Goal: Task Accomplishment & Management: Manage account settings

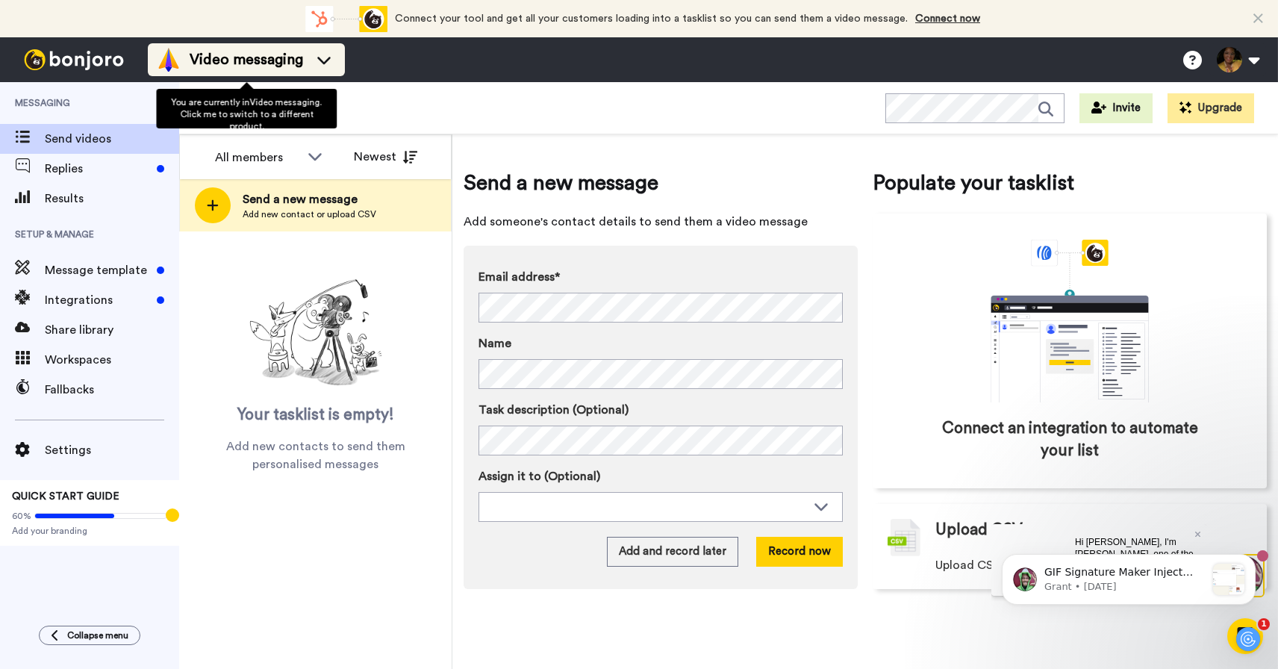
click at [282, 50] on span "Video messaging" at bounding box center [246, 59] width 113 height 21
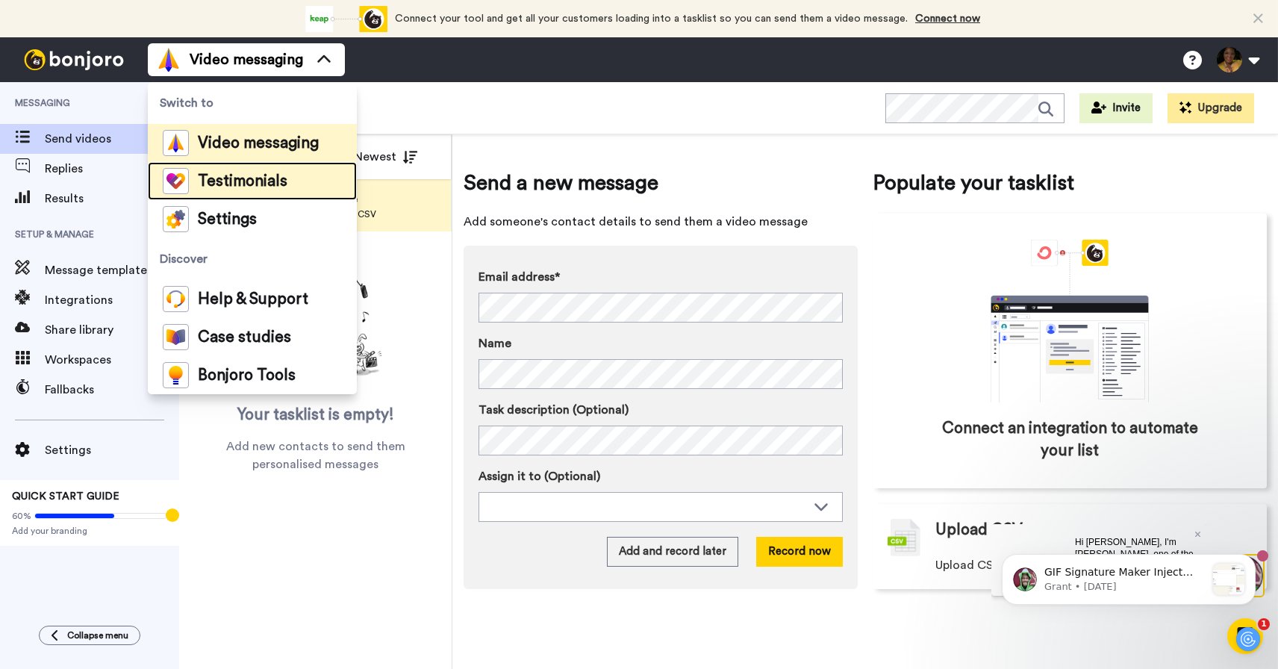
click at [208, 179] on span "Testimonials" at bounding box center [243, 181] width 90 height 15
click at [250, 187] on span "Testimonials" at bounding box center [243, 181] width 90 height 15
click at [175, 175] on img at bounding box center [176, 181] width 26 height 26
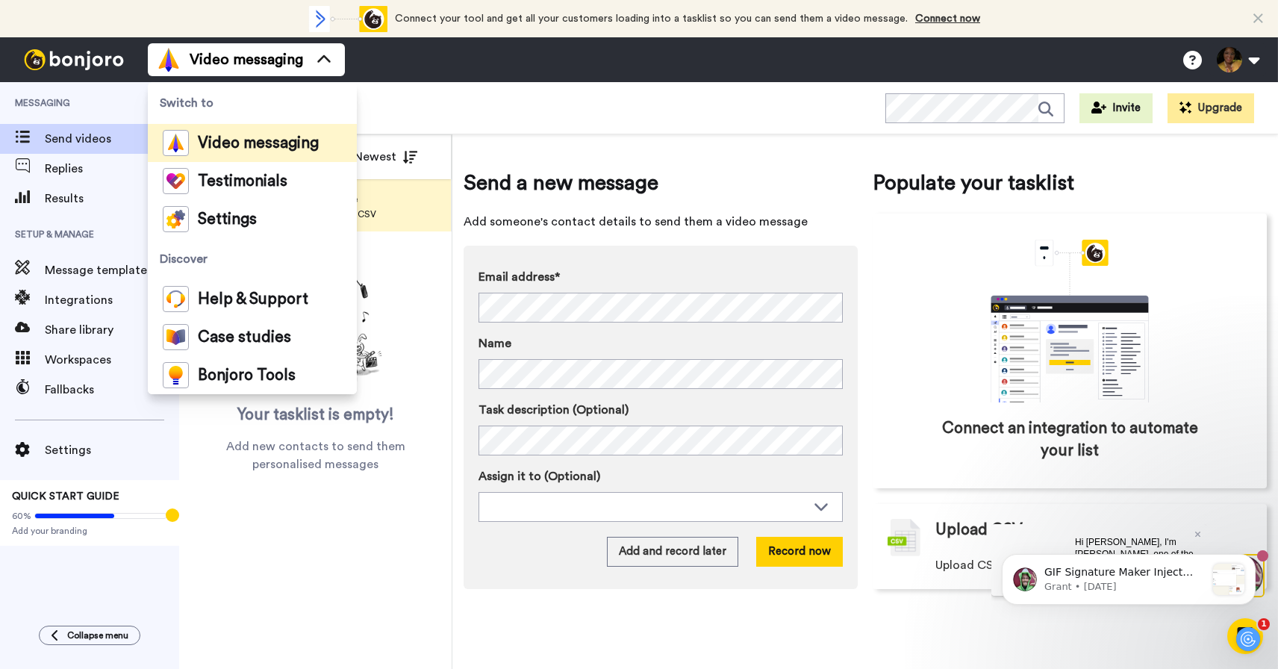
click at [456, 103] on div "All WORKSPACES View all All Default Task List + Add a new workspace Invite Upgr…" at bounding box center [728, 108] width 1099 height 52
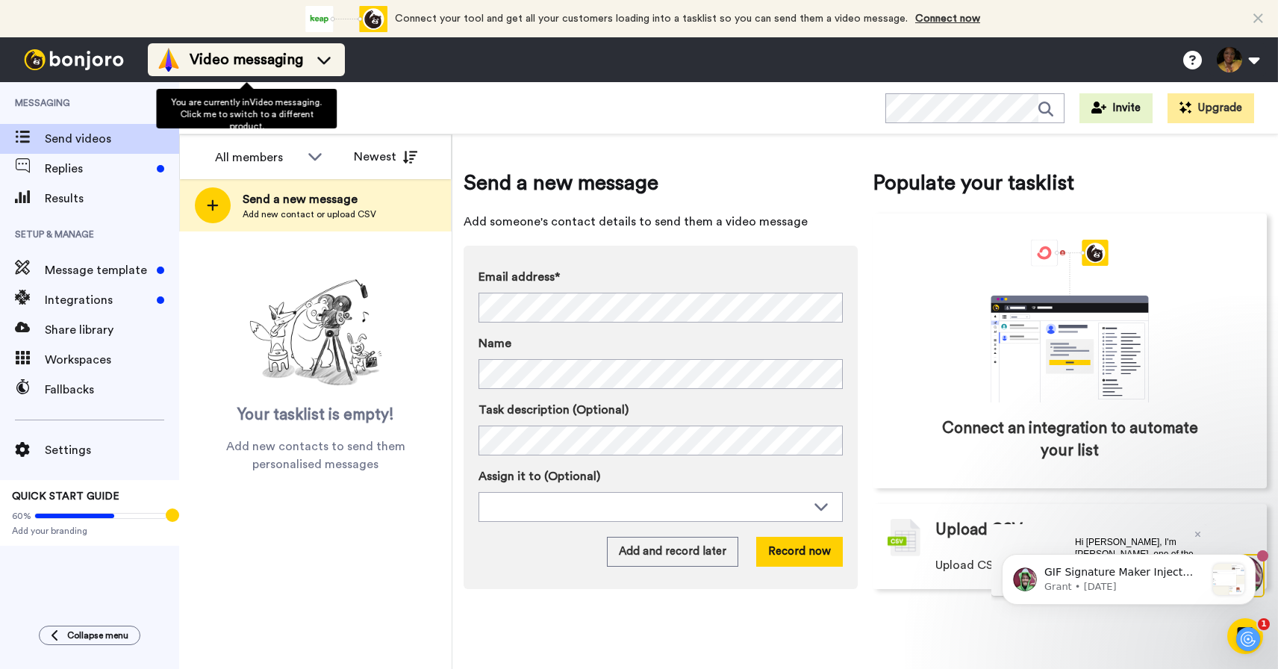
click at [318, 56] on icon at bounding box center [324, 59] width 24 height 15
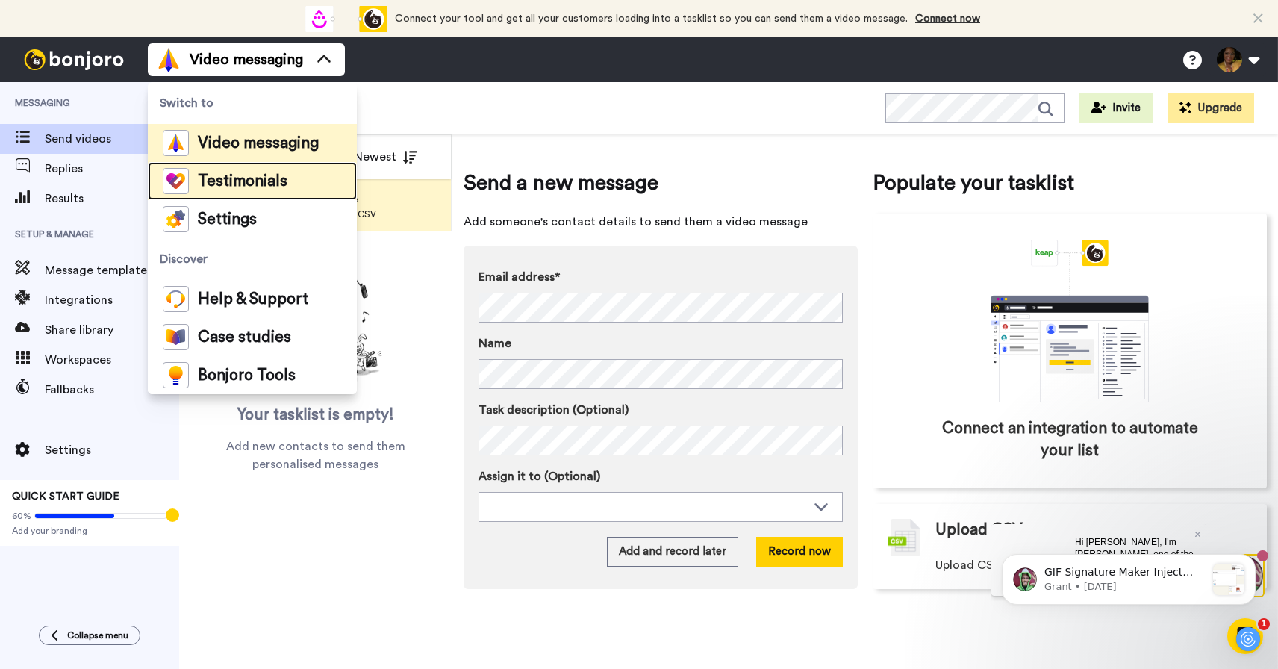
click at [207, 183] on span "Testimonials" at bounding box center [243, 181] width 90 height 15
click at [215, 175] on span "Testimonials" at bounding box center [243, 181] width 90 height 15
click at [179, 181] on img at bounding box center [176, 181] width 26 height 26
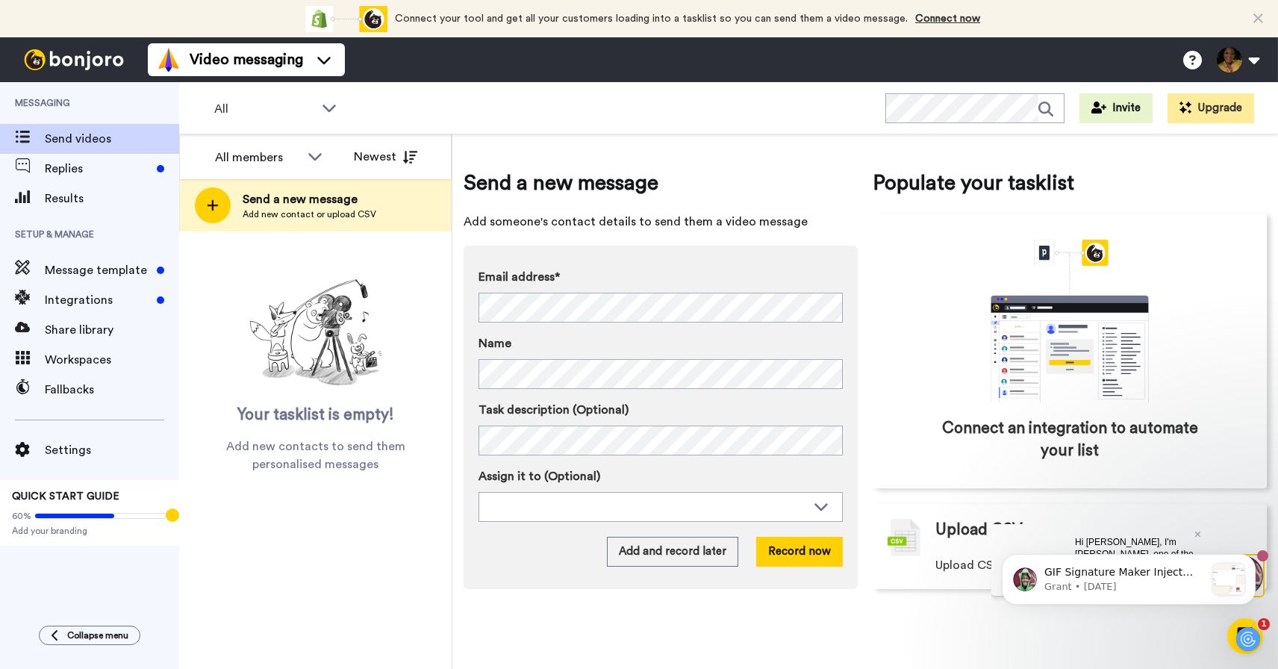
click at [574, 95] on div "All WORKSPACES View all All Default Task List + Add a new workspace Invite Upgr…" at bounding box center [728, 108] width 1099 height 52
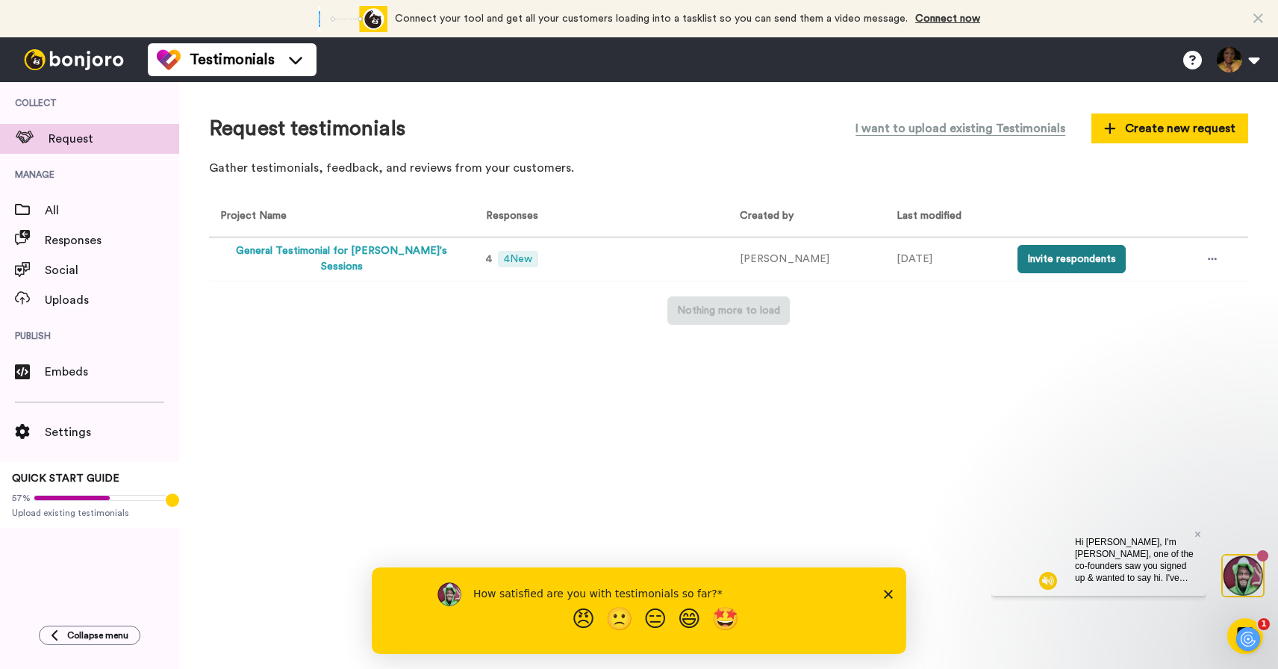
click at [1042, 255] on button "Invite respondents" at bounding box center [1072, 259] width 108 height 28
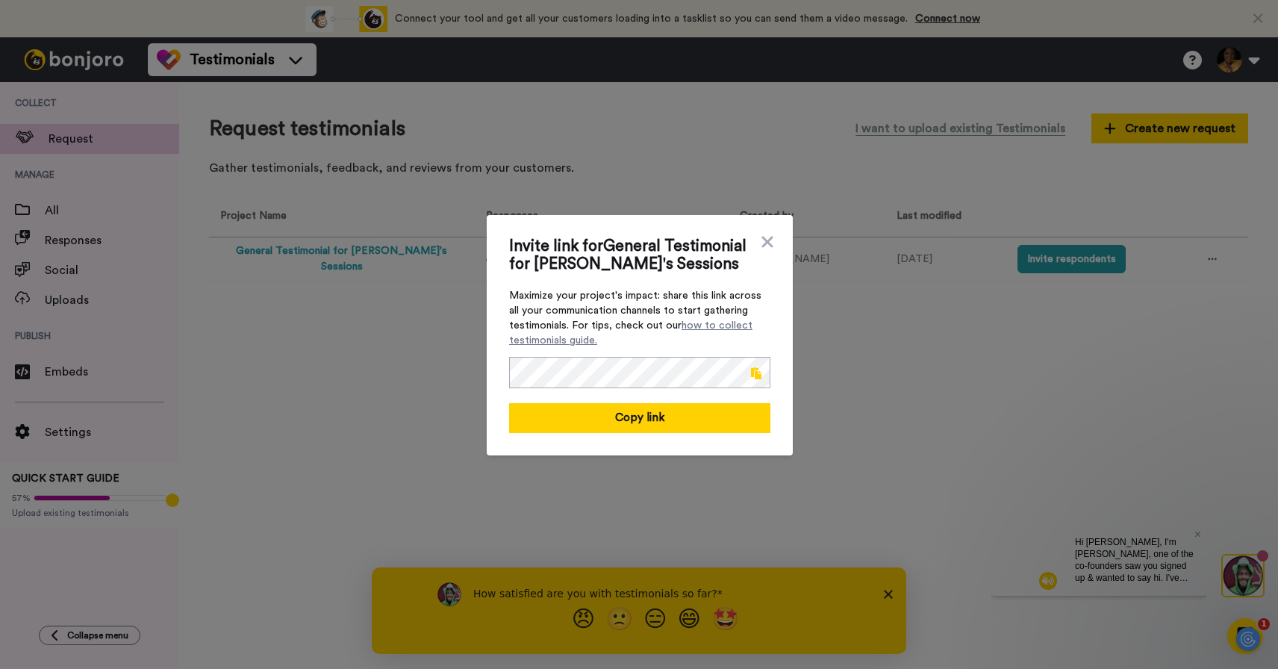
click at [759, 373] on span at bounding box center [756, 373] width 10 height 12
click at [768, 240] on icon at bounding box center [767, 241] width 11 height 11
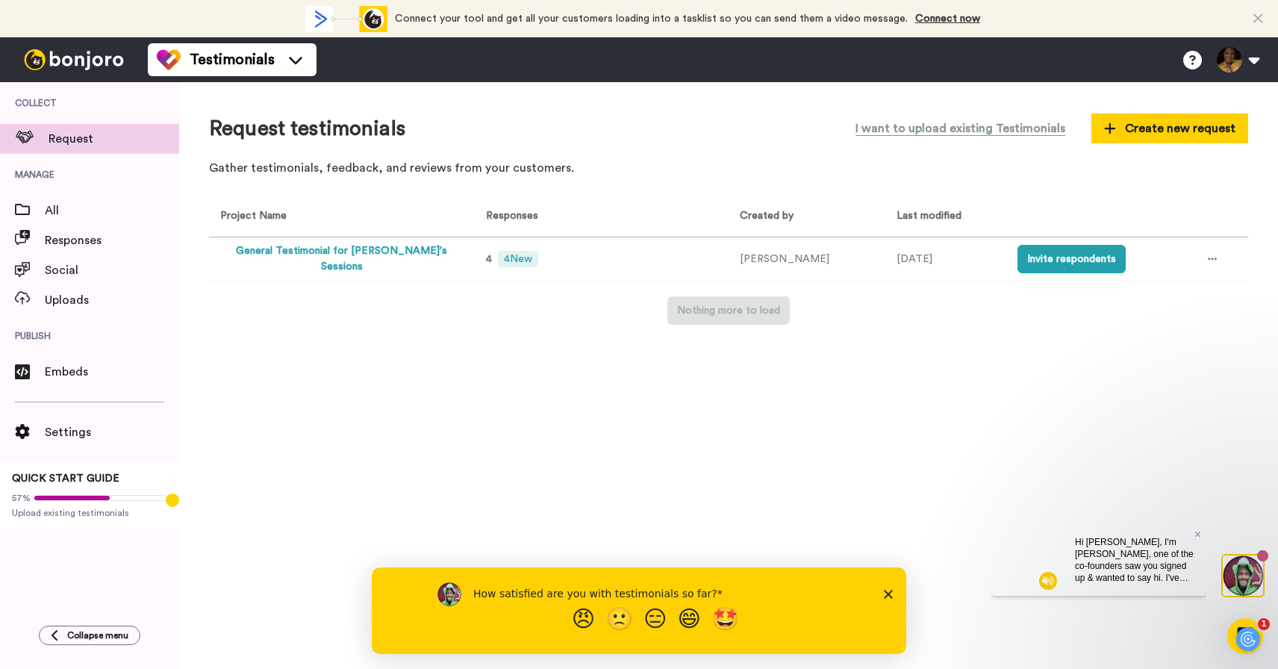
click at [391, 258] on button "General Testimonial for [PERSON_NAME]'s Sessions" at bounding box center [341, 258] width 243 height 31
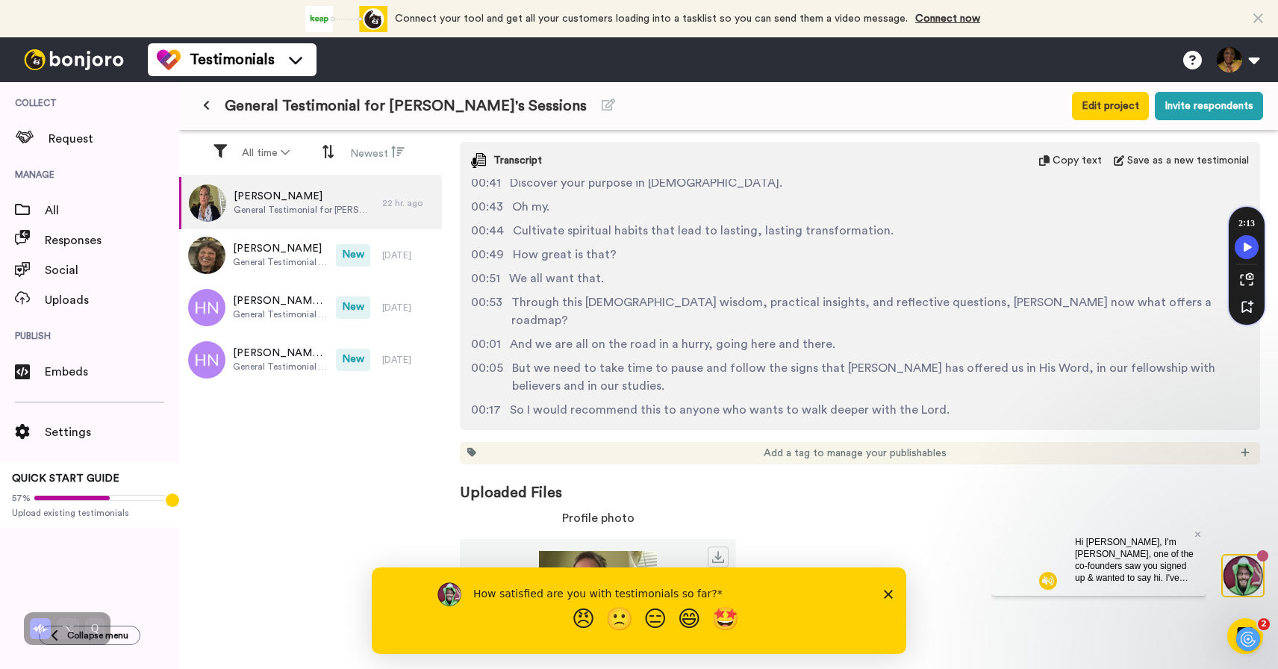
scroll to position [1567, 0]
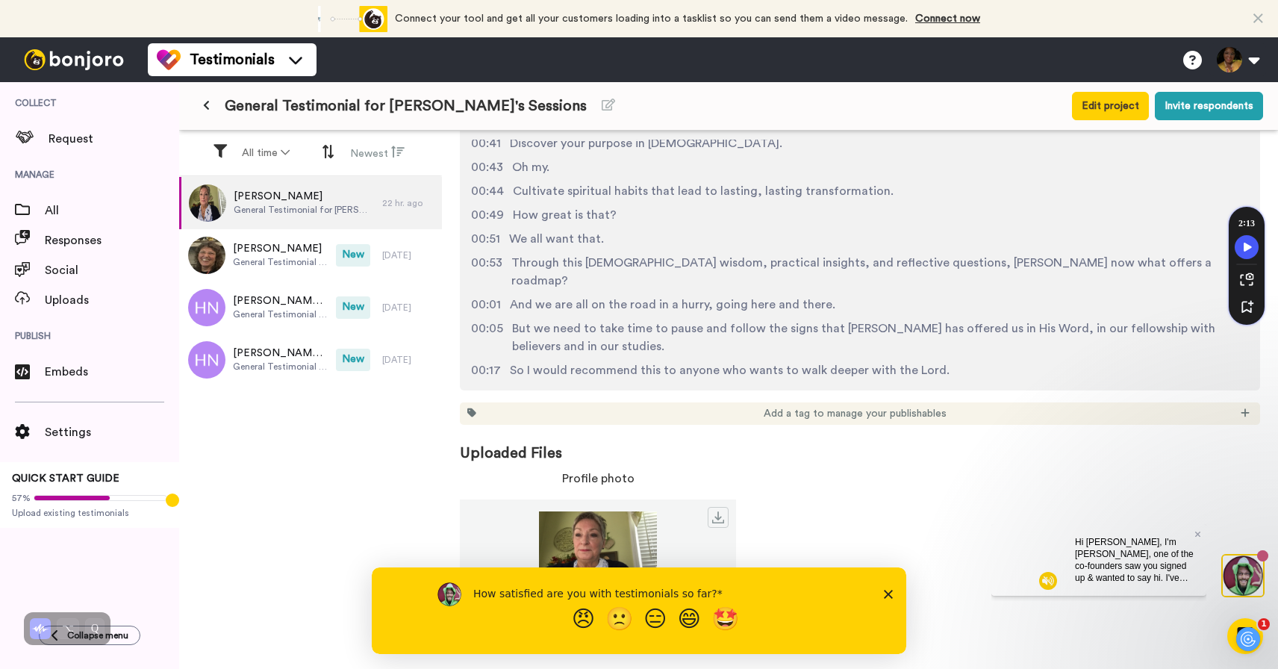
click at [886, 593] on icon "Close survey" at bounding box center [888, 593] width 9 height 9
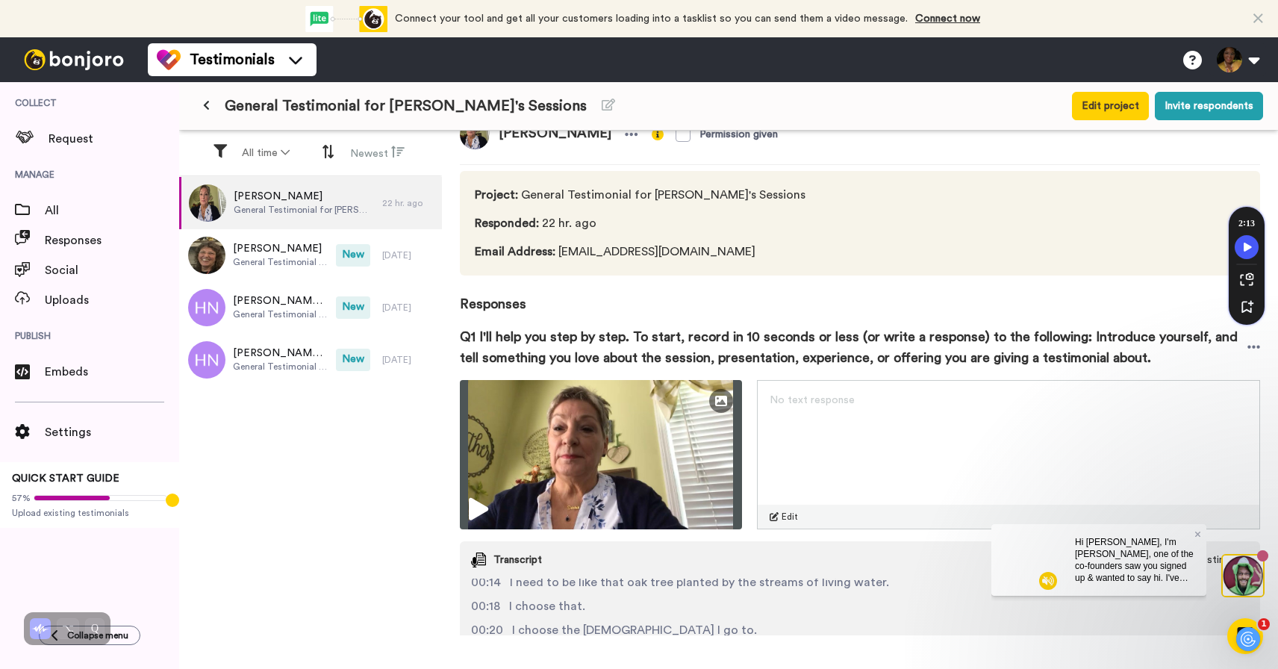
scroll to position [0, 0]
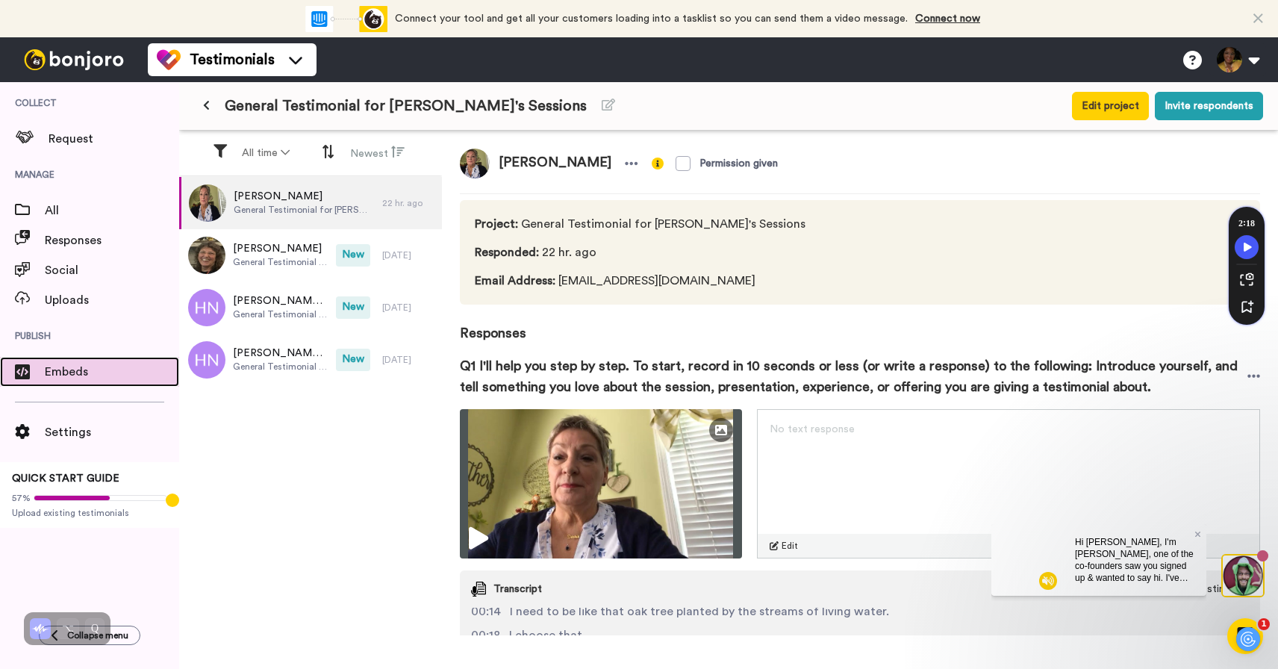
click at [69, 372] on span "Embeds" at bounding box center [112, 372] width 134 height 18
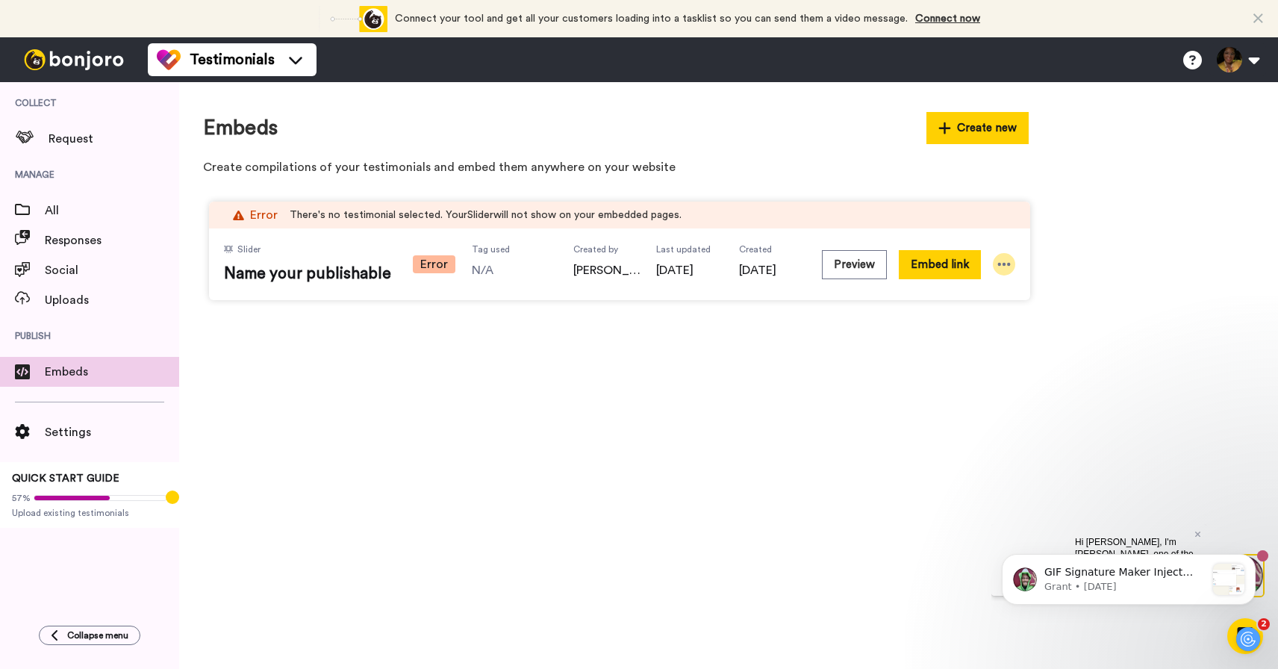
click at [999, 263] on icon at bounding box center [1004, 264] width 13 height 3
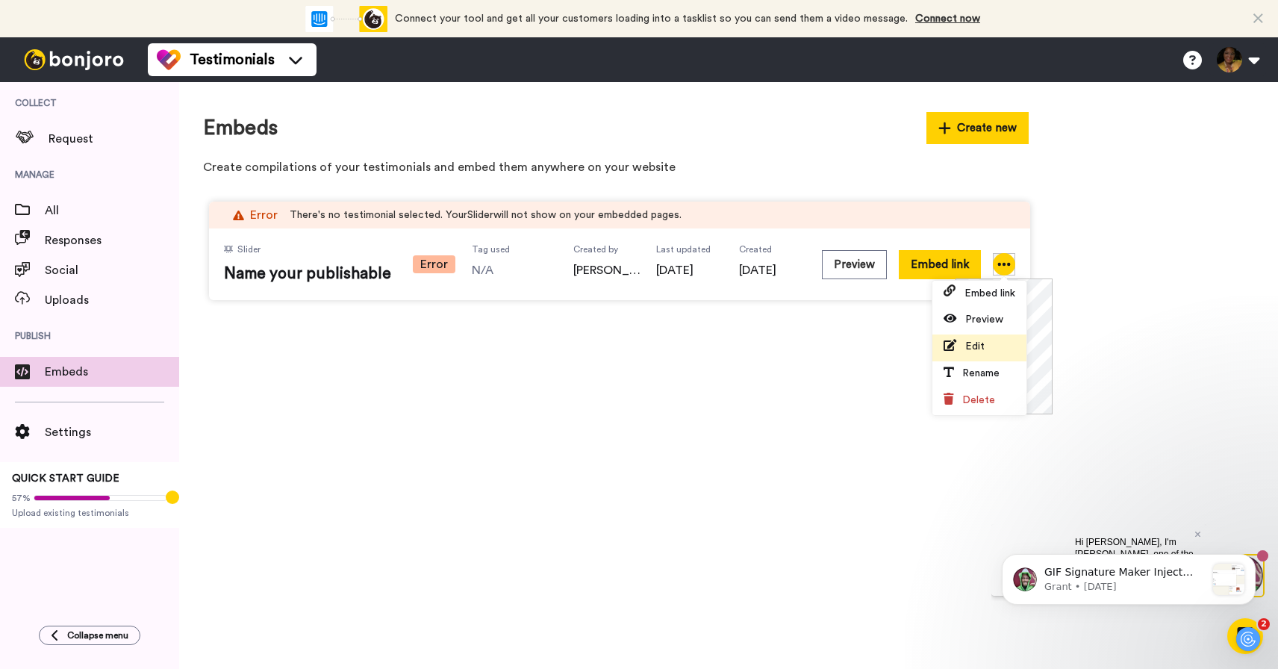
click at [968, 346] on span "Edit" at bounding box center [974, 346] width 19 height 10
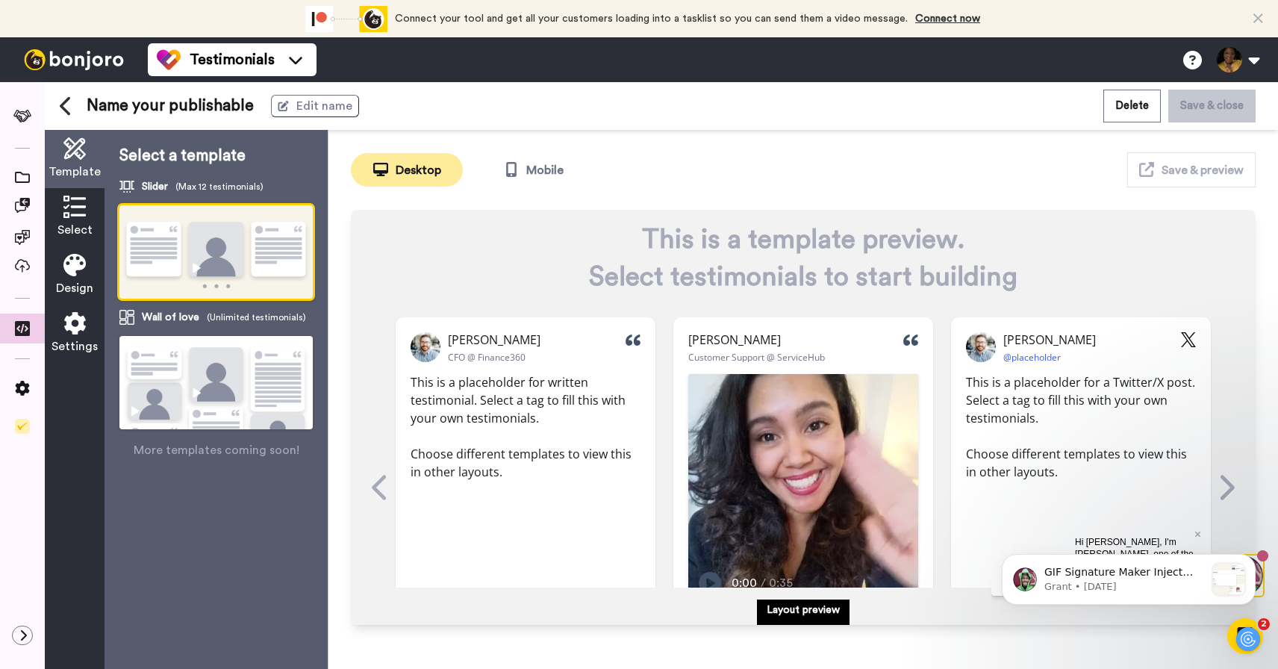
click at [70, 212] on icon at bounding box center [74, 207] width 22 height 22
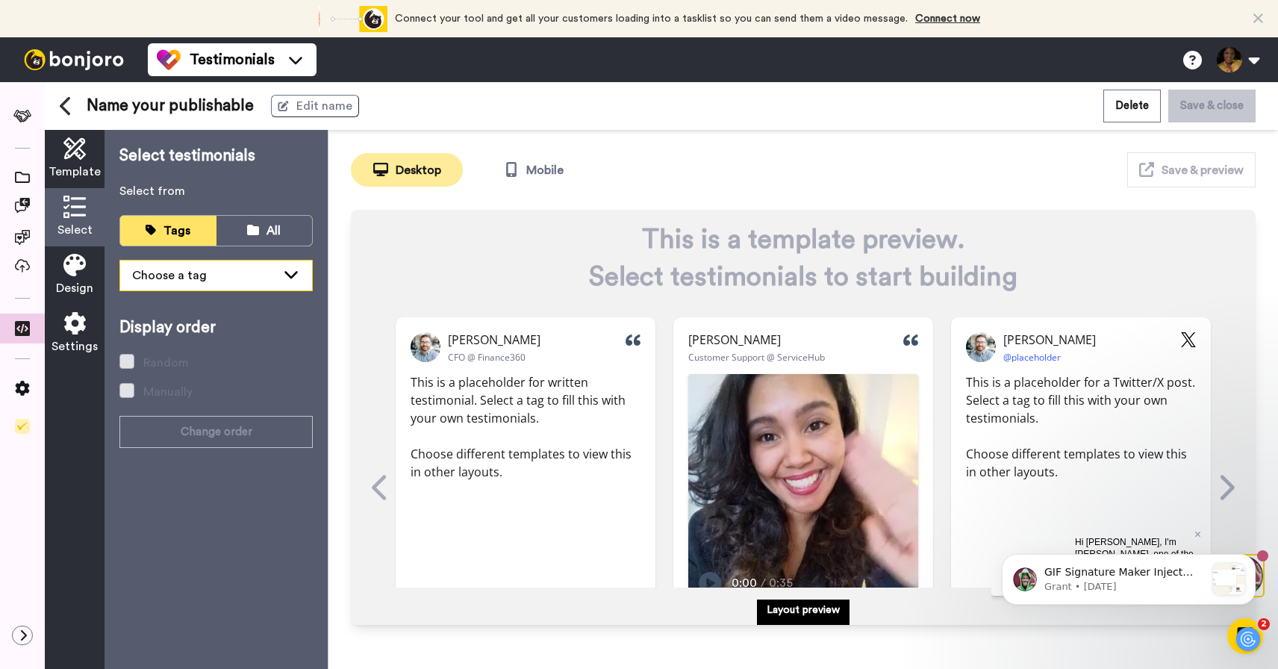
click at [215, 278] on div "Choose a tag" at bounding box center [204, 276] width 144 height 18
click at [237, 280] on div "Choose a tag" at bounding box center [204, 276] width 144 height 18
click at [264, 231] on div "All" at bounding box center [265, 231] width 74 height 17
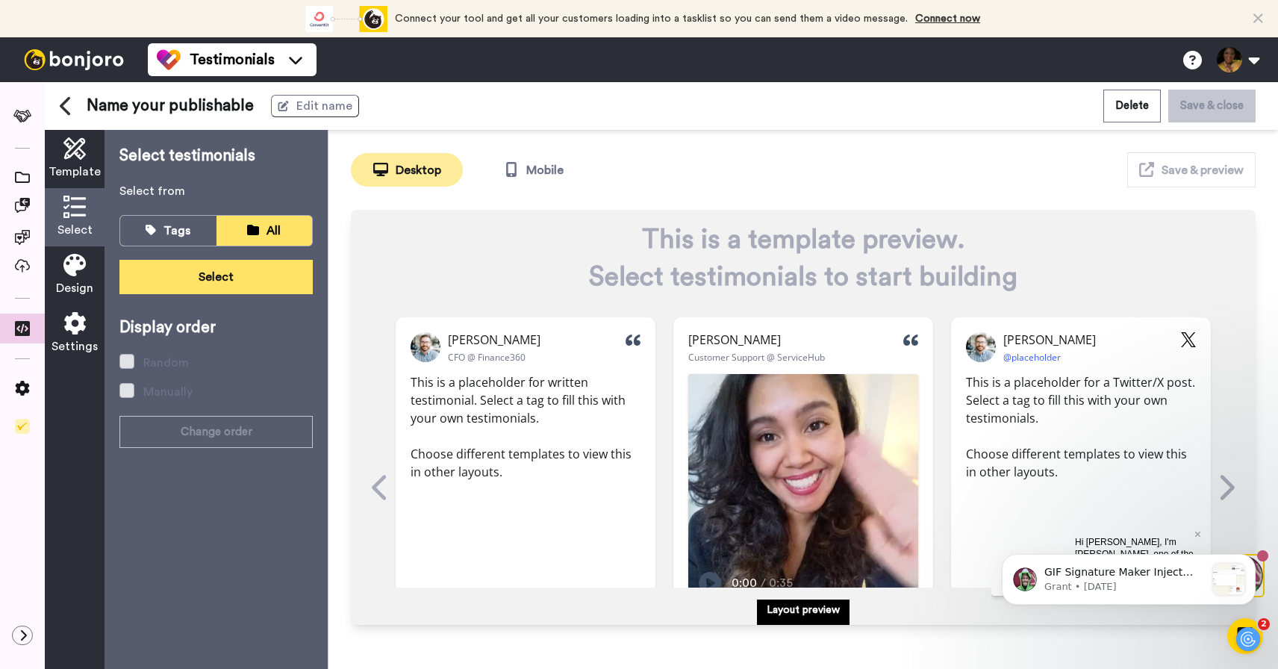
click at [227, 275] on button "Select" at bounding box center [215, 277] width 193 height 34
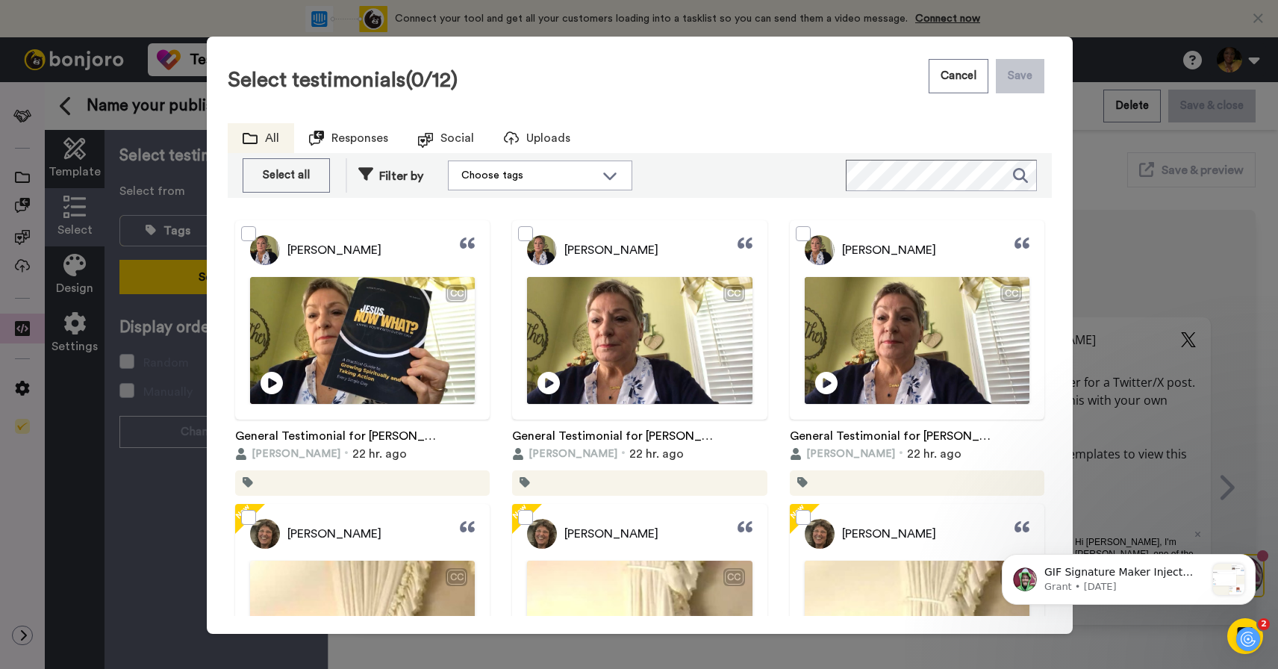
click at [273, 380] on div at bounding box center [362, 319] width 255 height 199
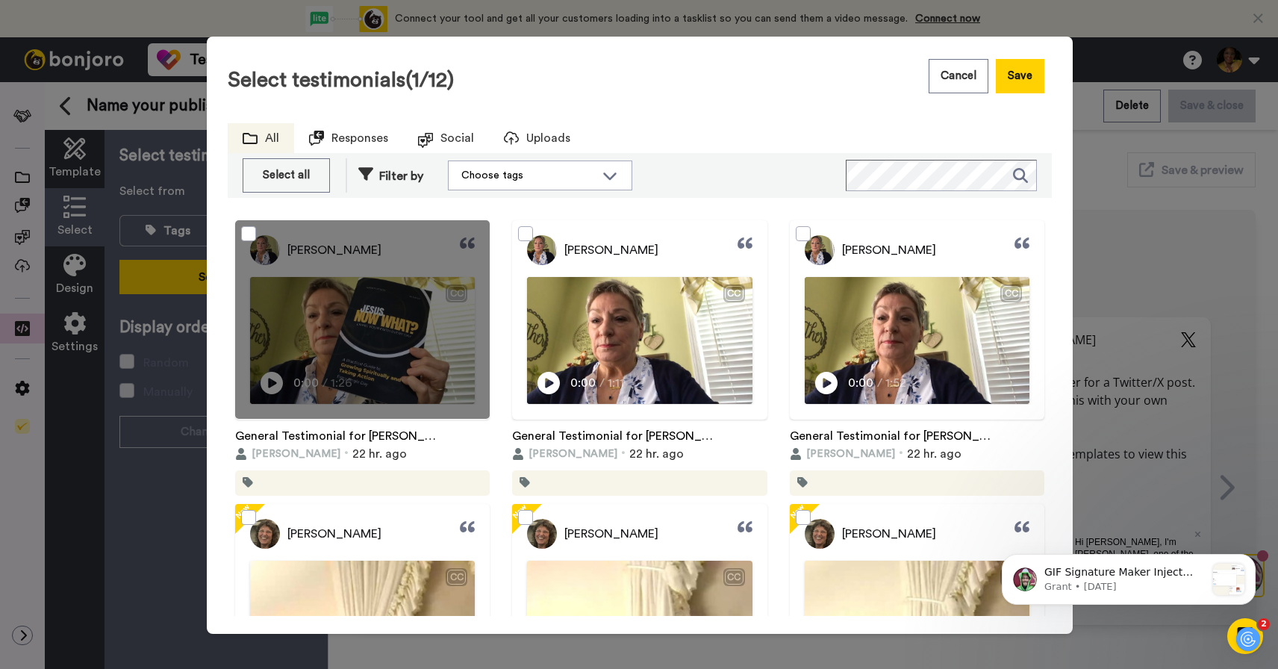
click at [268, 376] on div at bounding box center [362, 319] width 255 height 199
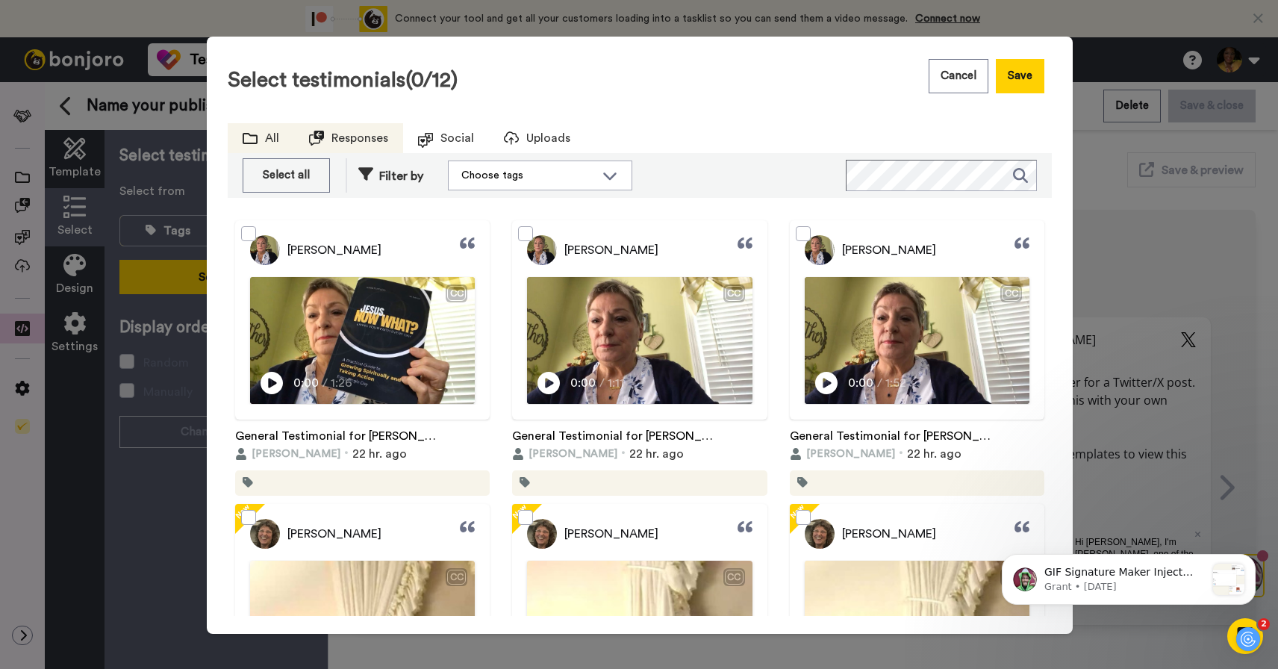
click at [335, 140] on span "Responses" at bounding box center [360, 138] width 57 height 18
click at [550, 167] on div "Choose tags" at bounding box center [539, 175] width 181 height 27
click at [535, 177] on div "Choose tags" at bounding box center [528, 175] width 134 height 15
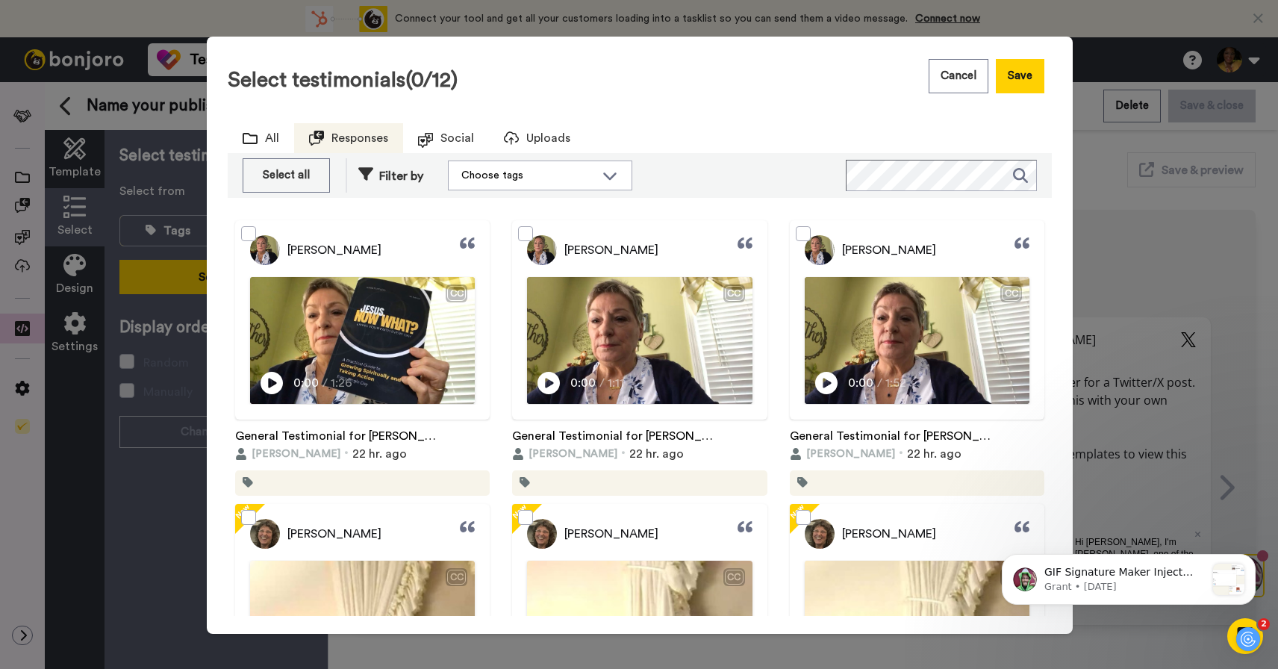
click at [319, 342] on div at bounding box center [362, 319] width 255 height 199
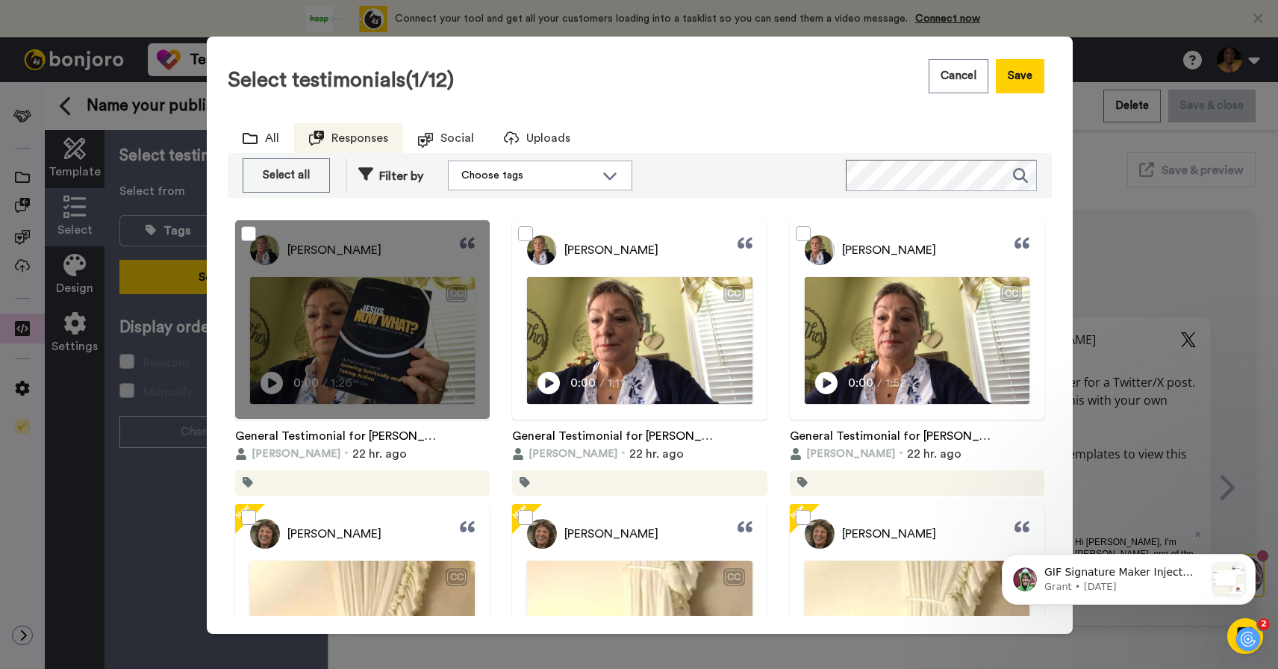
click at [267, 379] on div at bounding box center [362, 319] width 255 height 199
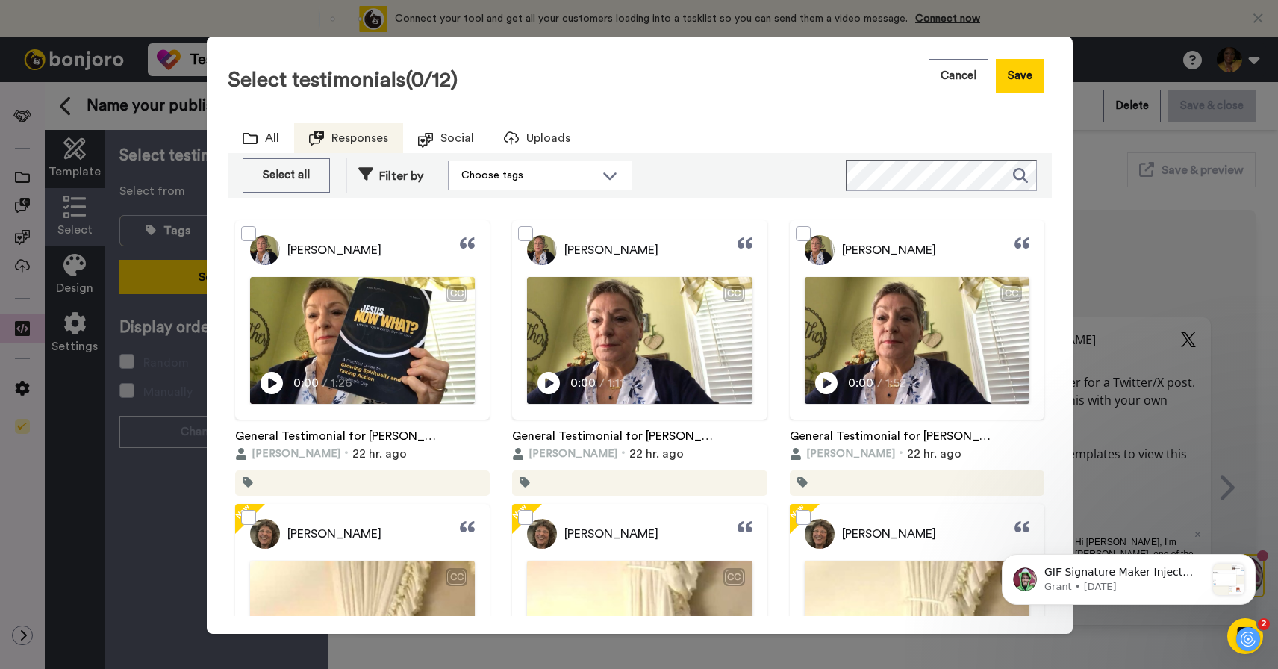
click at [273, 376] on div at bounding box center [362, 319] width 255 height 199
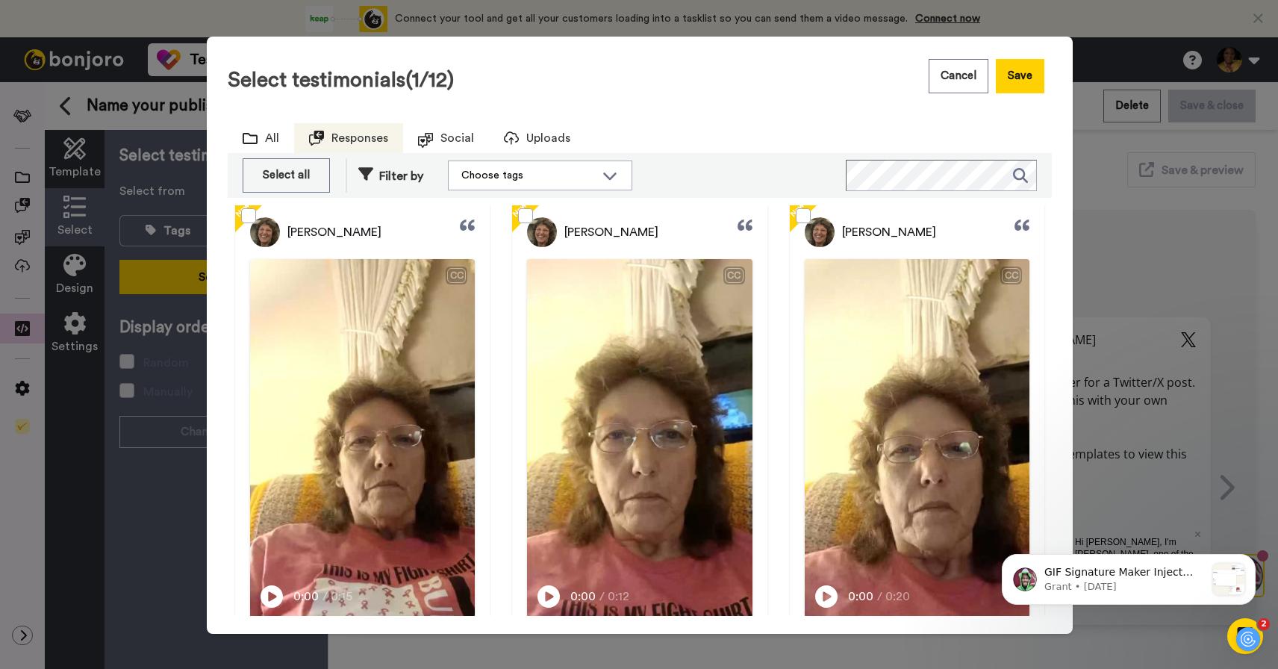
scroll to position [301, 0]
click at [460, 274] on div at bounding box center [362, 439] width 255 height 473
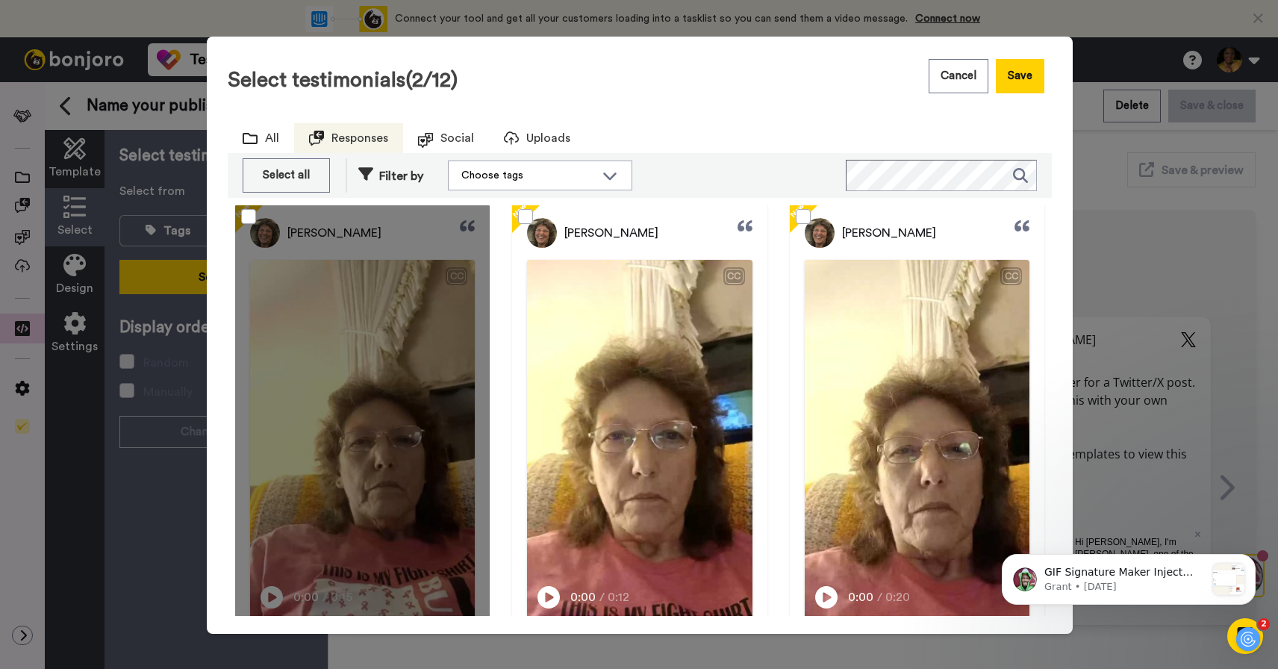
click at [460, 274] on div at bounding box center [362, 439] width 255 height 473
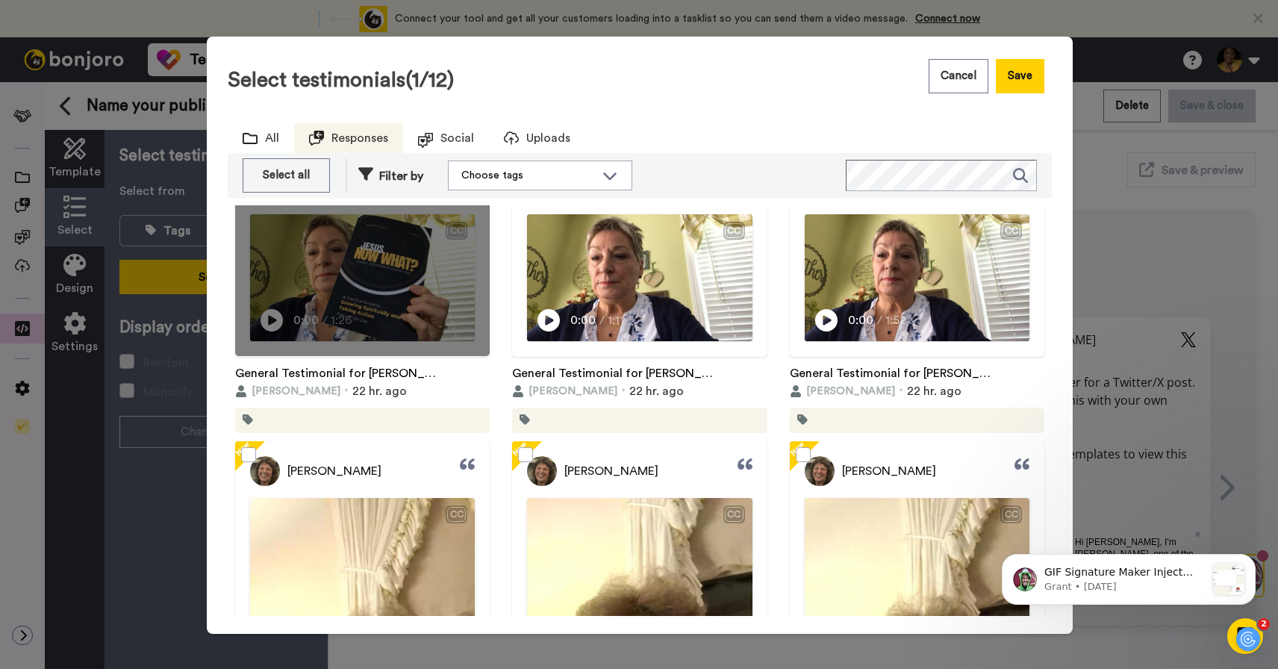
scroll to position [0, 0]
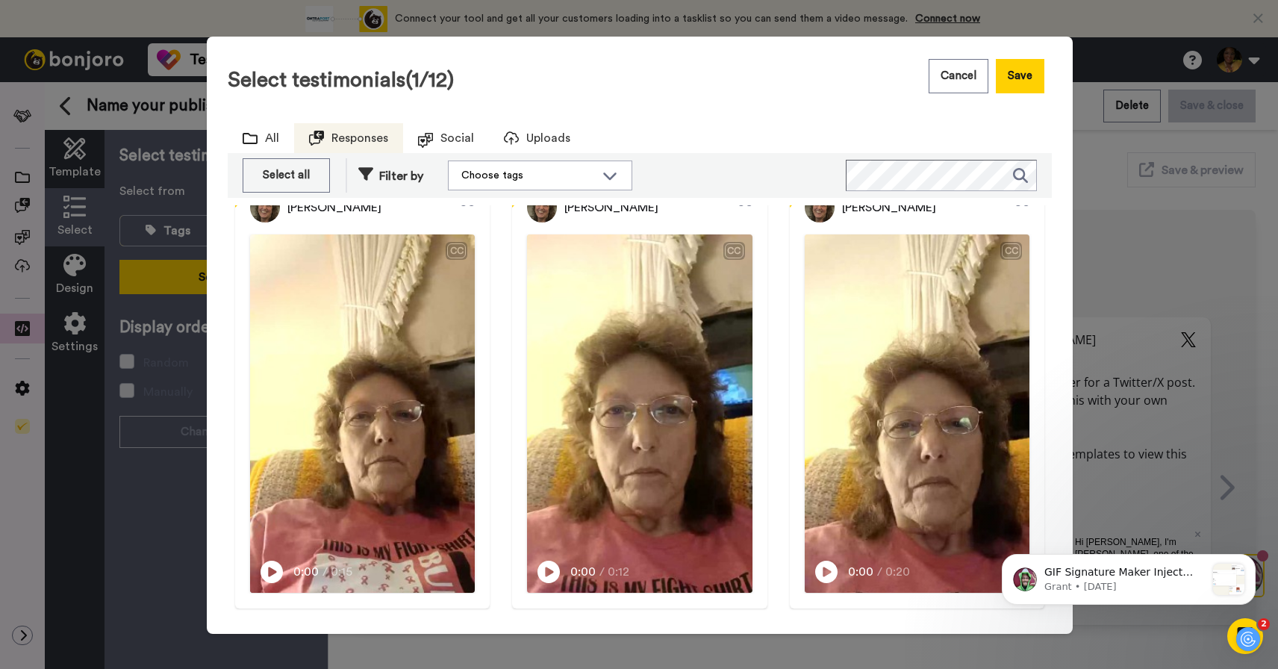
click at [417, 355] on div at bounding box center [362, 414] width 255 height 473
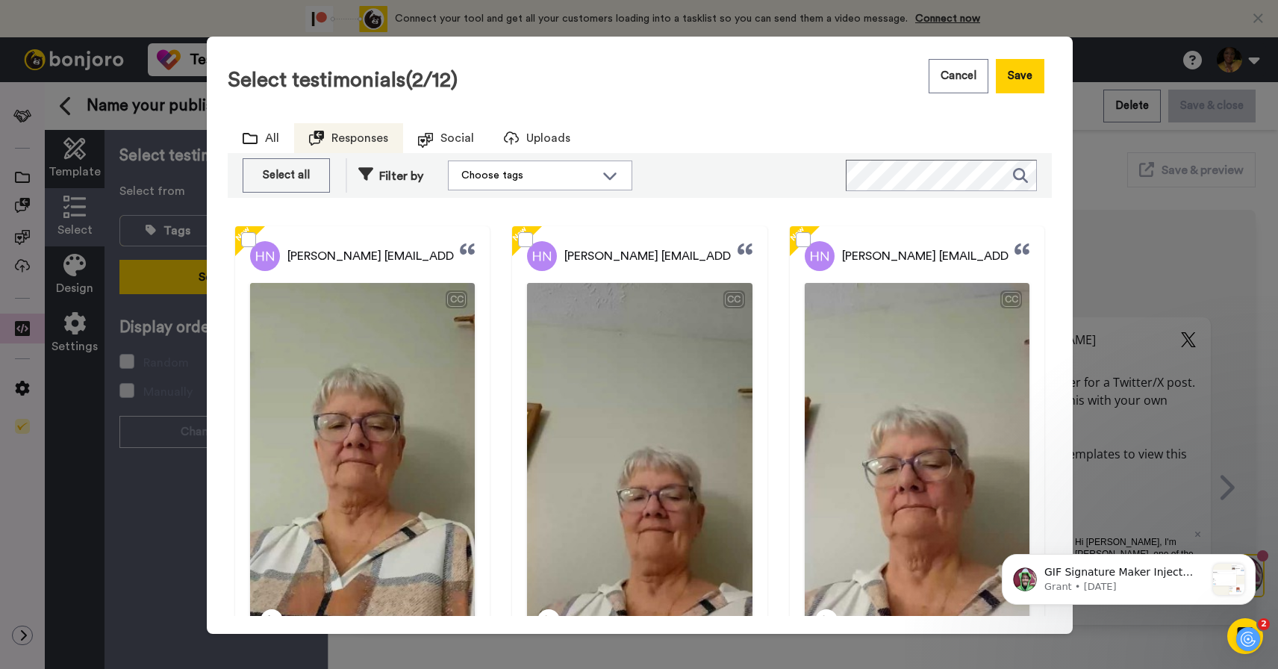
click at [366, 382] on div at bounding box center [362, 462] width 255 height 473
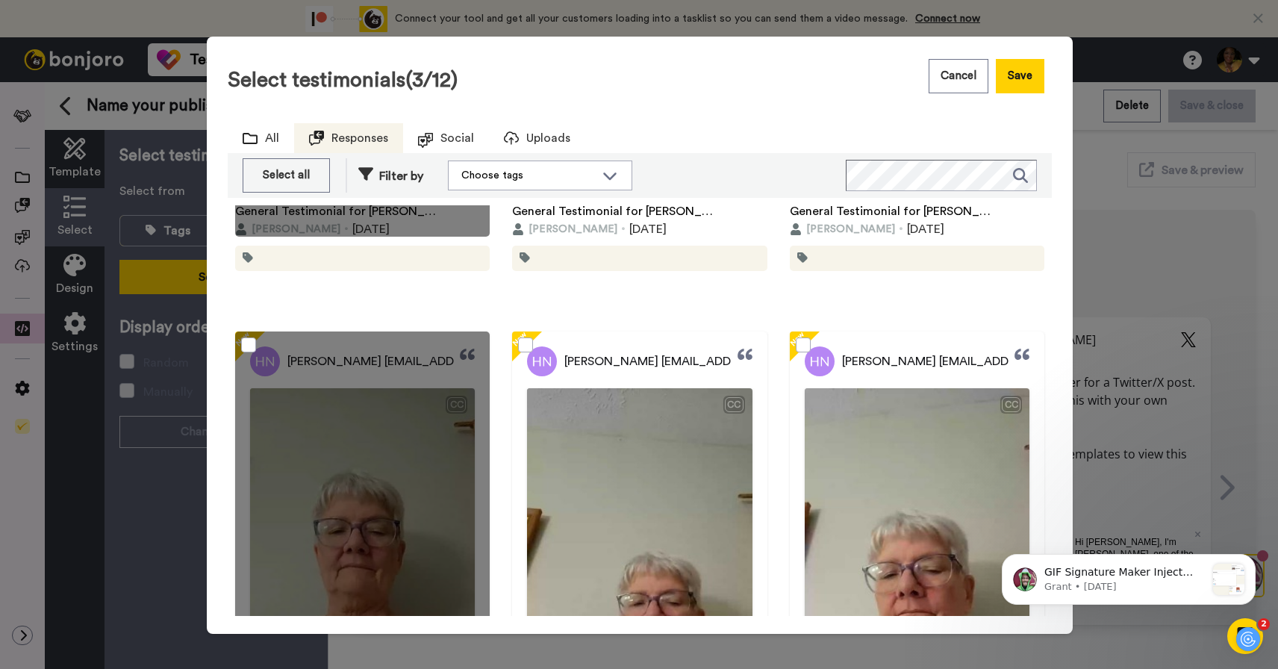
scroll to position [658, 0]
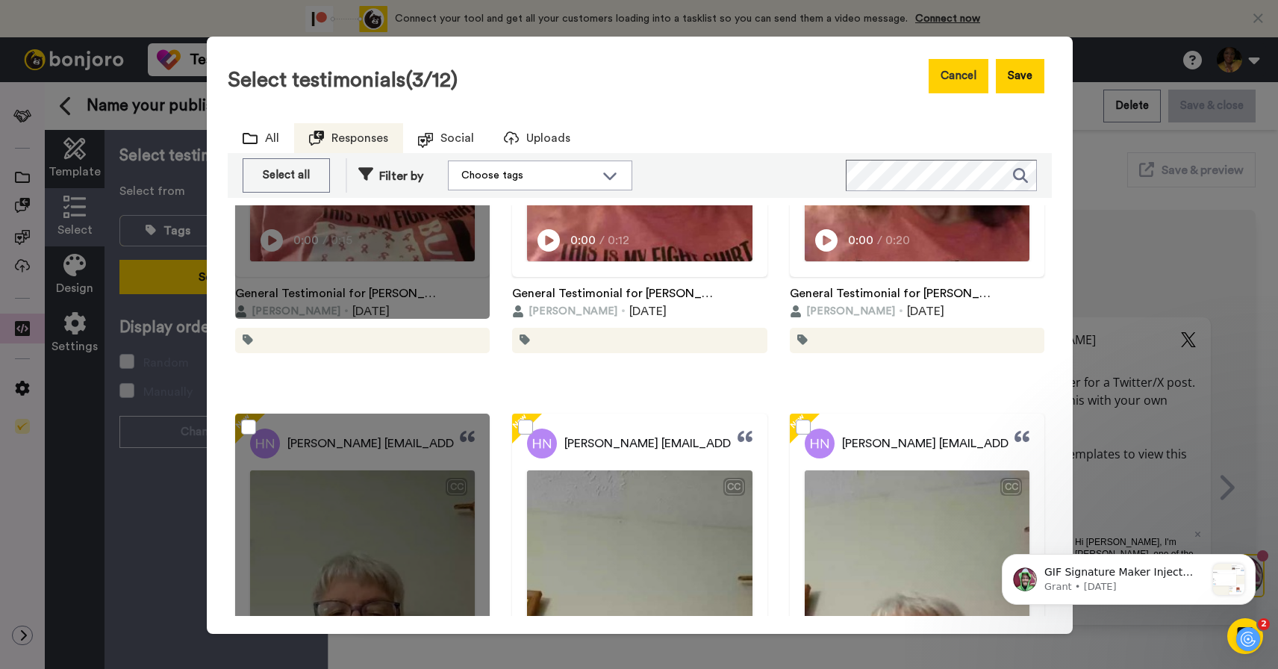
click at [965, 70] on button "Cancel" at bounding box center [959, 76] width 60 height 34
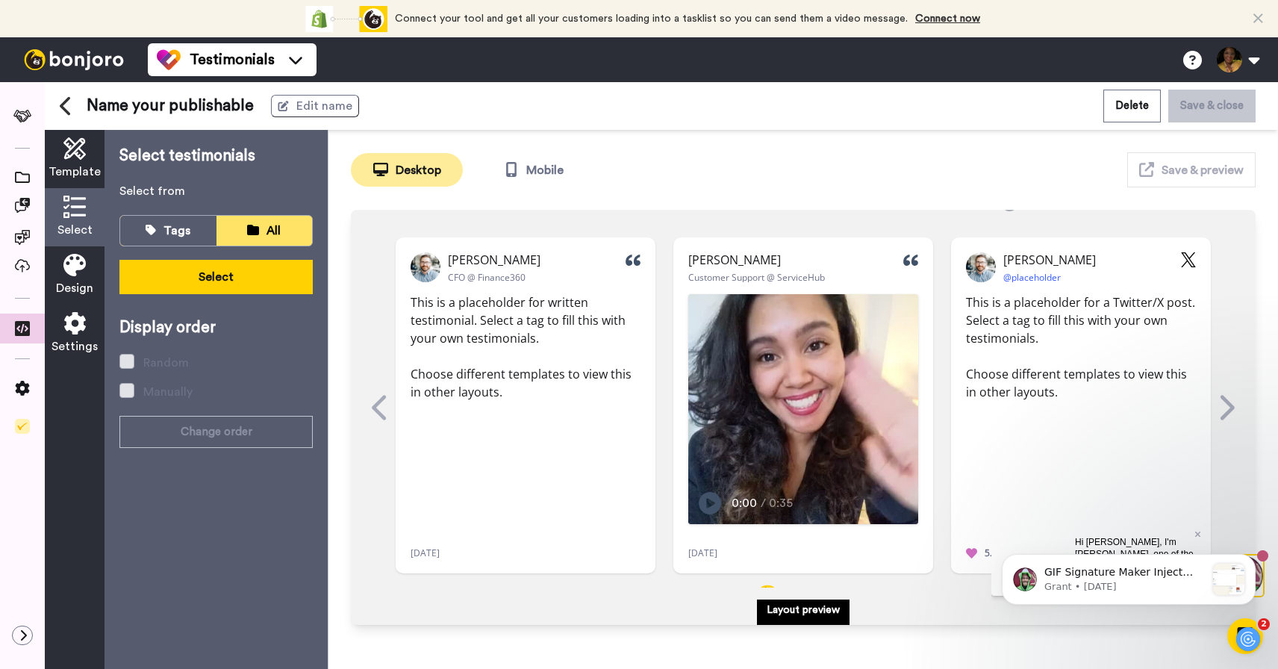
scroll to position [102, 0]
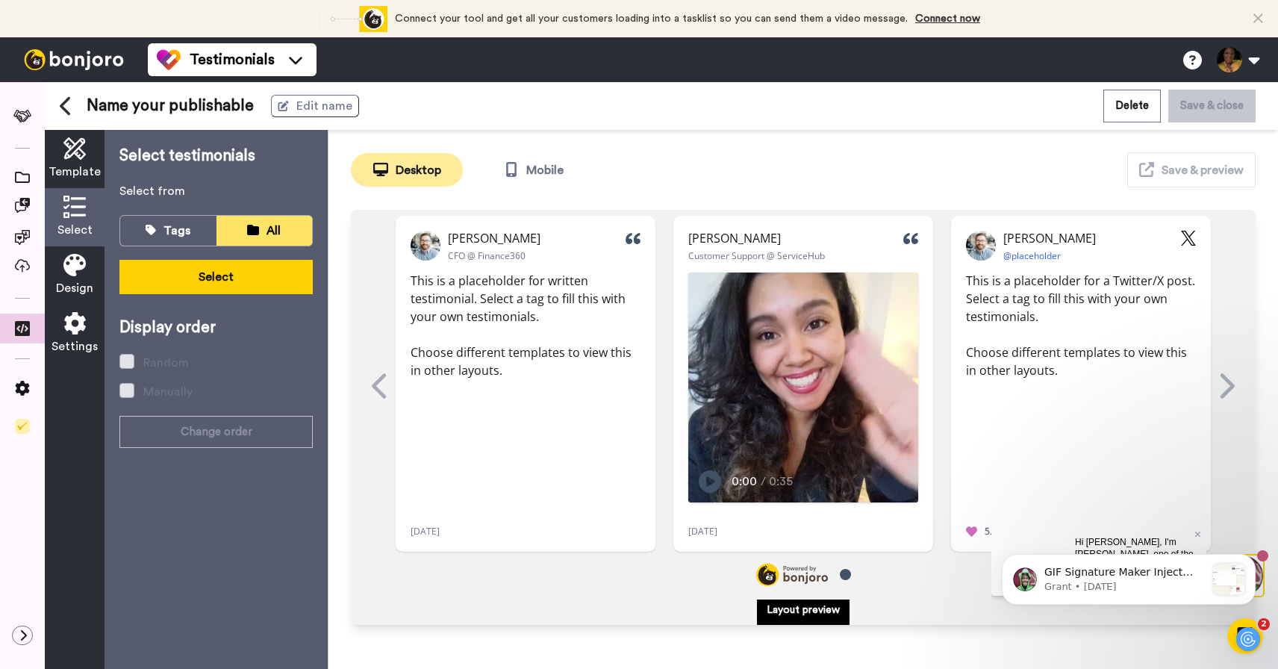
click at [66, 103] on icon at bounding box center [66, 106] width 13 height 21
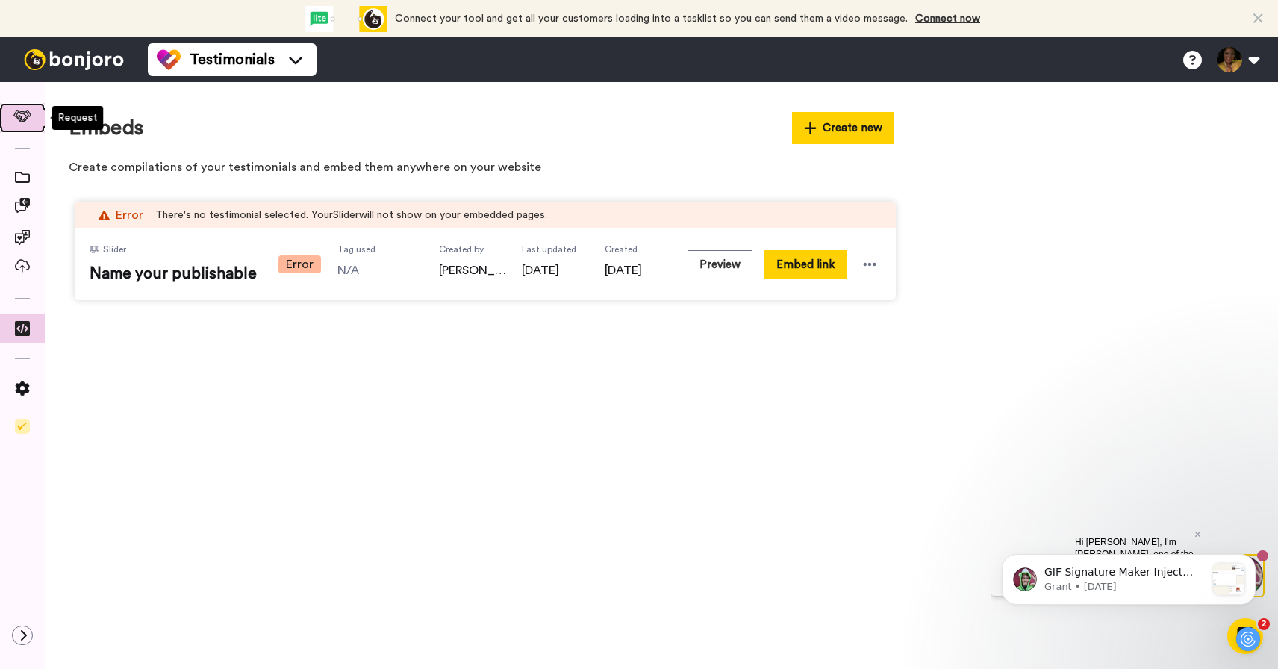
click at [18, 118] on icon at bounding box center [22, 116] width 19 height 13
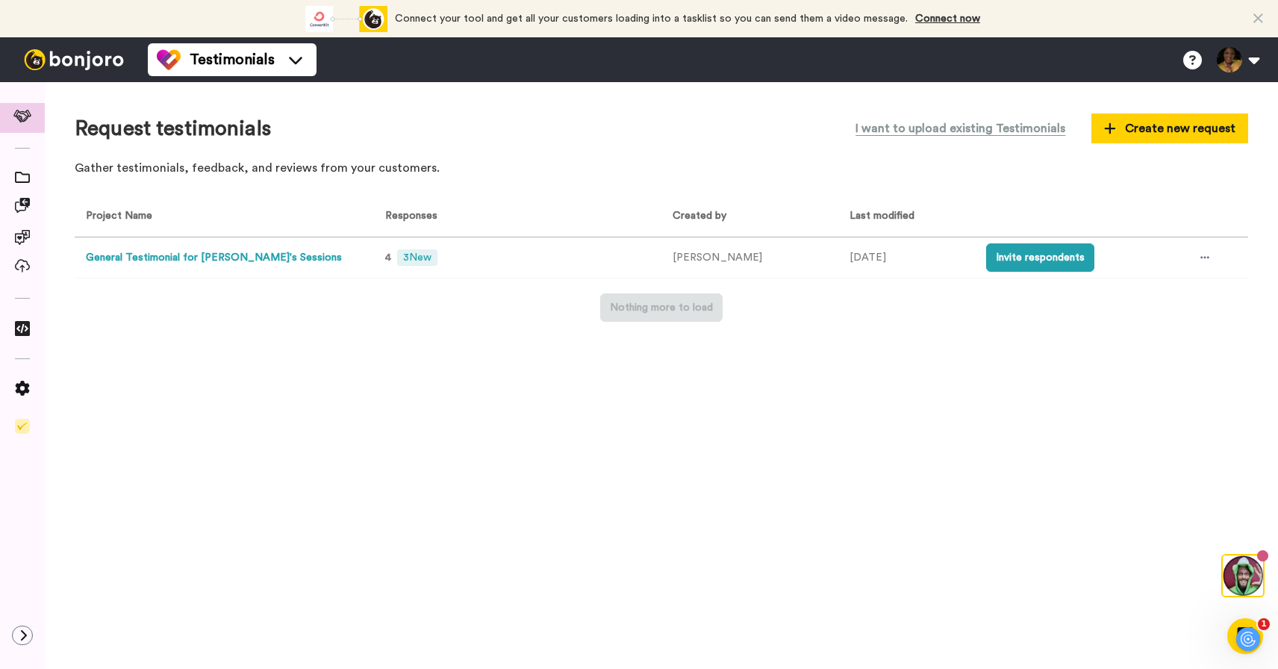
click at [237, 258] on button "General Testimonial for [PERSON_NAME]'s Sessions" at bounding box center [214, 258] width 256 height 16
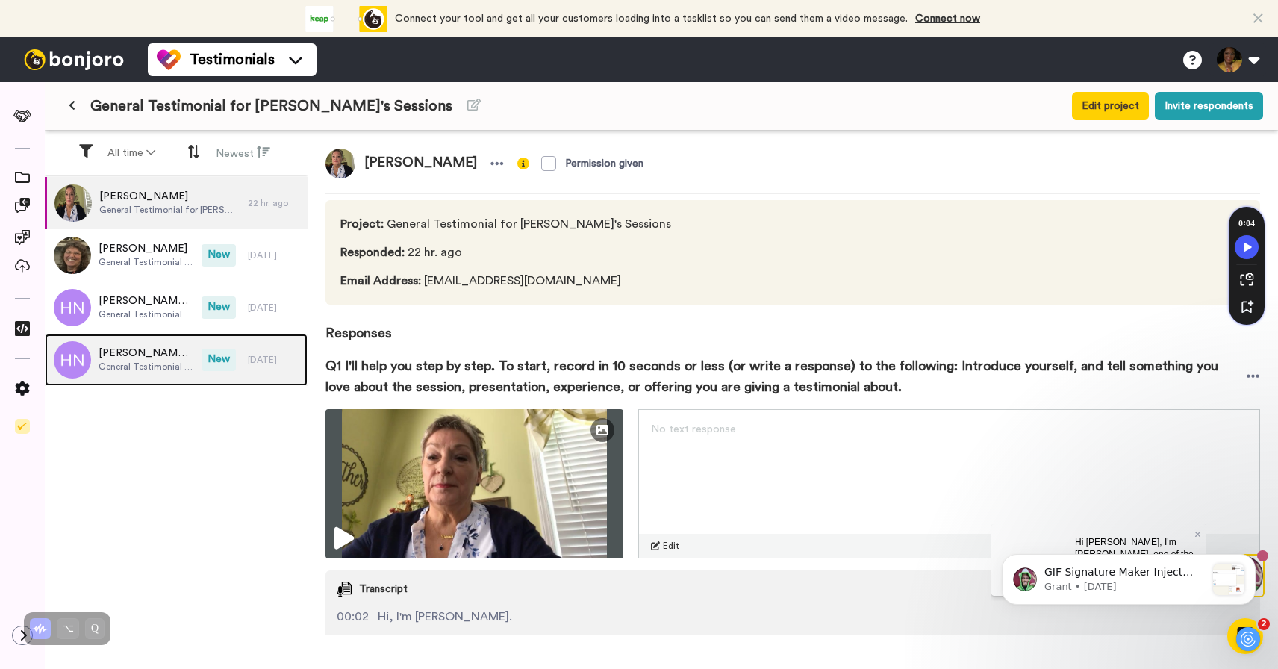
click at [70, 355] on img at bounding box center [72, 359] width 37 height 37
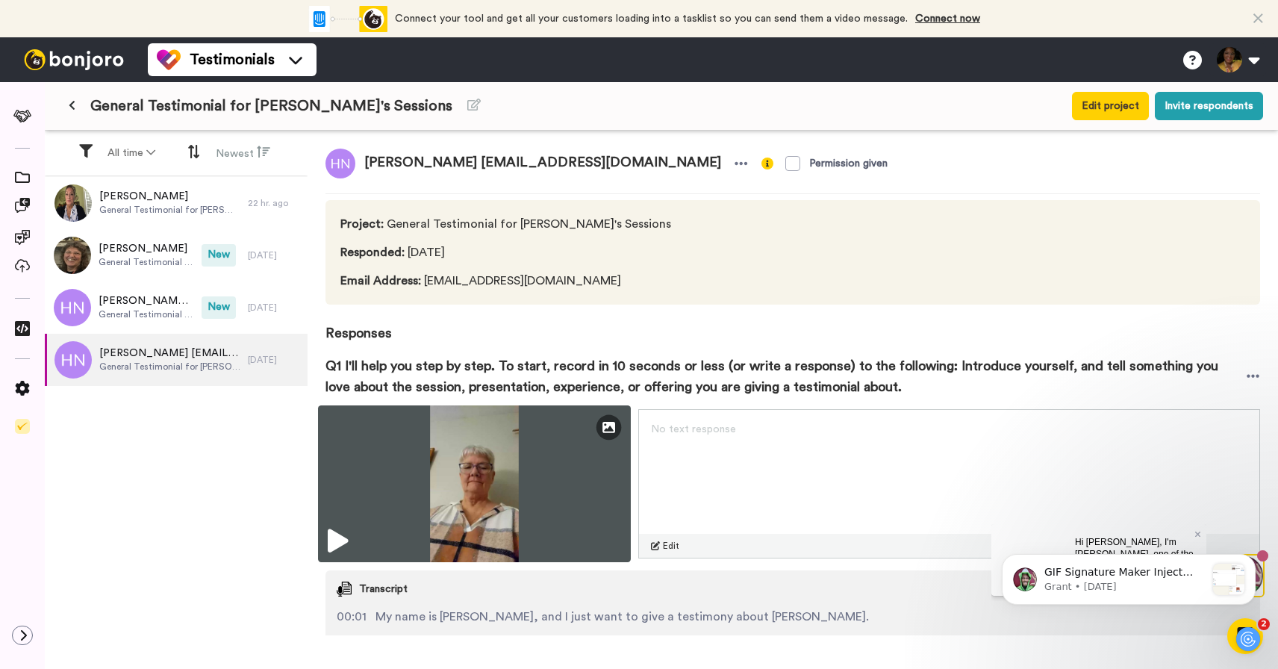
click at [343, 543] on icon at bounding box center [338, 541] width 20 height 24
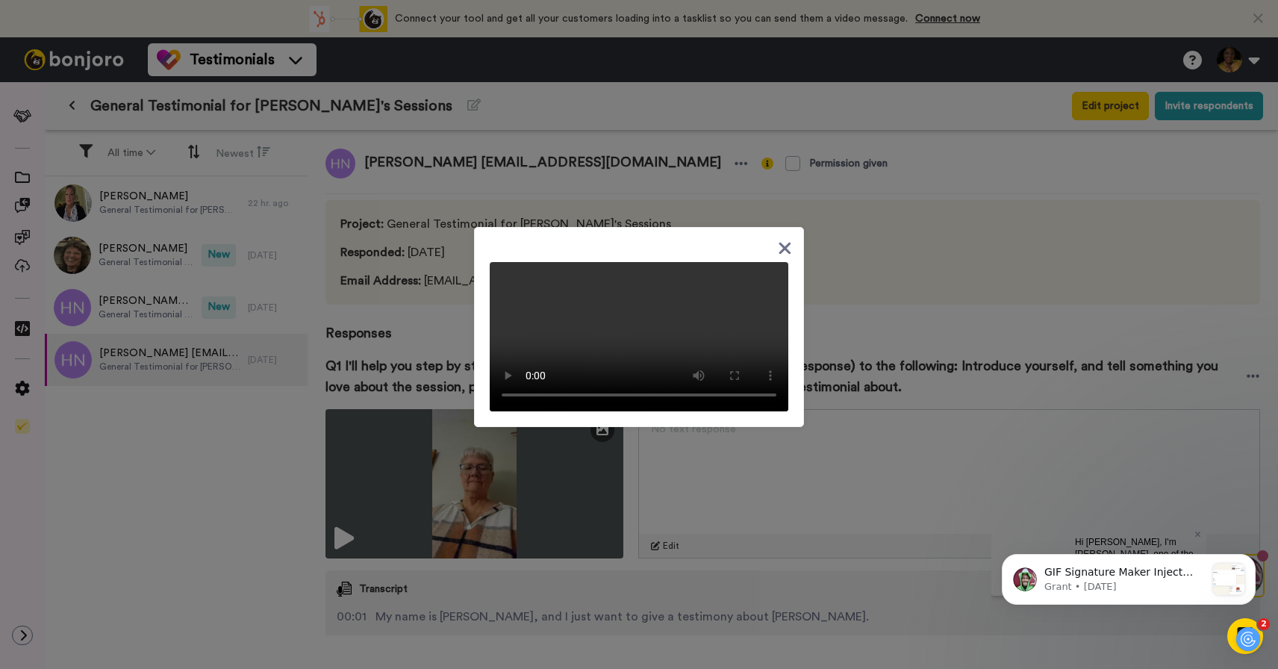
click at [790, 239] on icon at bounding box center [785, 248] width 14 height 19
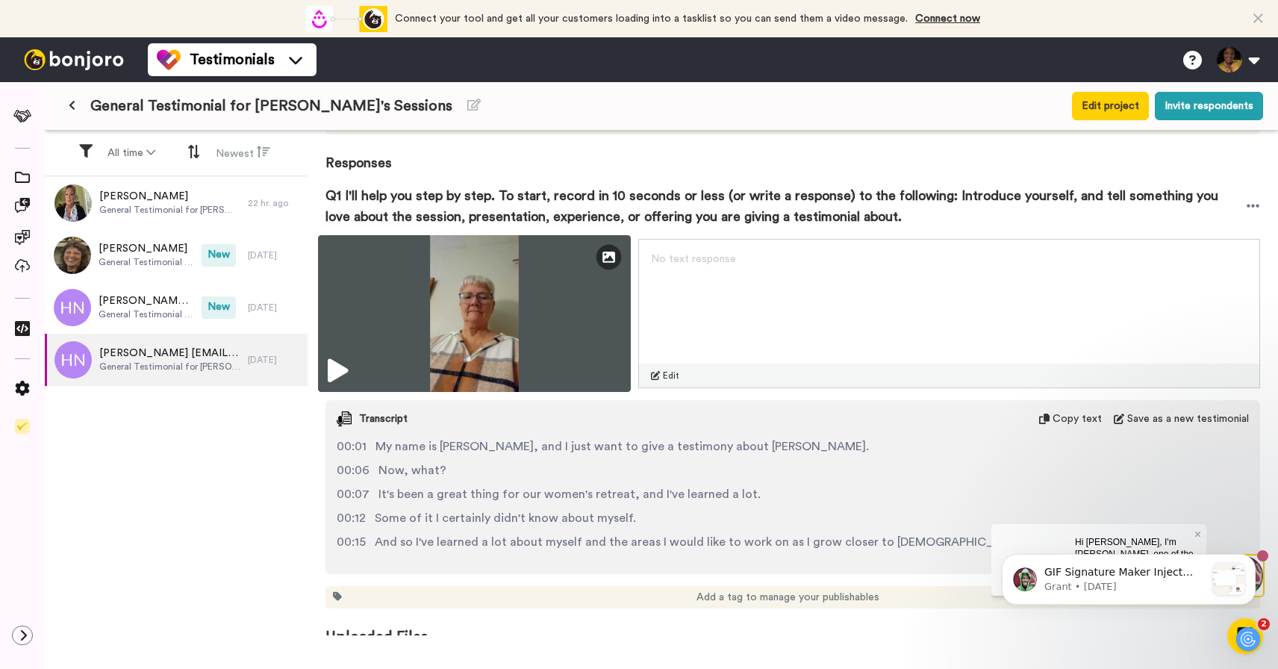
scroll to position [200, 0]
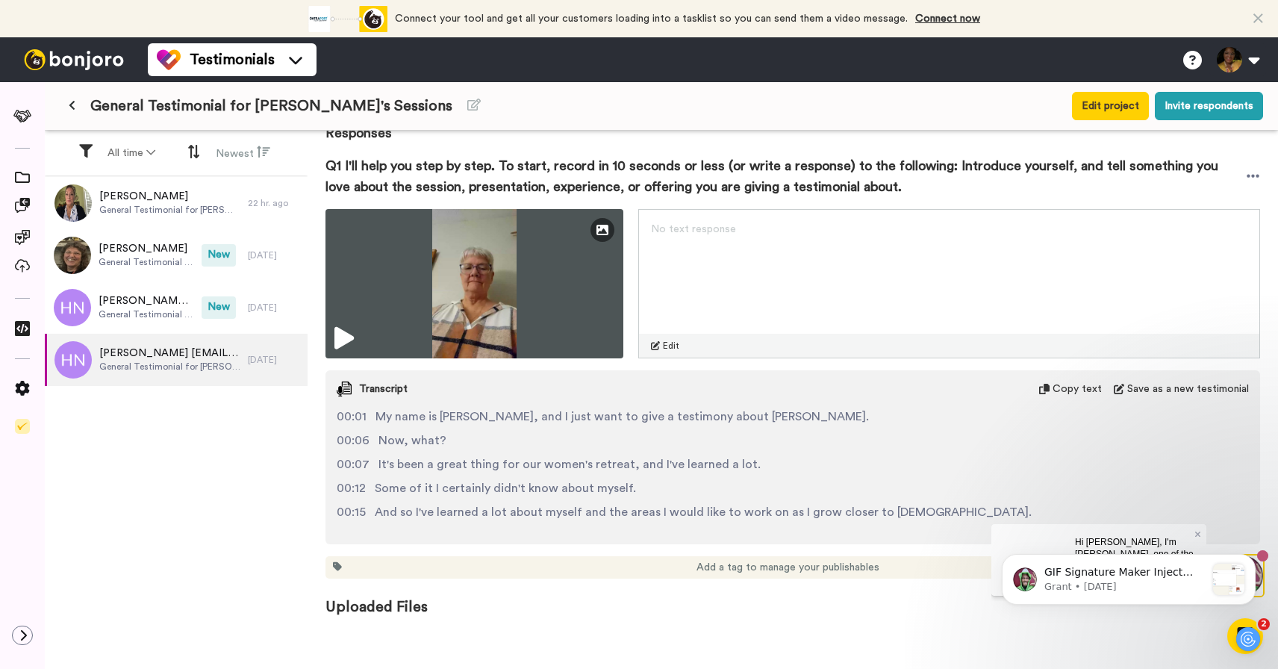
click at [783, 569] on span "Add a tag to manage your publishables" at bounding box center [788, 567] width 183 height 15
click at [440, 572] on div "Add a tag to manage your publishables" at bounding box center [793, 567] width 935 height 22
click at [792, 567] on span "Add a tag to manage your publishables" at bounding box center [788, 567] width 183 height 15
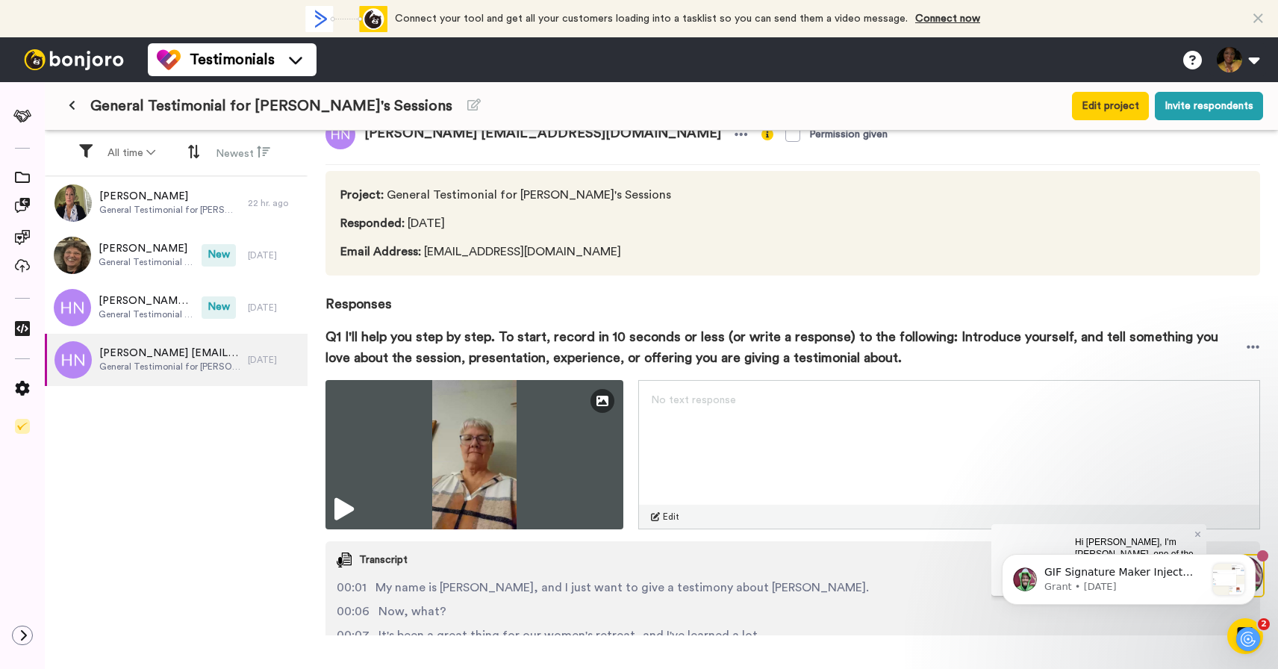
scroll to position [0, 0]
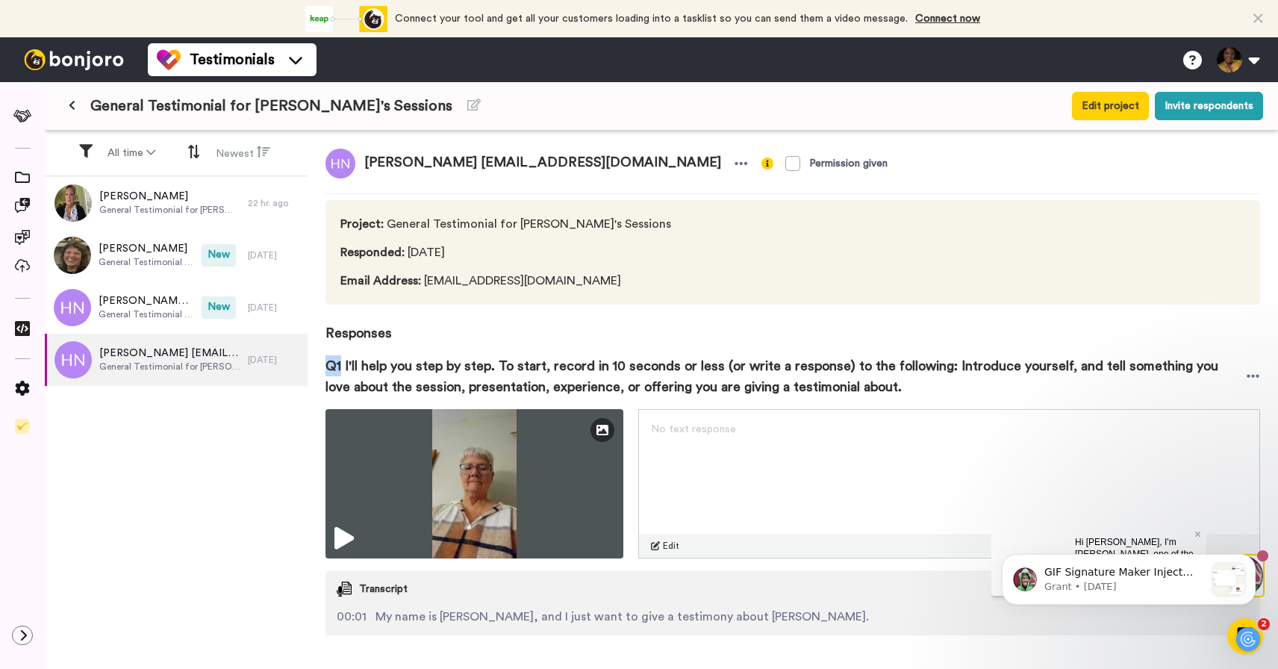
drag, startPoint x: 326, startPoint y: 364, endPoint x: 340, endPoint y: 364, distance: 14.9
click at [340, 364] on span "Q1 I'll help you step by step. To start, record in 10 seconds or less (or write…" at bounding box center [786, 376] width 921 height 42
copy span "Q1"
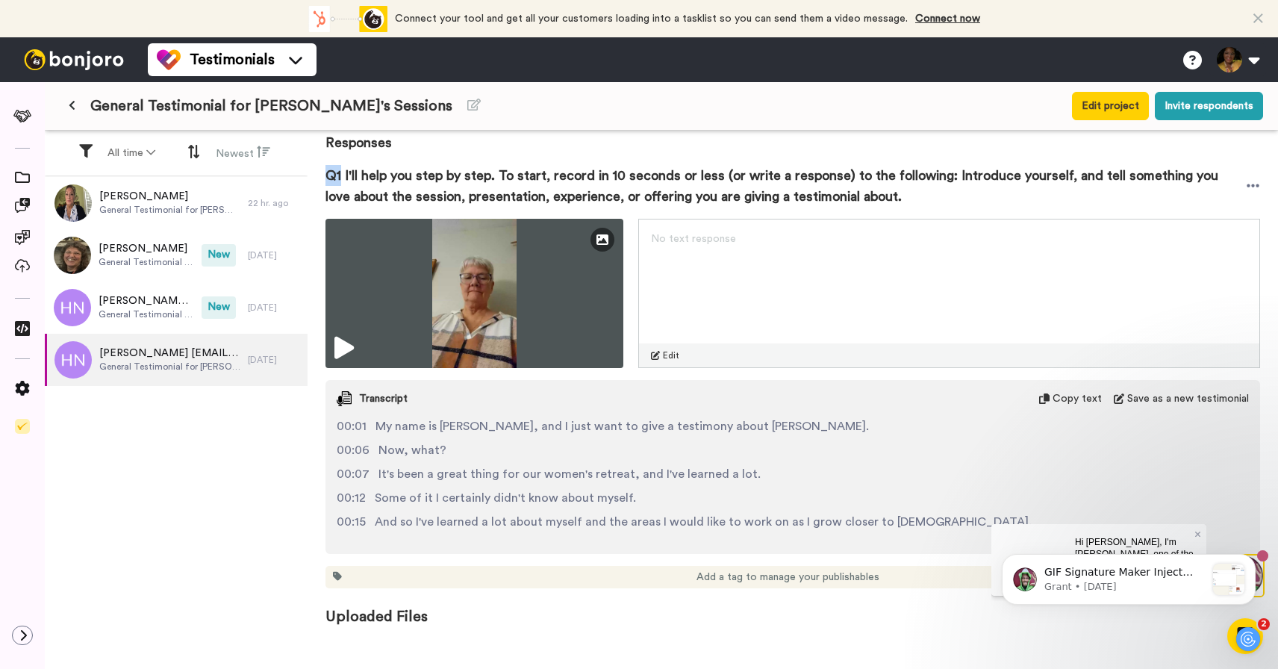
scroll to position [200, 0]
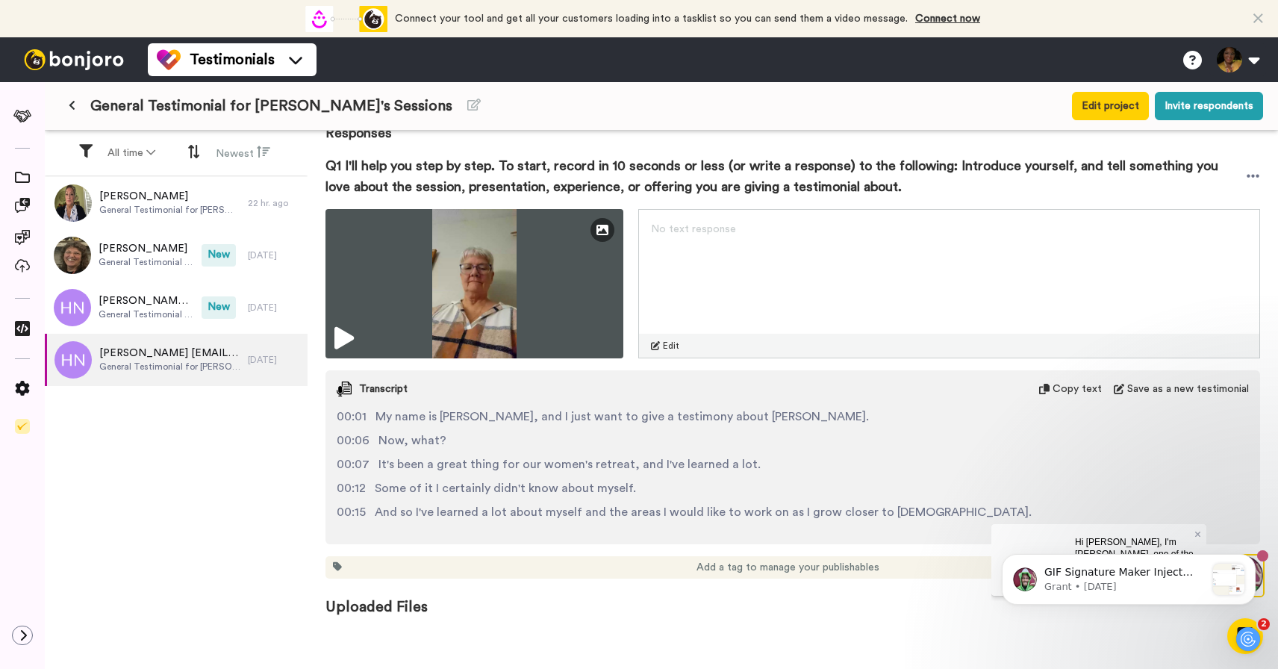
click at [665, 568] on div "Add a tag to manage your publishables" at bounding box center [793, 567] width 935 height 22
click at [342, 564] on span at bounding box center [335, 567] width 19 height 22
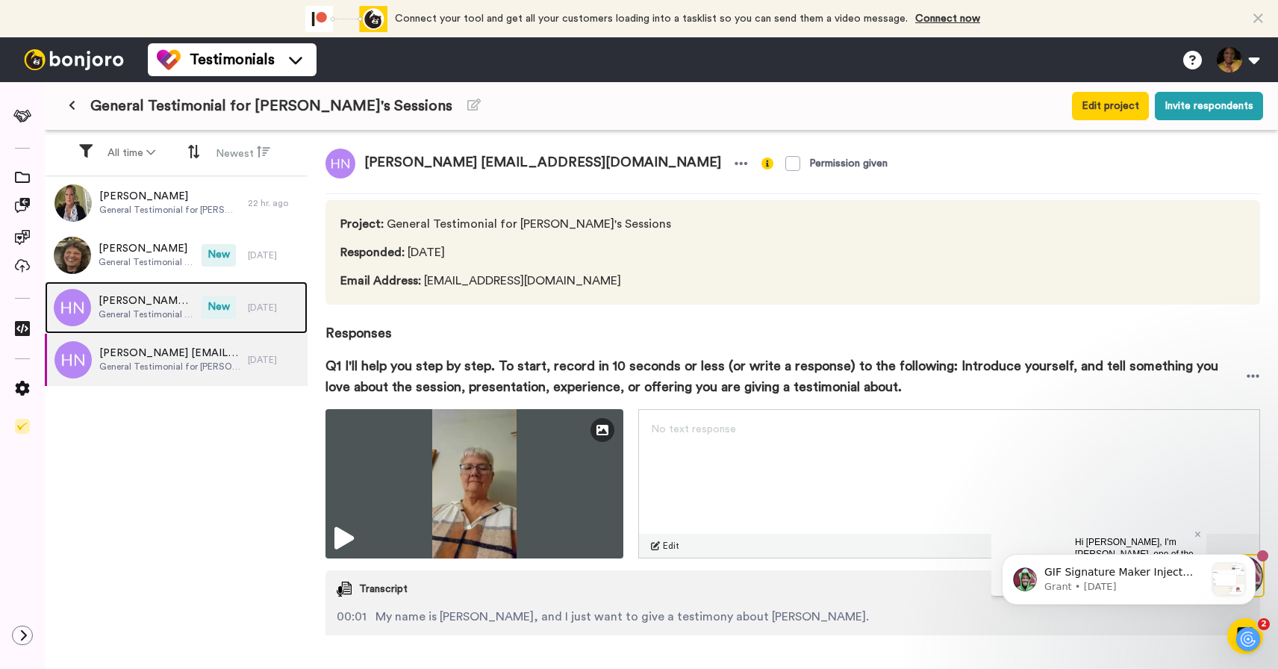
click at [93, 306] on div "Holly Neal hneal56@yahoo.com General Testimonial for Linda's Sessions" at bounding box center [123, 307] width 157 height 52
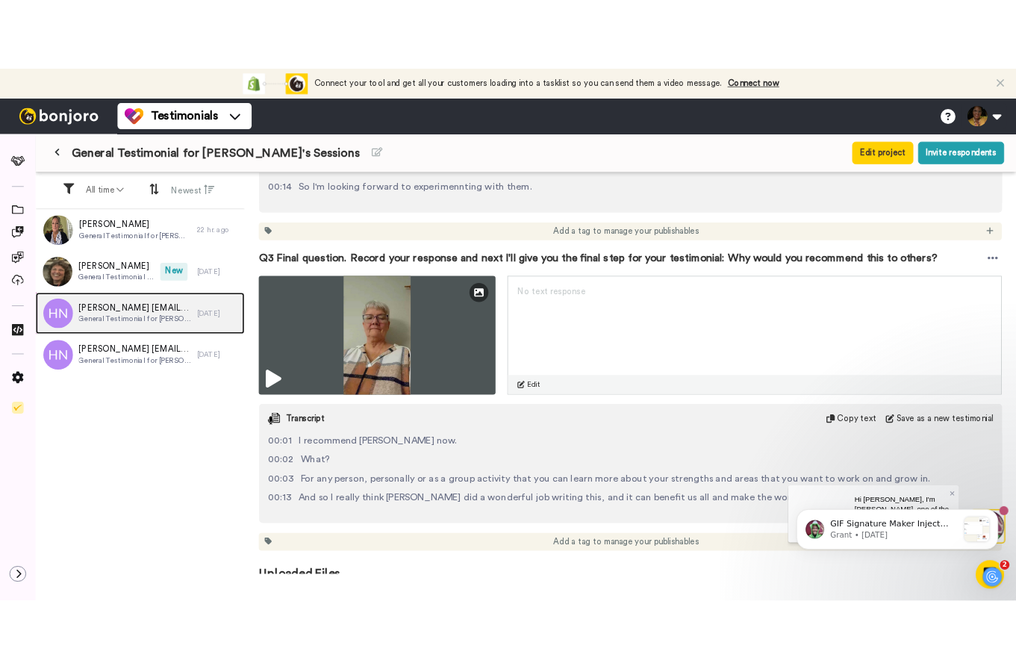
scroll to position [954, 0]
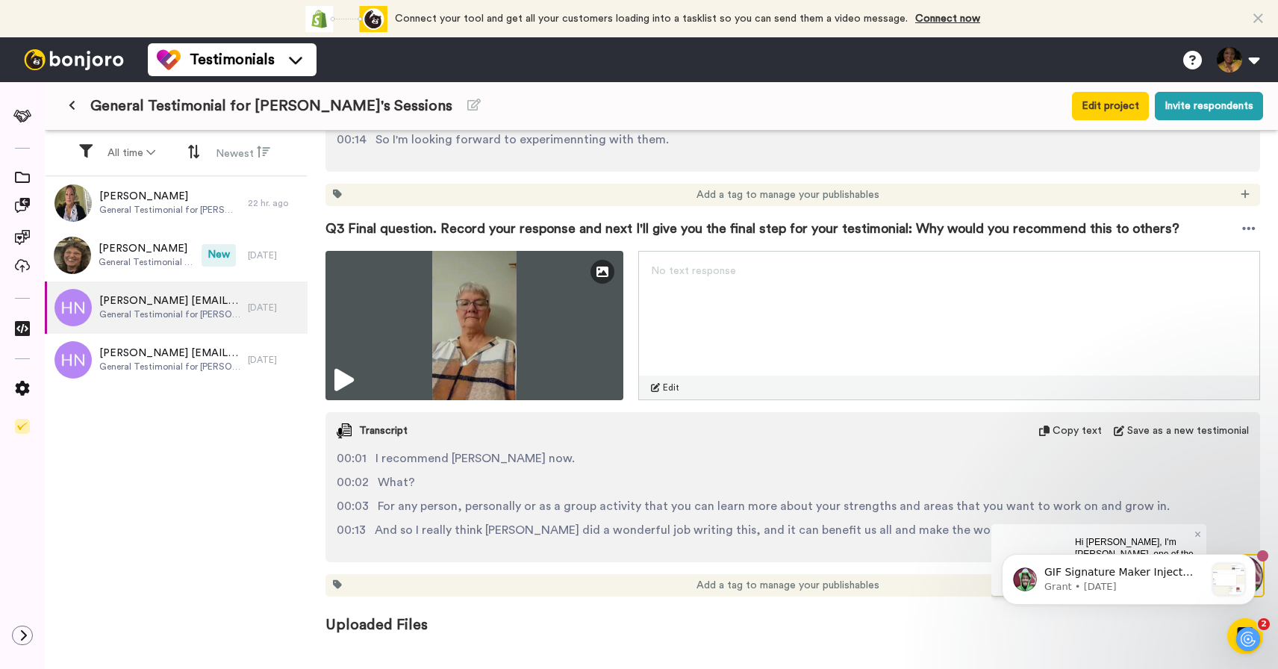
click at [363, 574] on div "Add a tag to manage your publishables" at bounding box center [793, 585] width 935 height 22
click at [337, 580] on icon at bounding box center [337, 584] width 9 height 9
click at [339, 579] on icon at bounding box center [337, 584] width 9 height 10
click at [338, 580] on icon at bounding box center [337, 584] width 9 height 9
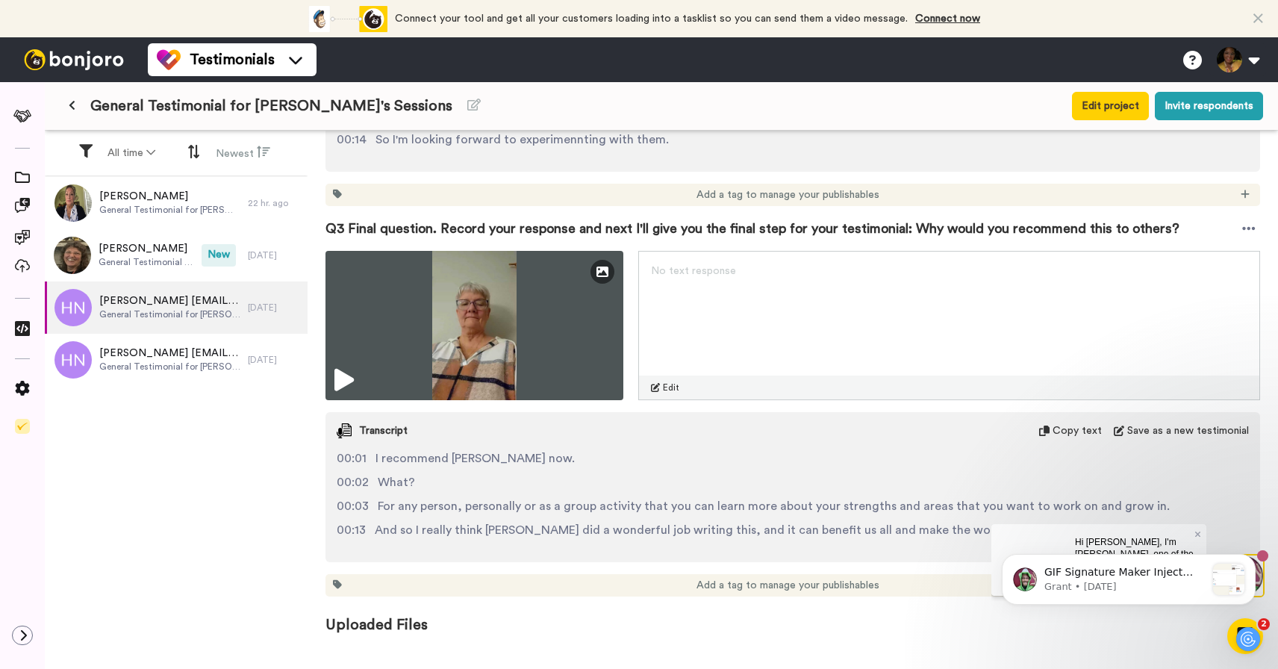
click at [762, 578] on span "Add a tag to manage your publishables" at bounding box center [788, 585] width 183 height 15
click at [797, 578] on span "Add a tag to manage your publishables" at bounding box center [788, 585] width 183 height 15
click at [892, 574] on div "Add a tag to manage your publishables" at bounding box center [793, 585] width 935 height 22
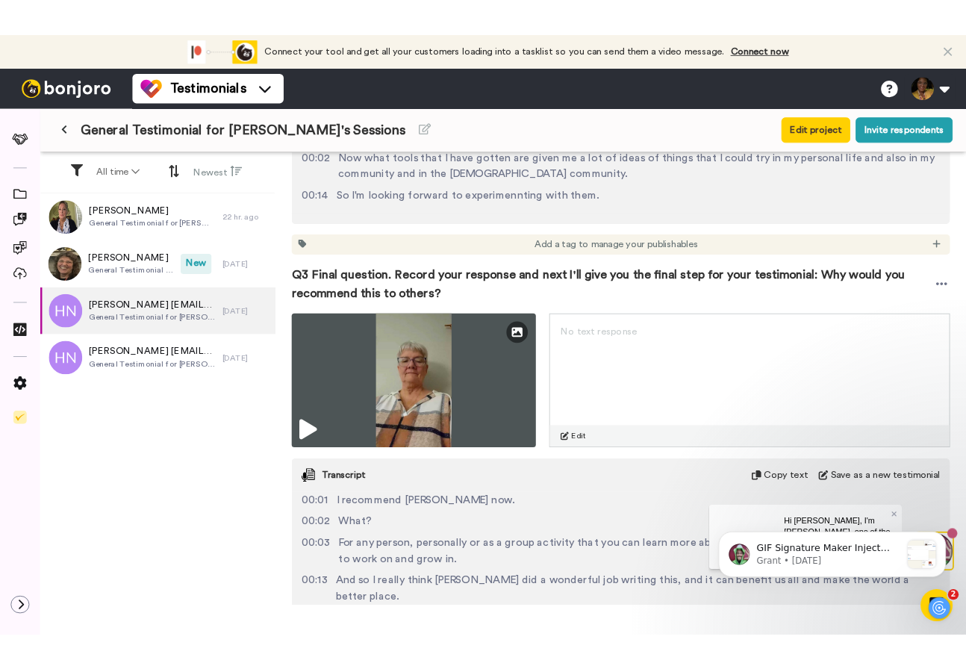
scroll to position [993, 0]
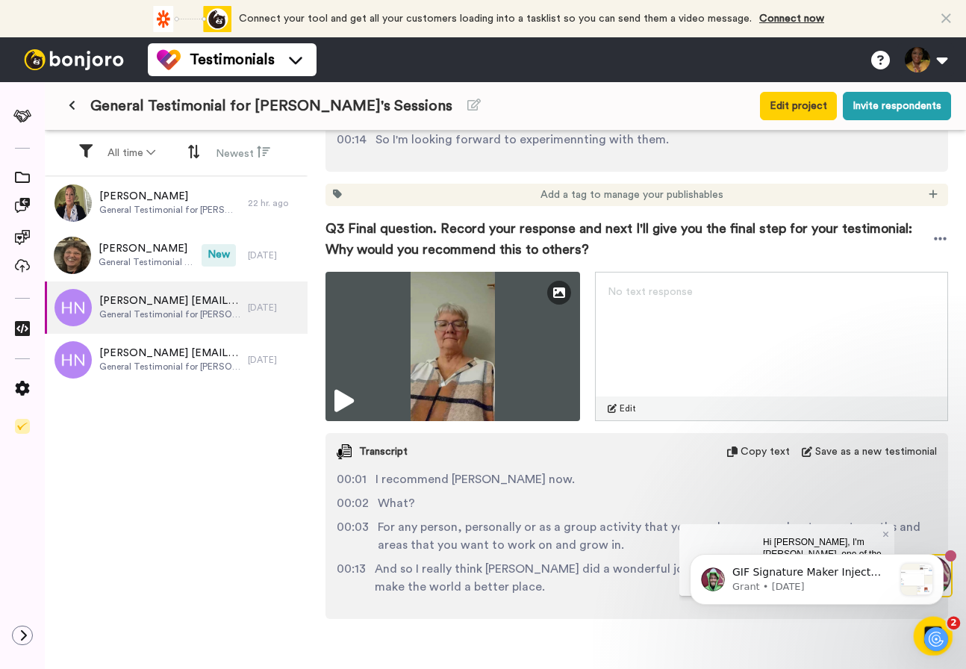
click at [926, 620] on div "Open Intercom Messenger" at bounding box center [930, 633] width 49 height 49
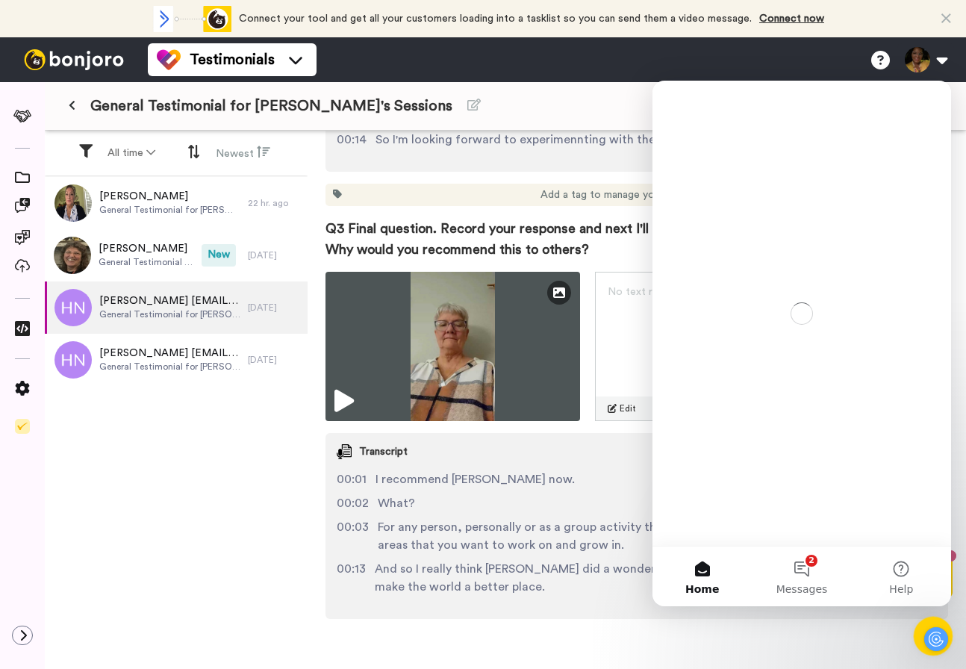
scroll to position [0, 0]
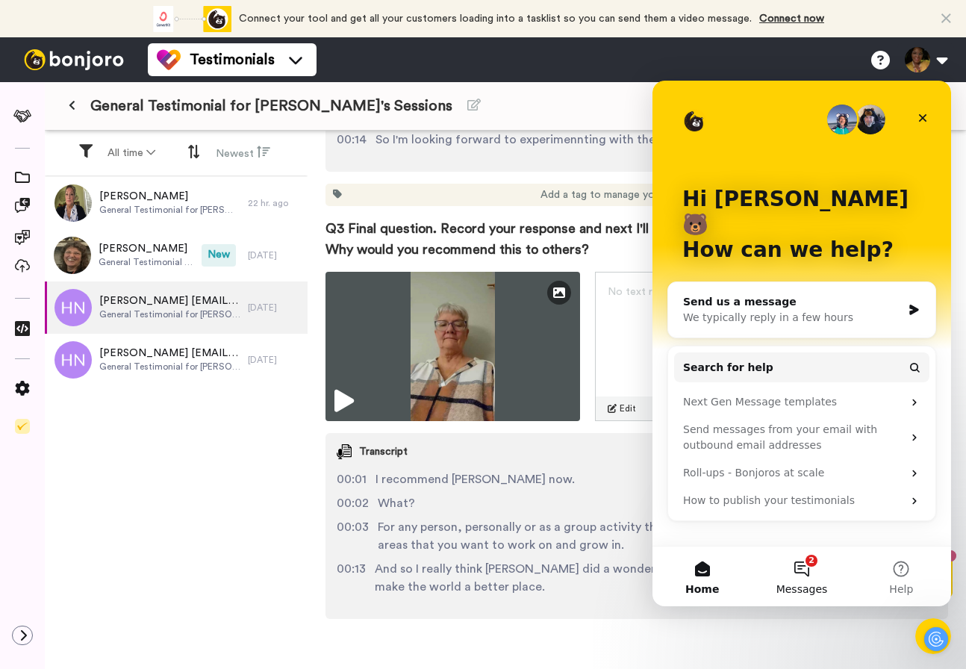
click at [802, 581] on button "2 Messages" at bounding box center [801, 577] width 99 height 60
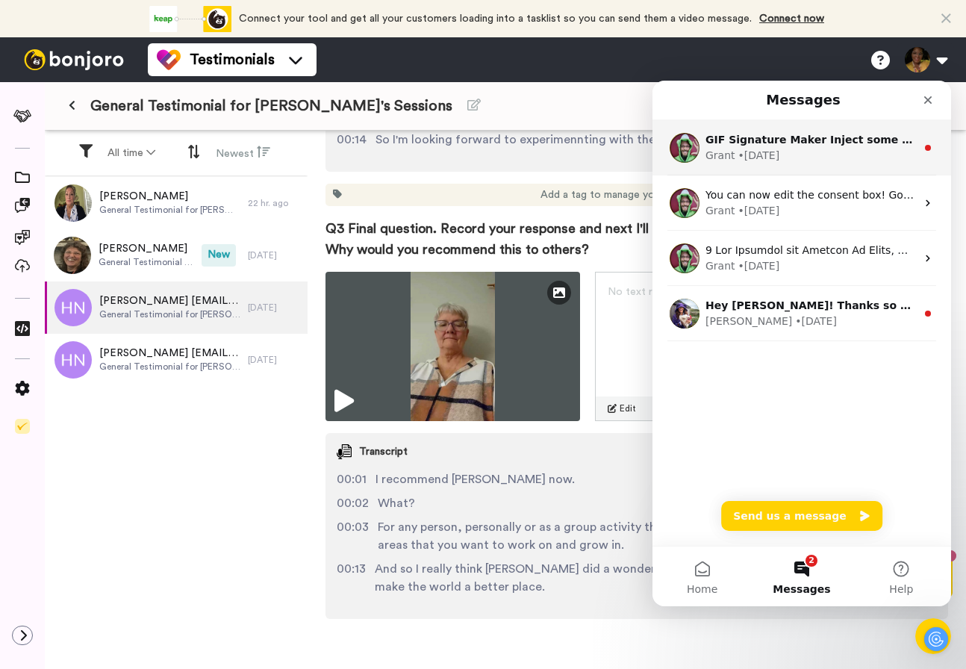
click at [834, 151] on div "Grant • 3d ago" at bounding box center [811, 156] width 211 height 16
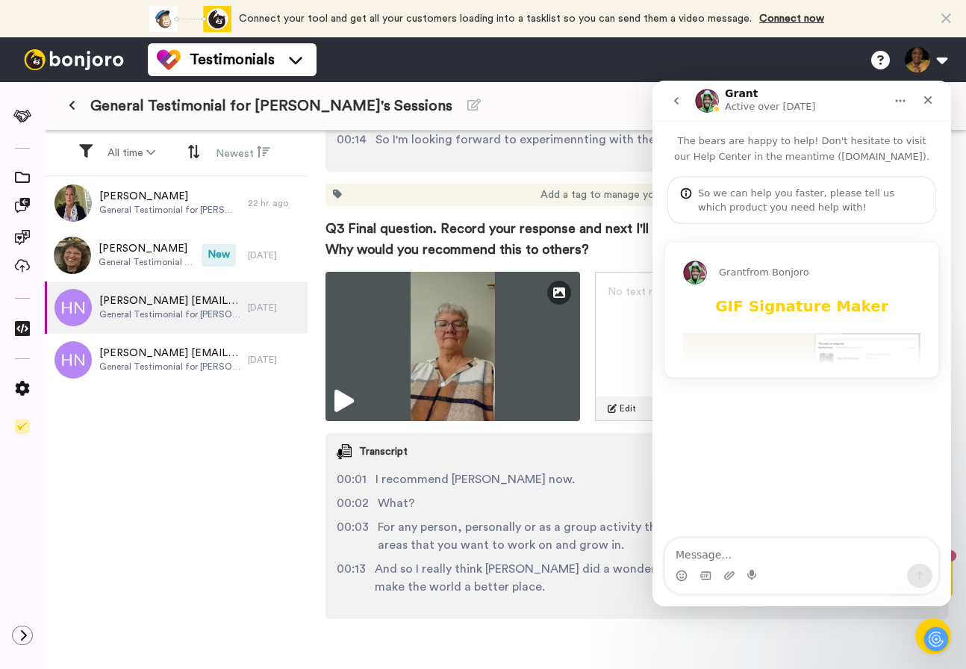
click at [791, 330] on div "GIF Signature Maker Inject some fun into your emails and get more replies along…" at bounding box center [801, 453] width 237 height 314
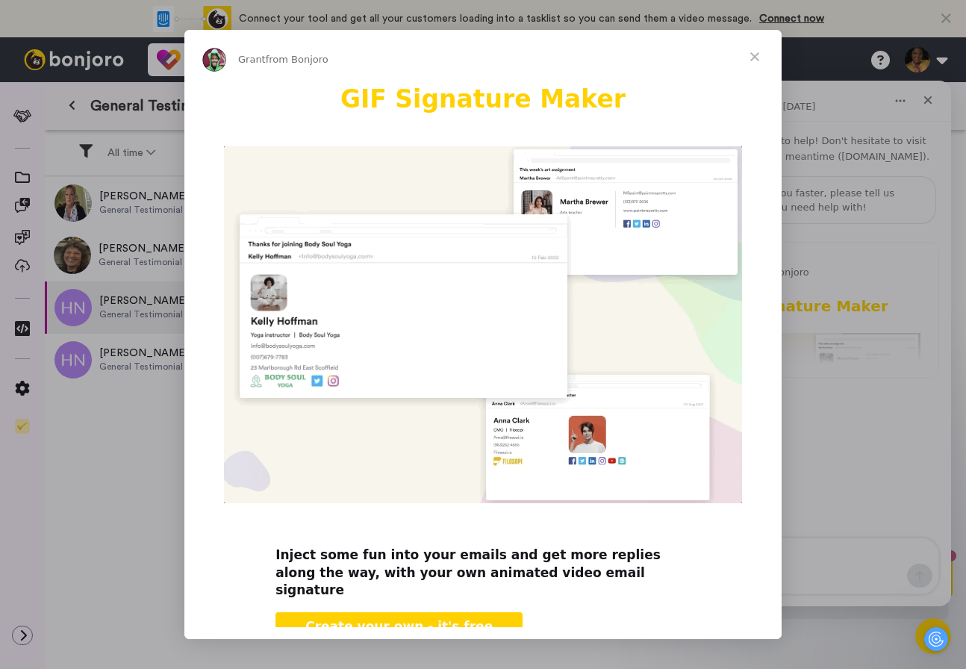
click at [755, 53] on span "Close" at bounding box center [755, 57] width 54 height 54
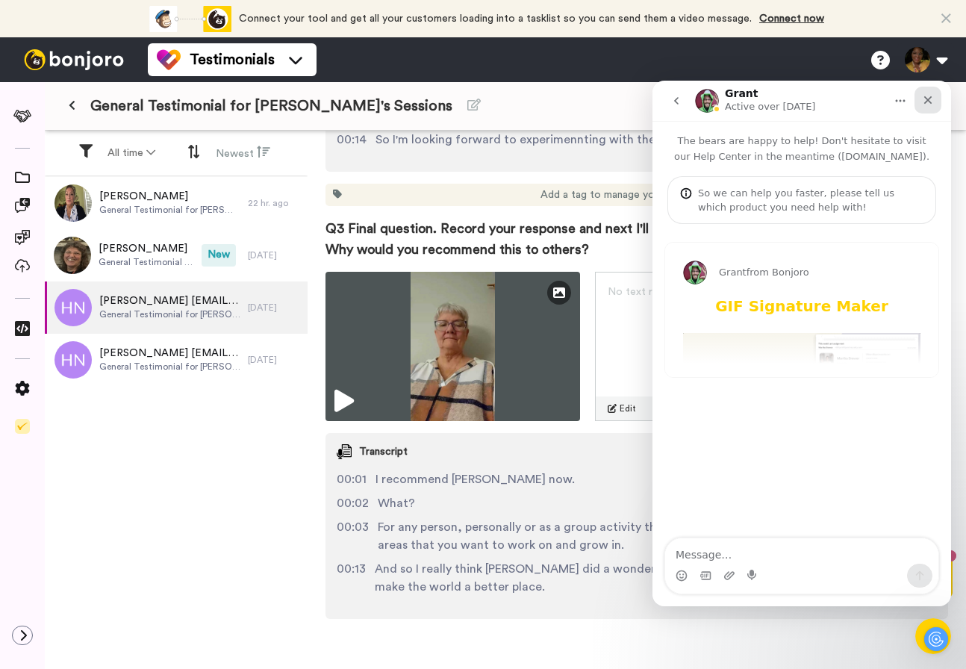
click at [928, 99] on icon "Close" at bounding box center [928, 100] width 8 height 8
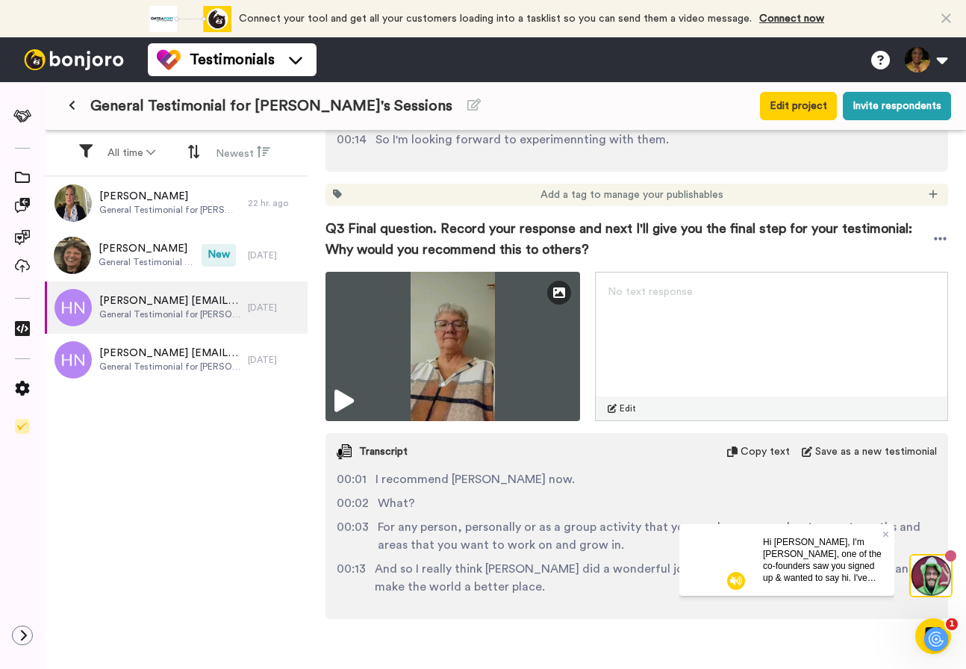
click at [939, 565] on iframe "To enrich screen reader interactions, please activate Accessibility in Grammarl…" at bounding box center [950, 555] width 23 height 23
click at [948, 555] on span at bounding box center [950, 555] width 11 height 11
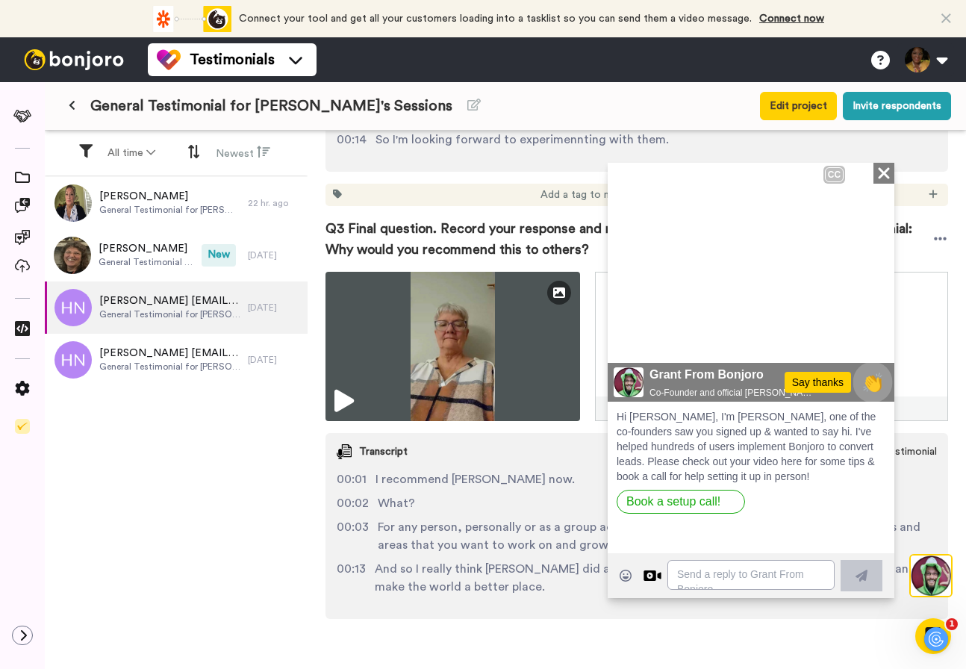
click at [869, 379] on span "👏" at bounding box center [873, 382] width 40 height 26
click at [869, 383] on span "👍" at bounding box center [873, 382] width 40 height 26
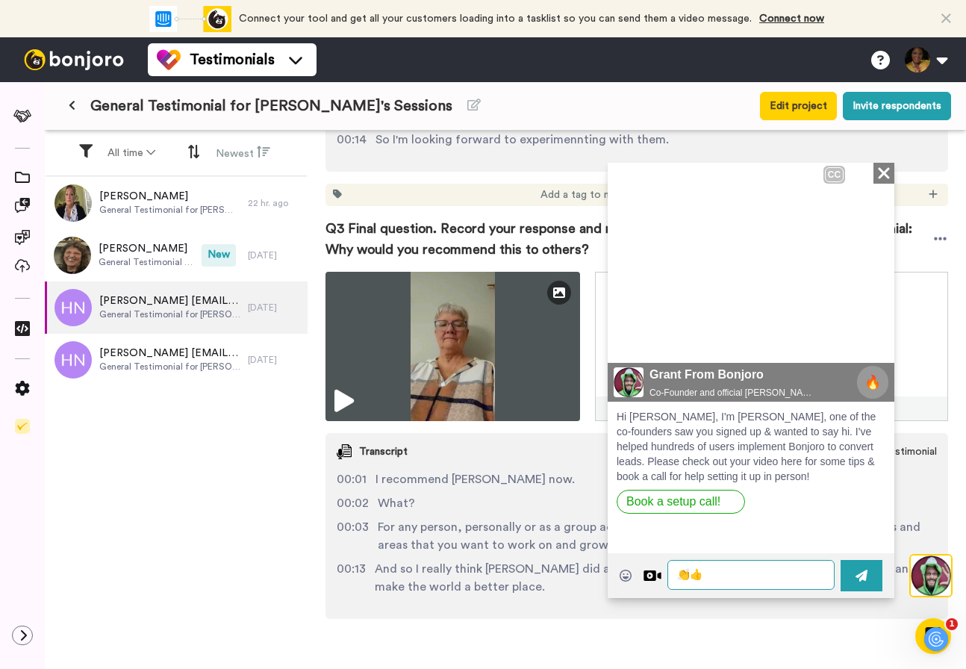
type textarea "👏"
click at [883, 176] on icon "Close" at bounding box center [884, 173] width 15 height 18
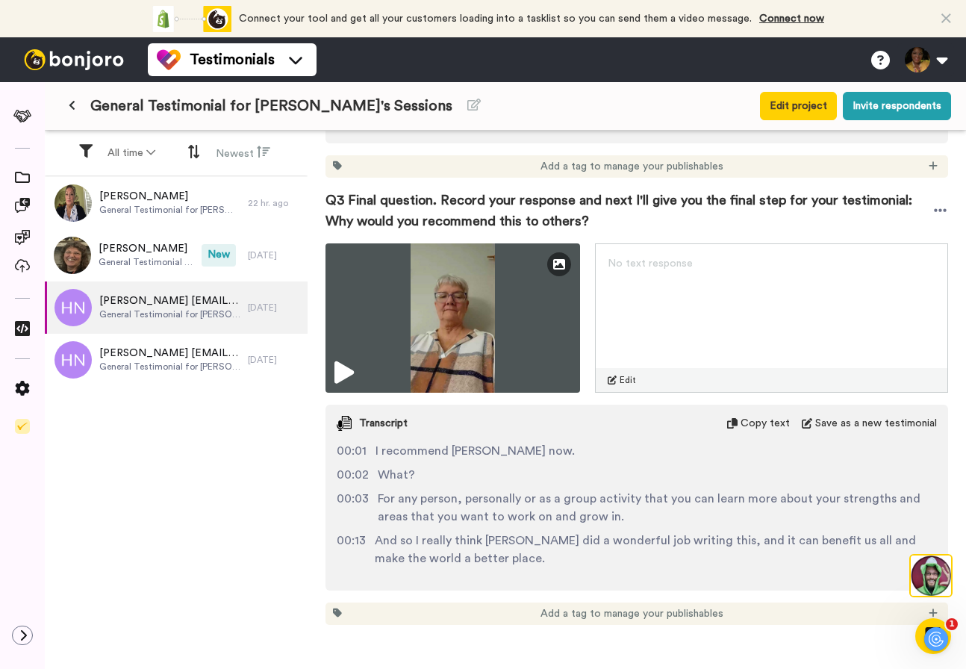
scroll to position [1027, 0]
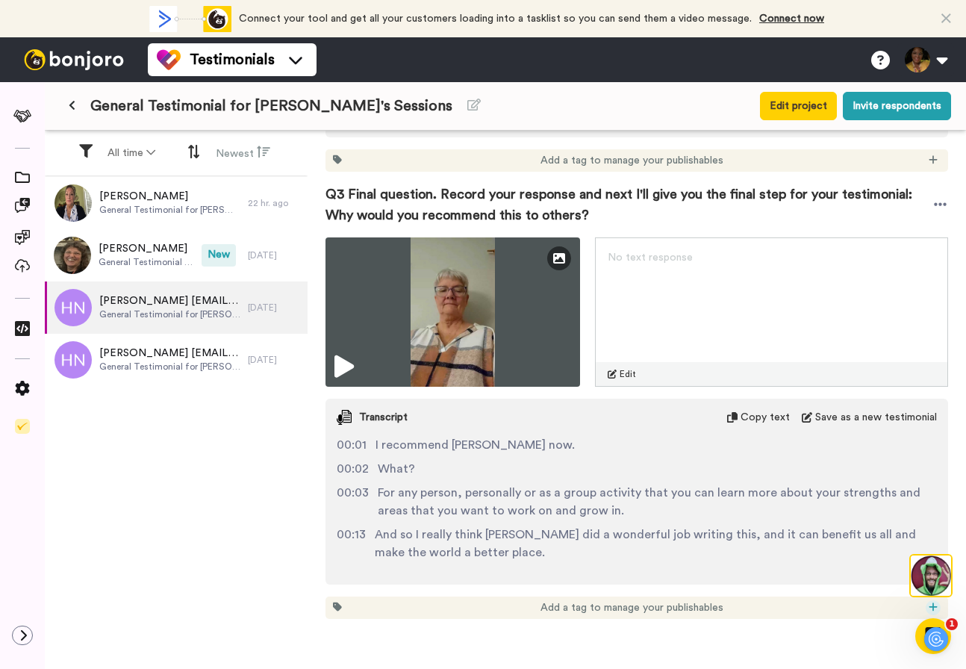
click at [932, 605] on icon at bounding box center [933, 607] width 9 height 10
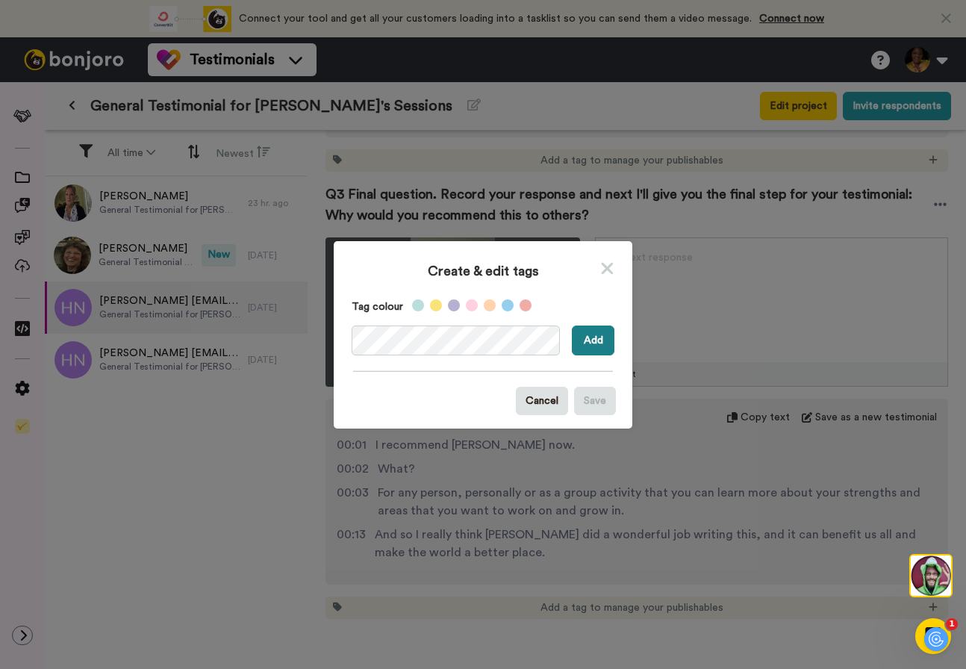
click at [597, 349] on button "Add" at bounding box center [593, 341] width 43 height 30
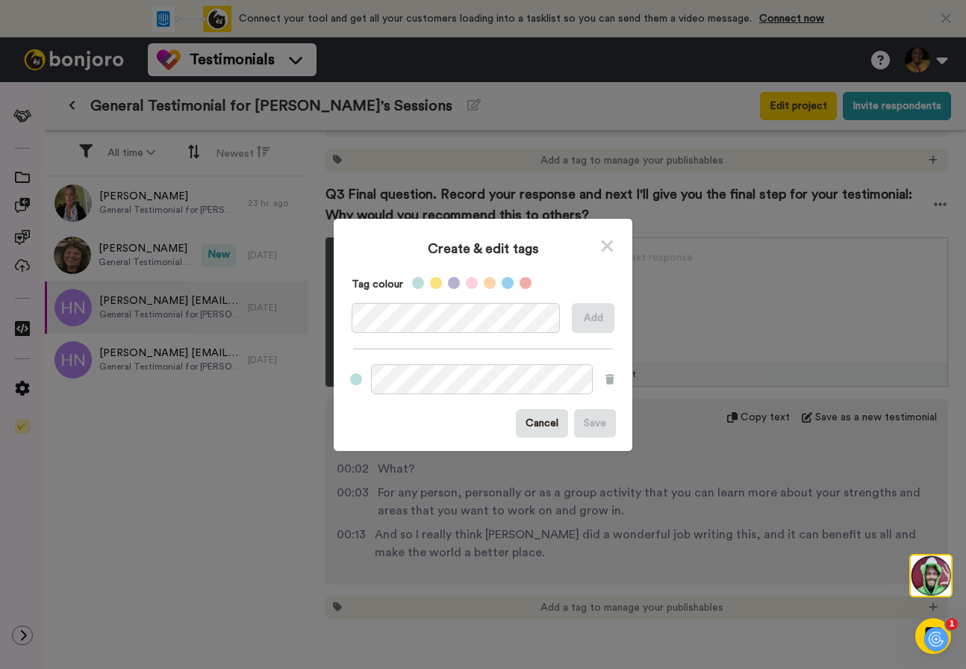
click at [611, 242] on icon at bounding box center [608, 246] width 12 height 12
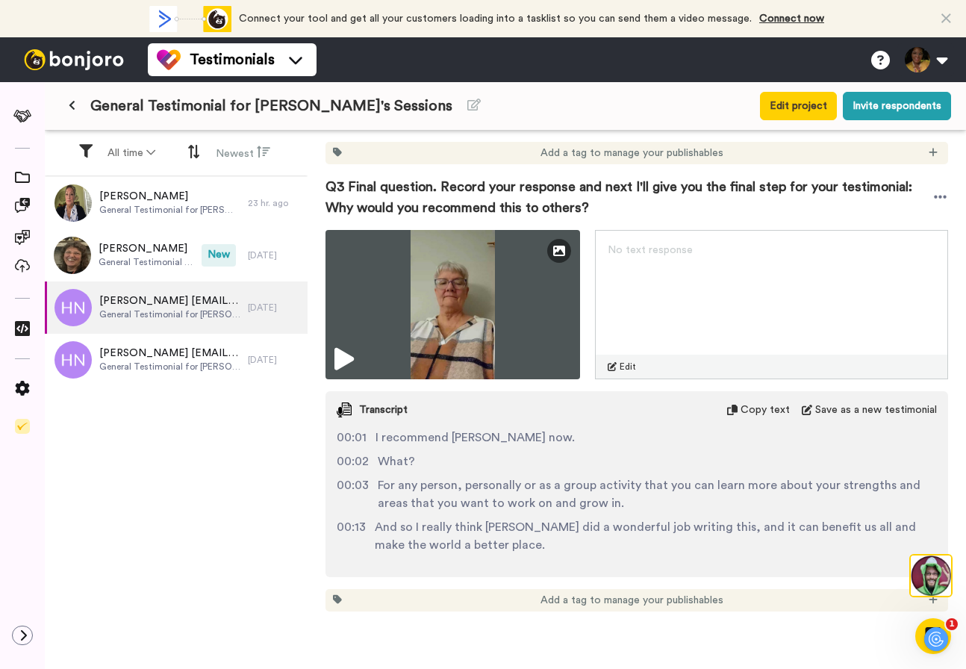
scroll to position [1024, 0]
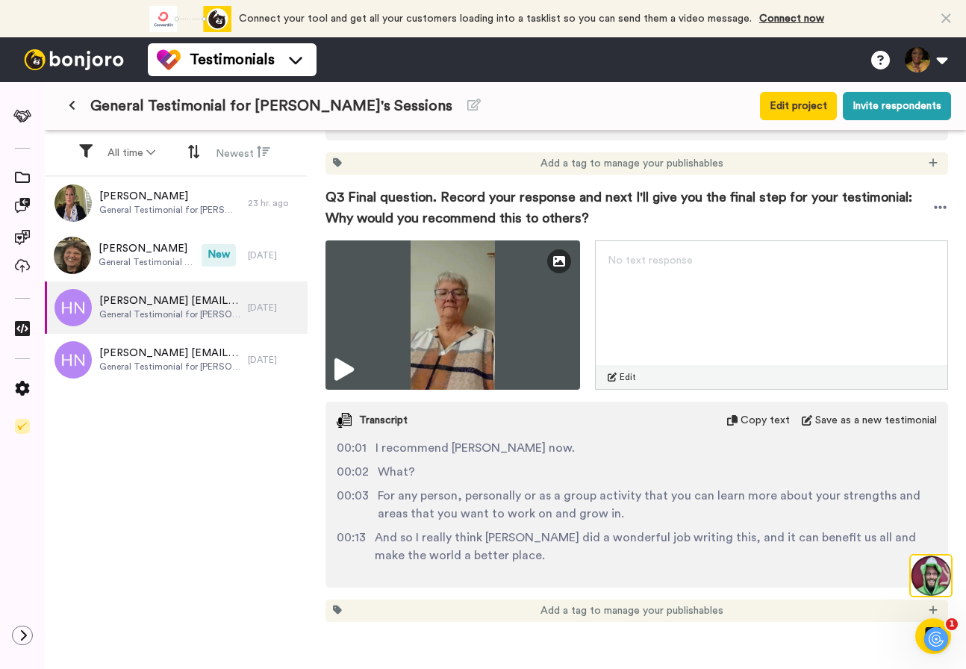
click at [928, 602] on div "Add a tag to manage your publishables" at bounding box center [637, 611] width 623 height 22
click at [933, 606] on icon at bounding box center [933, 610] width 9 height 10
click at [856, 573] on span "why this book" at bounding box center [871, 579] width 57 height 12
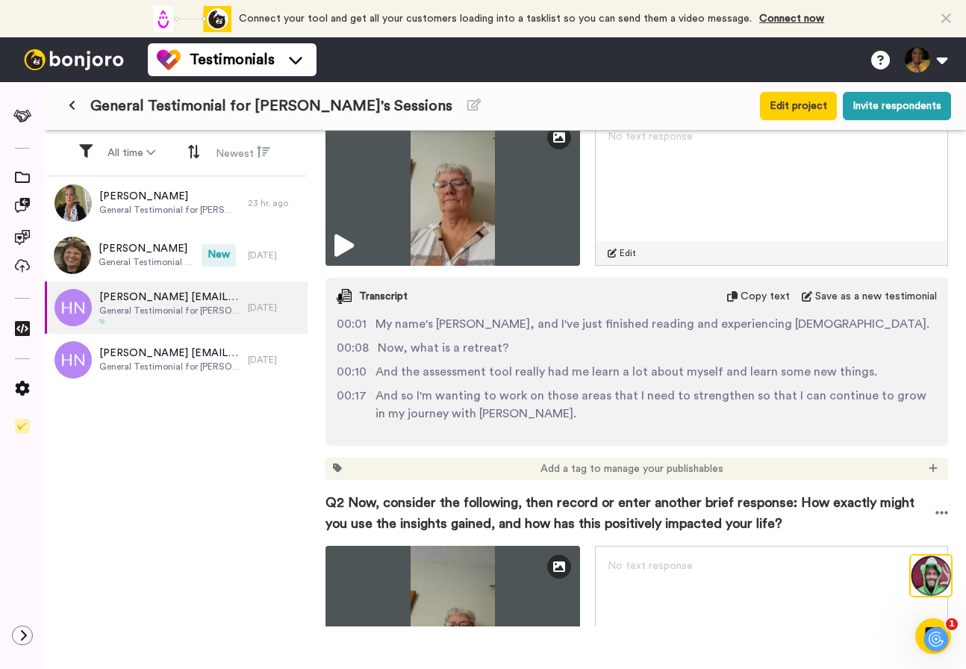
scroll to position [301, 0]
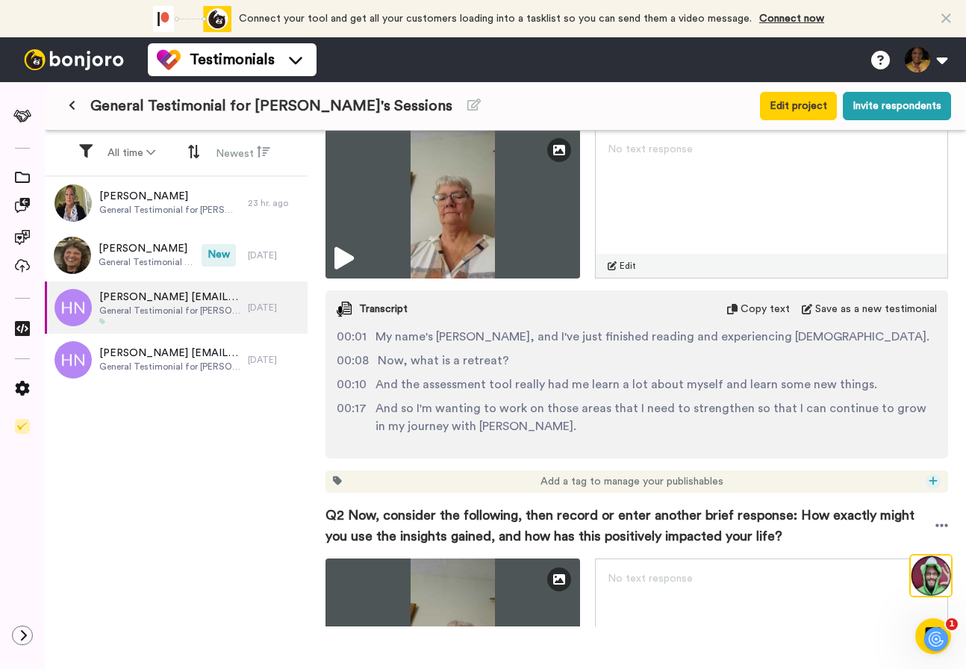
click at [937, 480] on icon at bounding box center [933, 481] width 9 height 10
click at [875, 564] on span "Create & edit tags" at bounding box center [882, 568] width 75 height 9
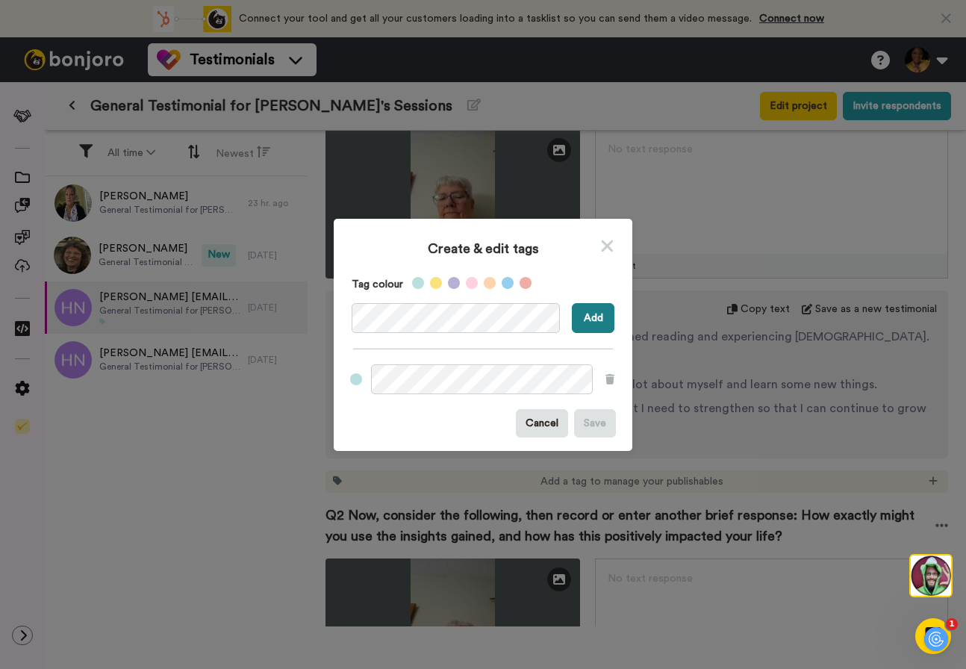
click at [599, 322] on button "Add" at bounding box center [593, 318] width 43 height 30
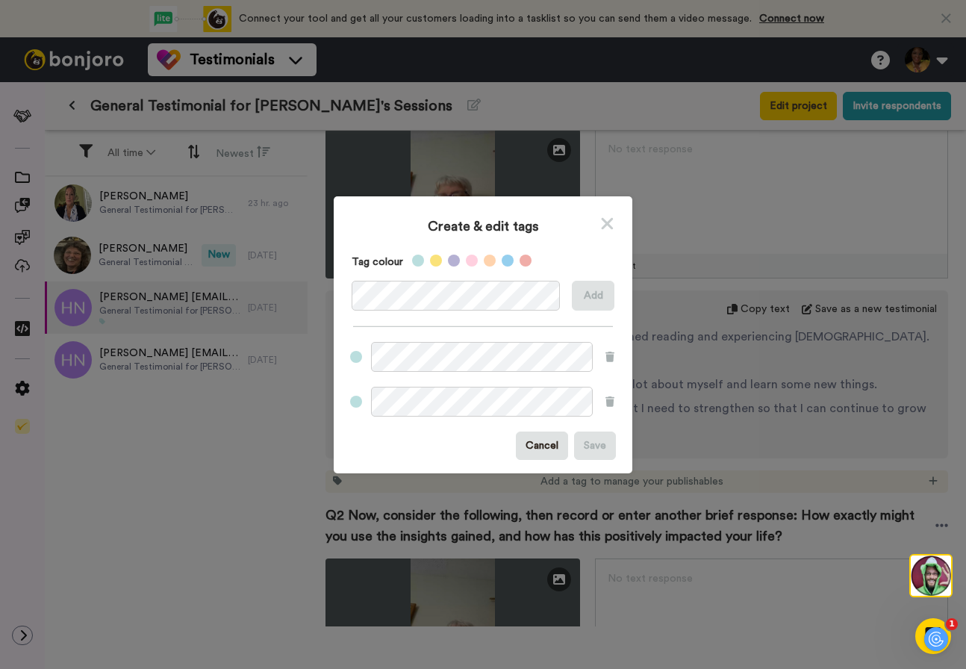
click at [606, 221] on icon at bounding box center [607, 223] width 14 height 19
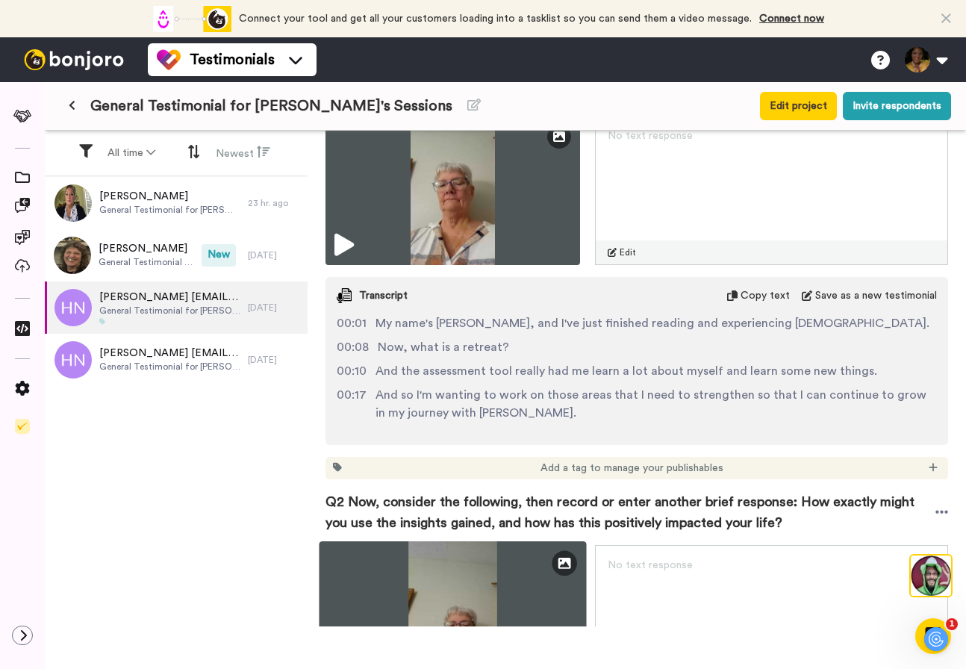
scroll to position [305, 0]
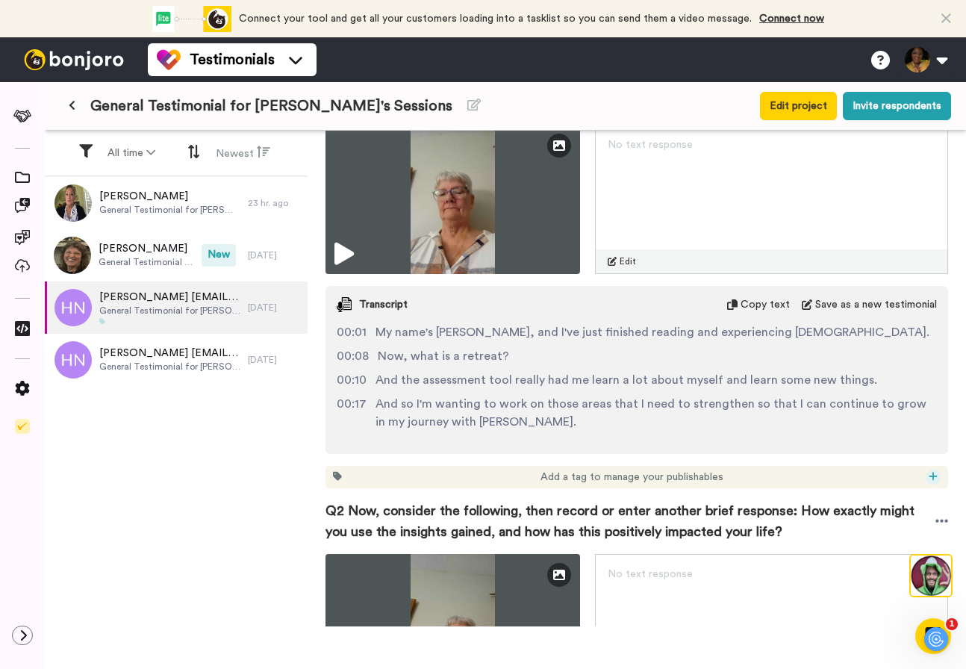
click at [932, 476] on icon at bounding box center [933, 476] width 9 height 10
click at [868, 536] on span "the assessment" at bounding box center [875, 542] width 65 height 12
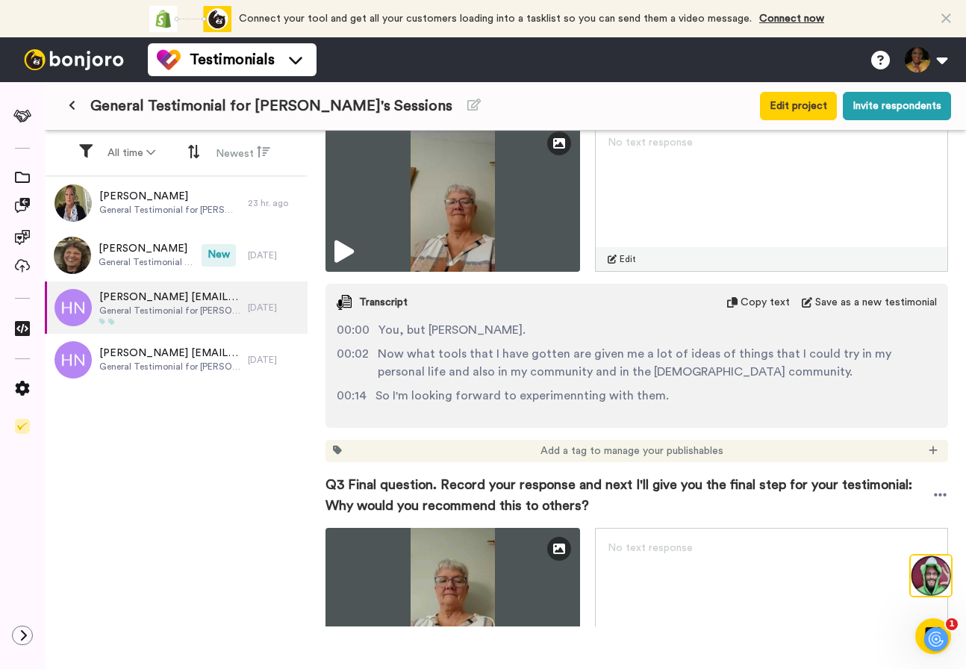
scroll to position [738, 0]
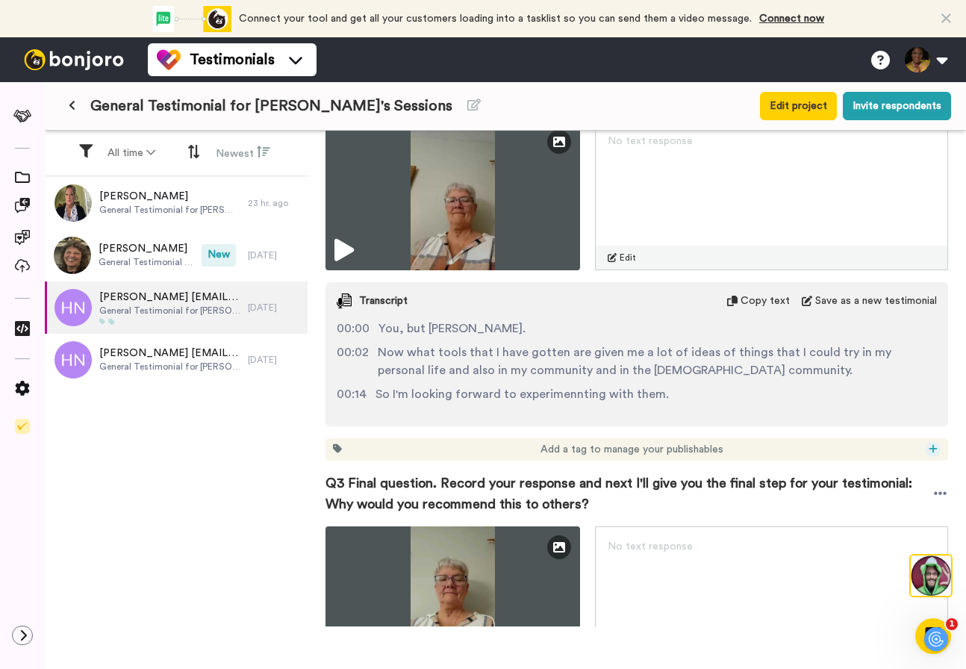
click at [933, 446] on icon at bounding box center [933, 448] width 8 height 8
click at [871, 555] on span "Create & edit tags" at bounding box center [882, 559] width 75 height 9
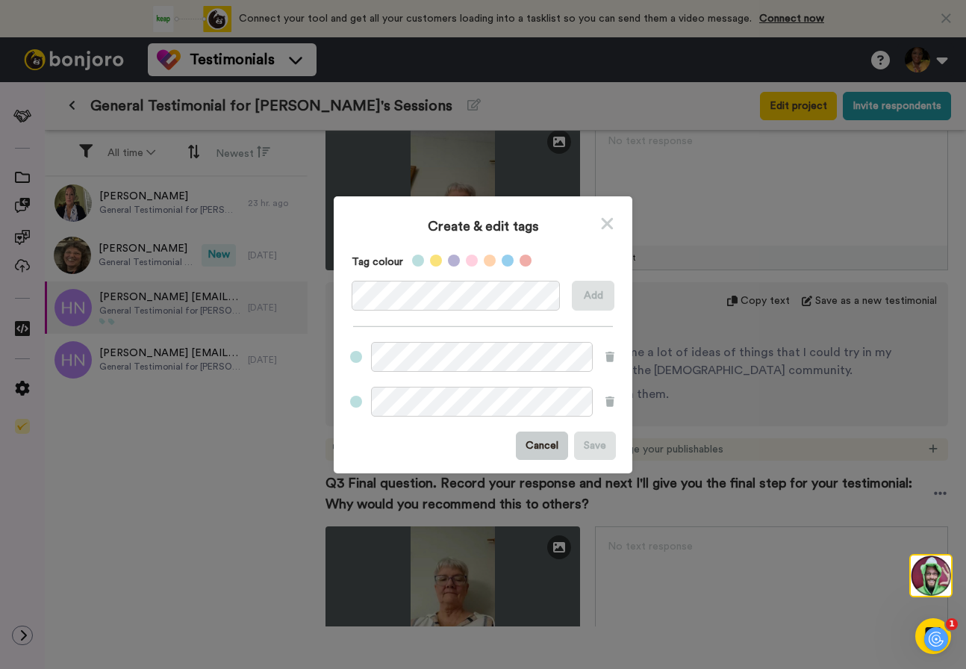
click at [539, 444] on button "Cancel" at bounding box center [542, 446] width 52 height 28
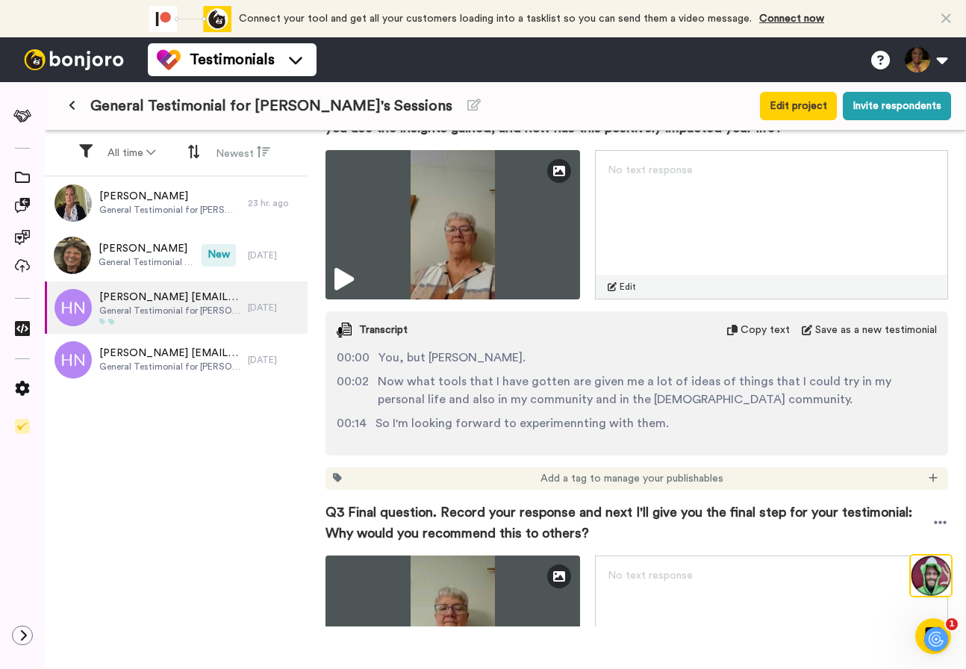
scroll to position [733, 0]
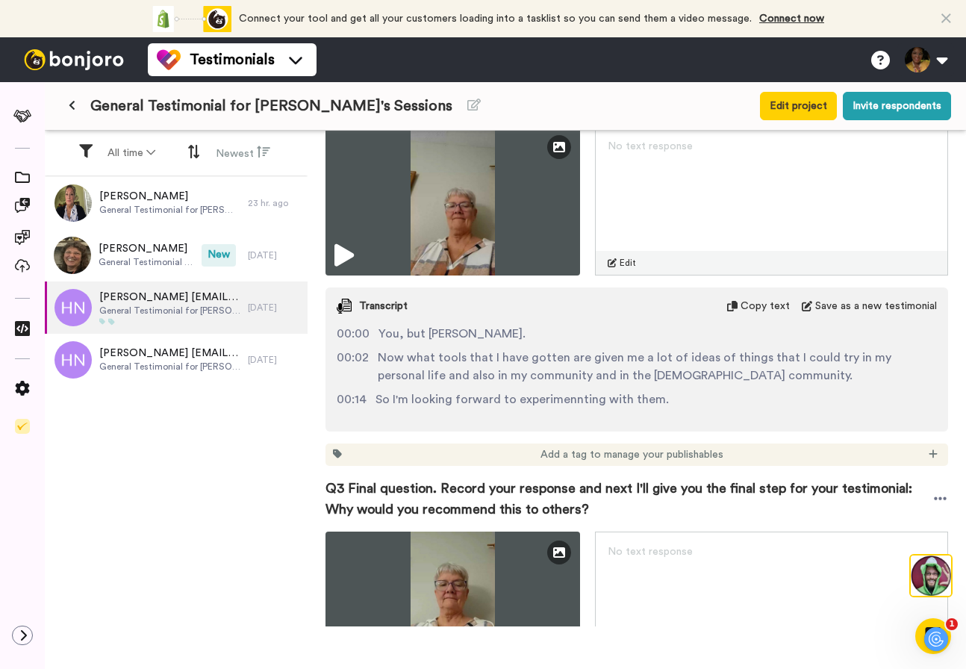
click at [932, 446] on div "Add a tag to manage your publishables" at bounding box center [637, 455] width 623 height 22
click at [933, 452] on icon at bounding box center [933, 453] width 8 height 8
click at [861, 560] on span "Create & edit tags" at bounding box center [882, 564] width 75 height 9
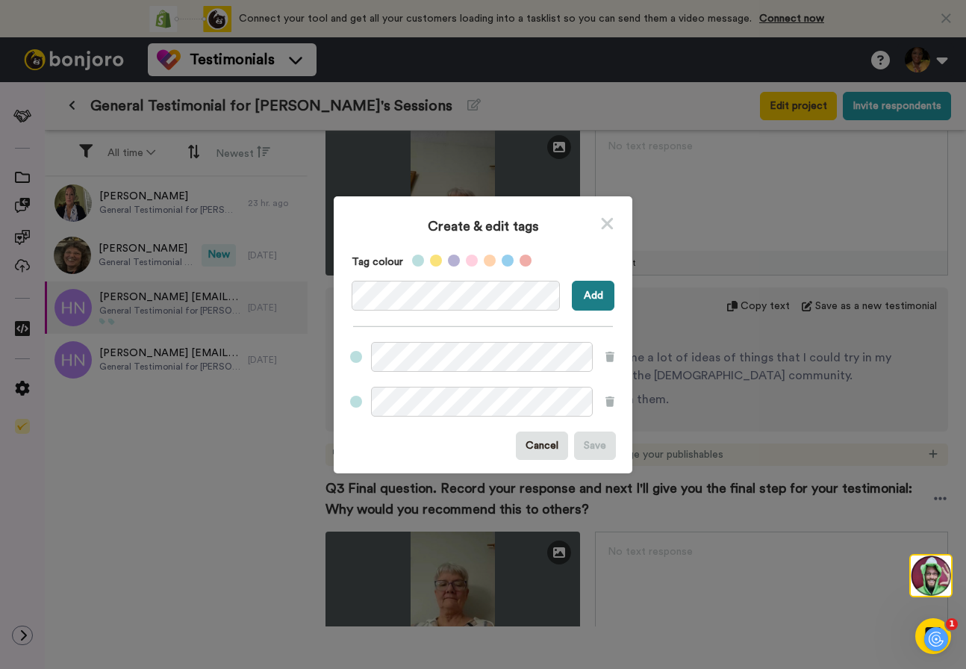
click at [597, 296] on button "Add" at bounding box center [593, 296] width 43 height 30
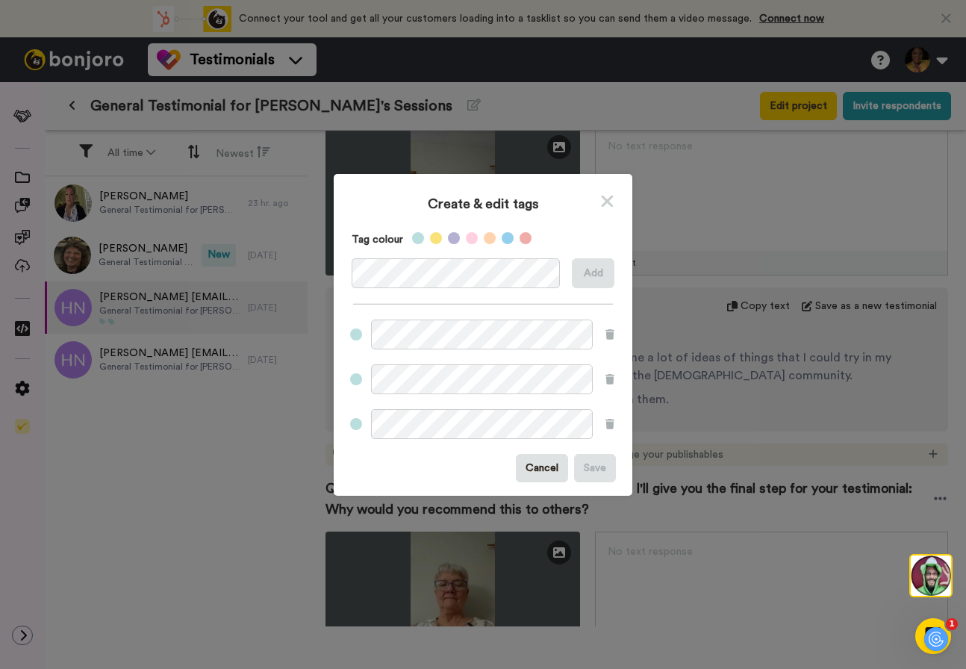
click at [355, 333] on label at bounding box center [356, 335] width 12 height 12
click at [607, 199] on icon at bounding box center [608, 201] width 12 height 12
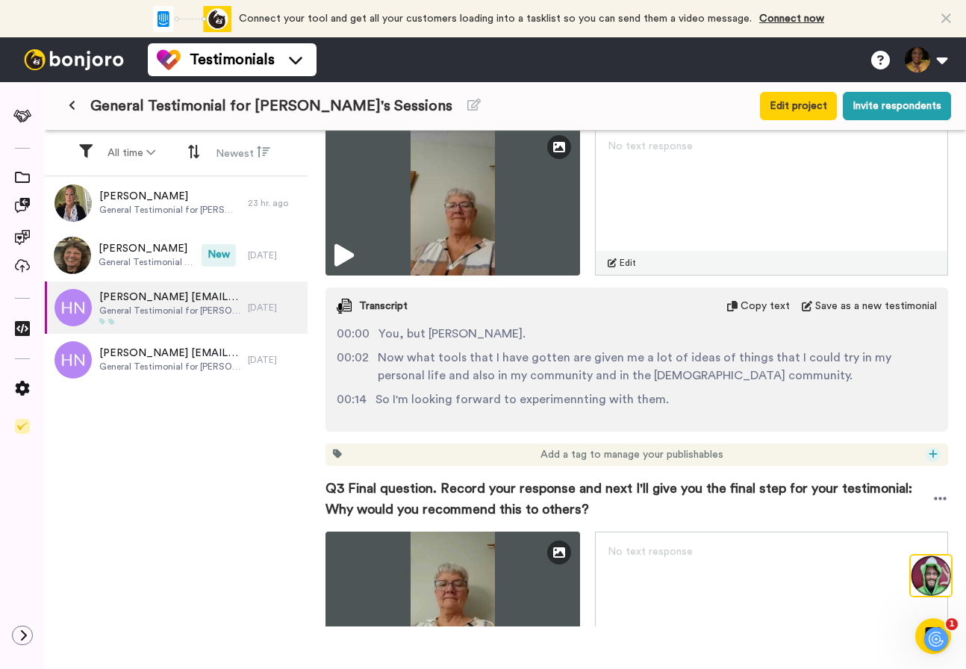
click at [936, 452] on icon at bounding box center [933, 454] width 9 height 10
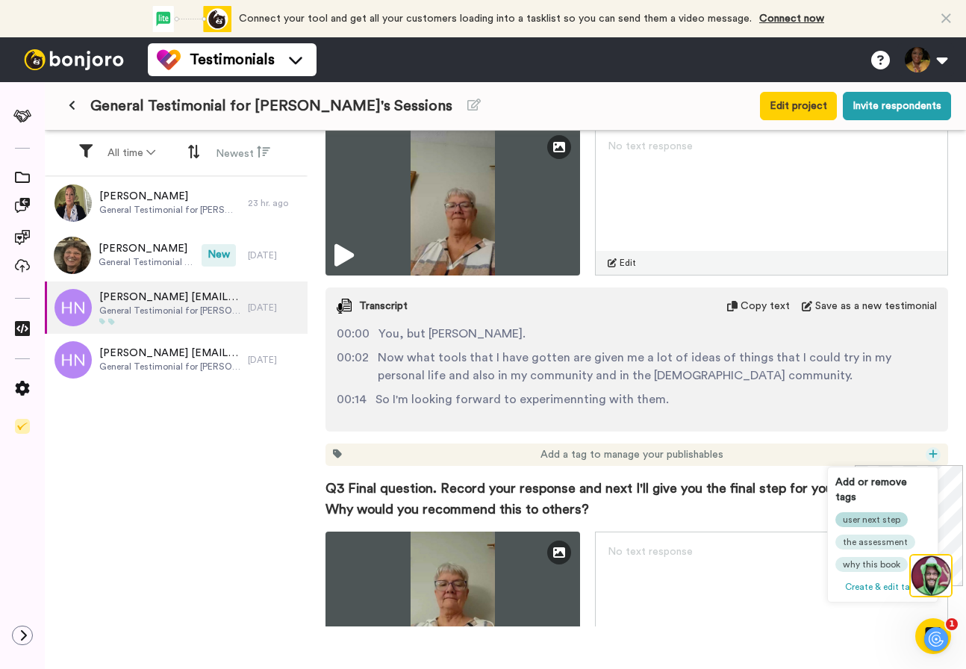
click at [868, 514] on span "user next step" at bounding box center [871, 520] width 57 height 12
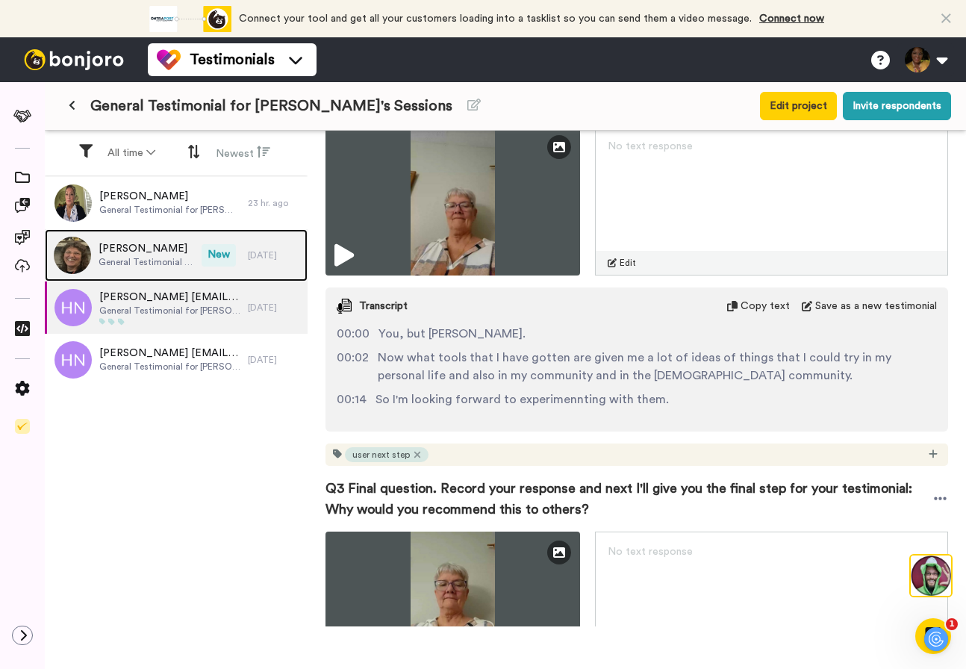
click at [159, 256] on span "General Testimonial for [PERSON_NAME]'s Sessions" at bounding box center [147, 262] width 96 height 12
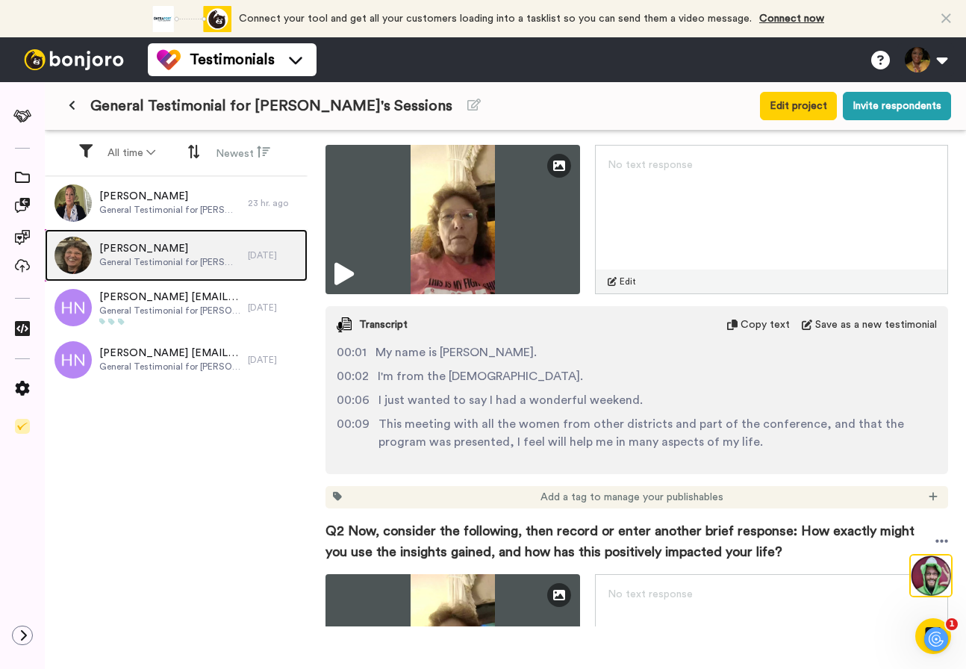
scroll to position [295, 0]
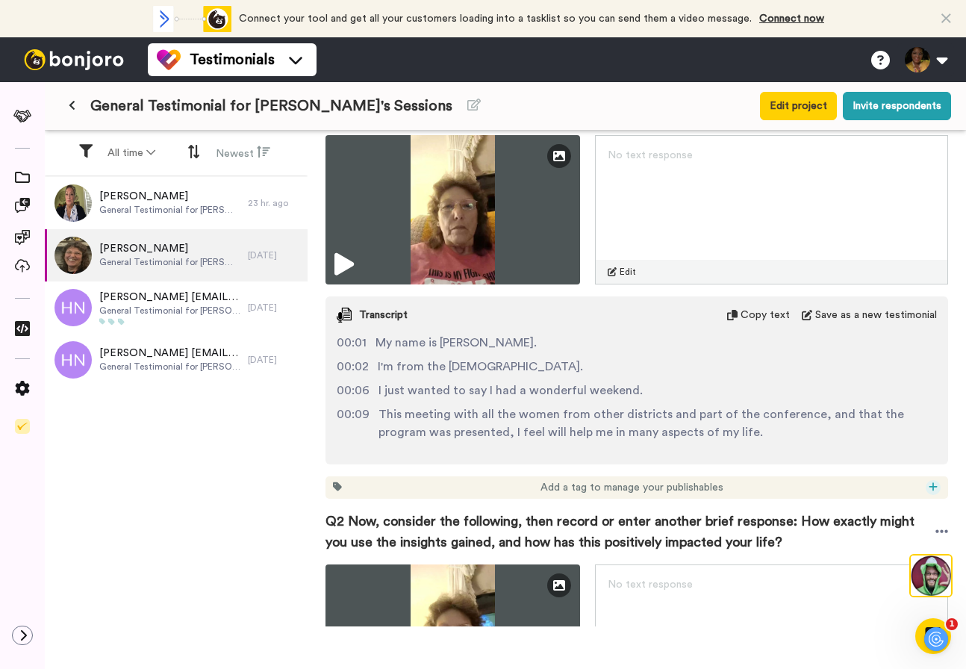
click at [935, 486] on icon at bounding box center [933, 486] width 8 height 8
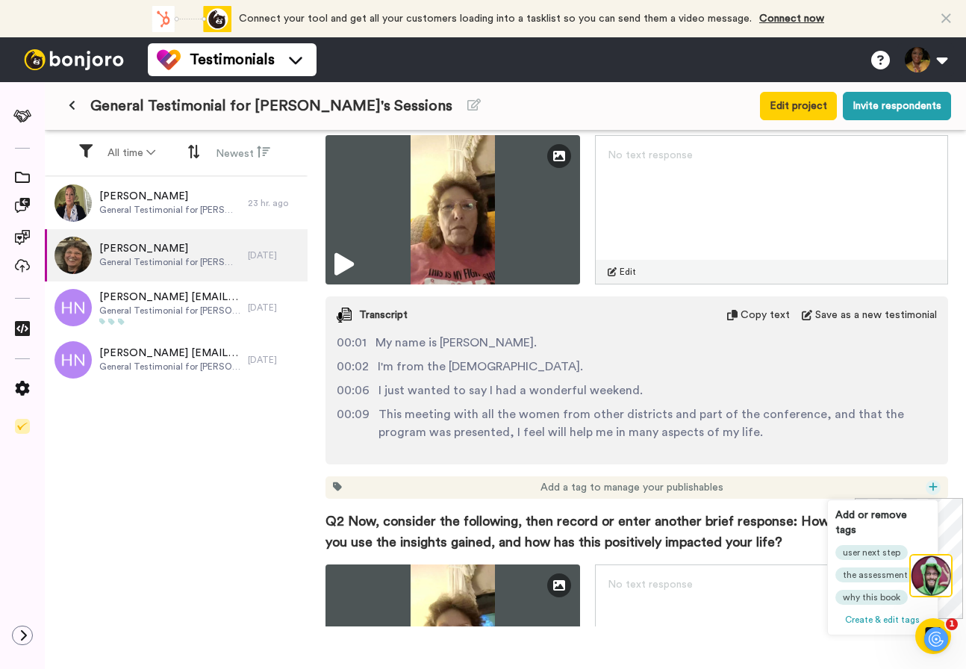
click at [874, 615] on span "Create & edit tags" at bounding box center [882, 619] width 75 height 9
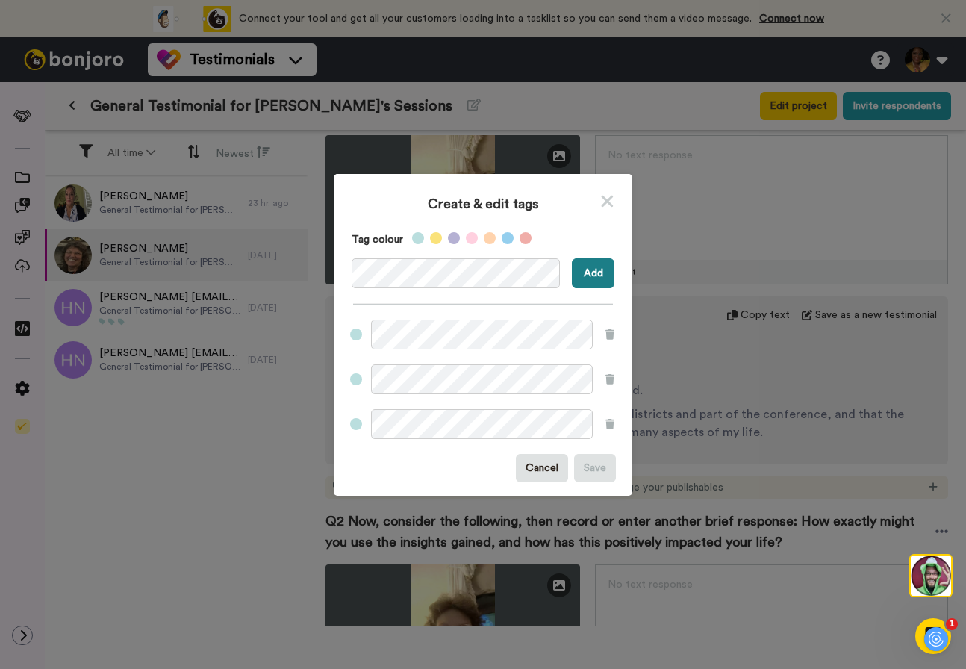
click at [597, 280] on button "Add" at bounding box center [593, 273] width 43 height 30
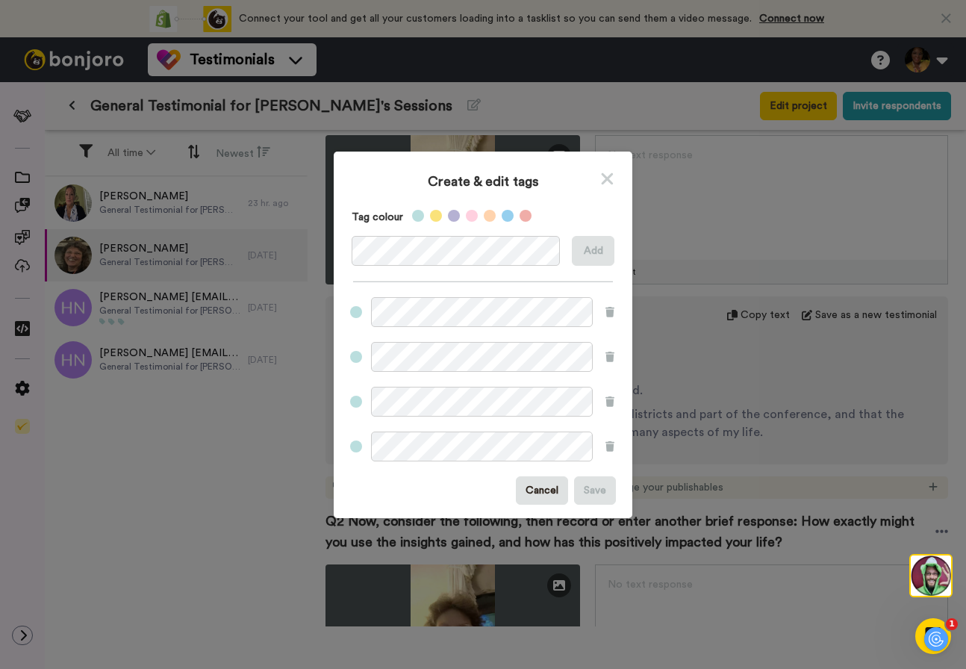
click at [606, 180] on icon at bounding box center [608, 178] width 12 height 12
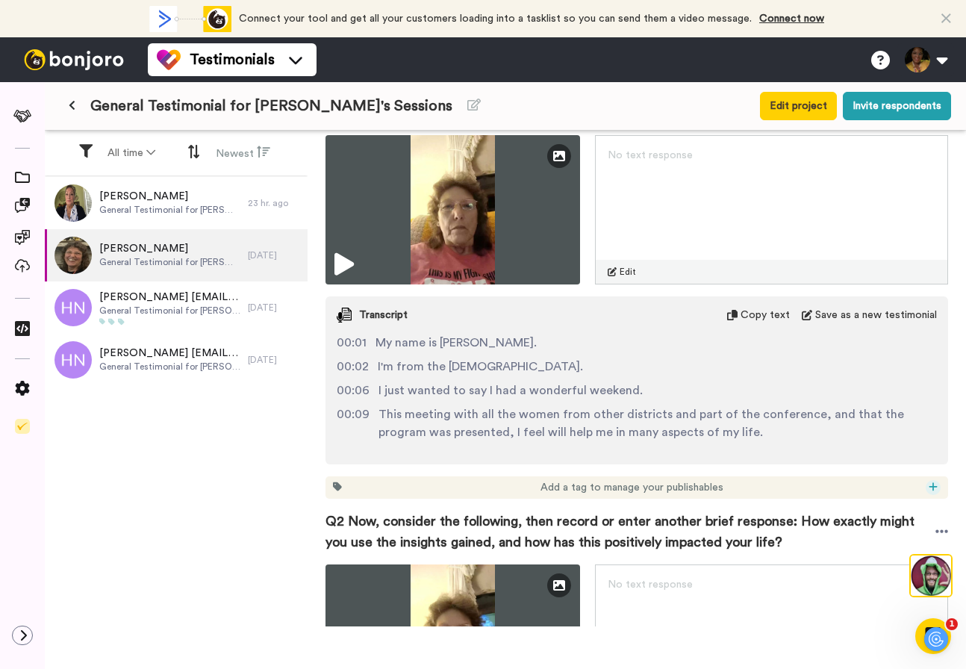
click at [932, 481] on div at bounding box center [933, 487] width 15 height 15
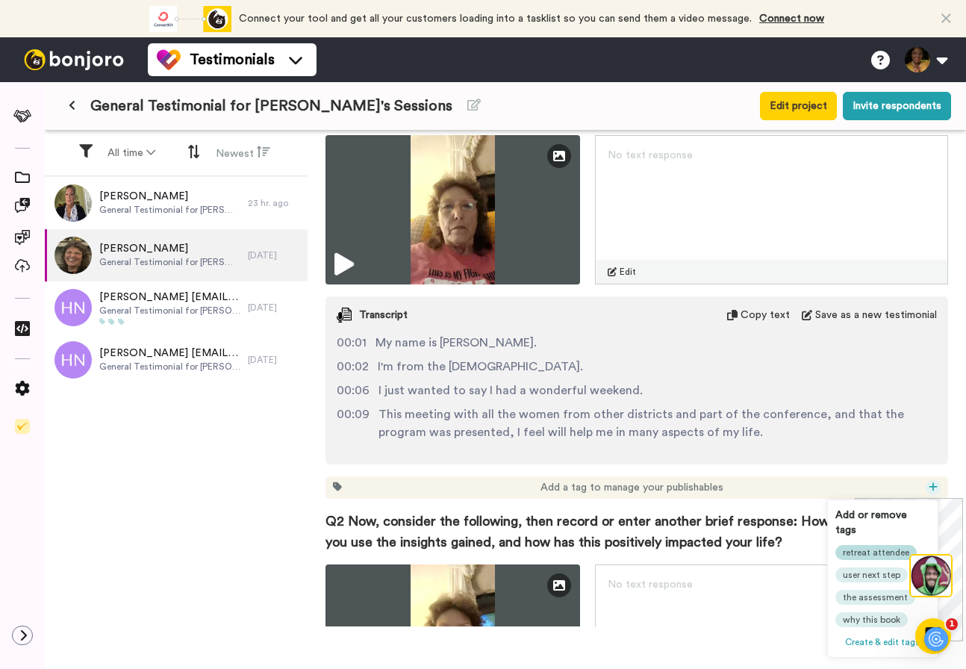
click at [868, 547] on span "retreat attendee" at bounding box center [876, 553] width 66 height 12
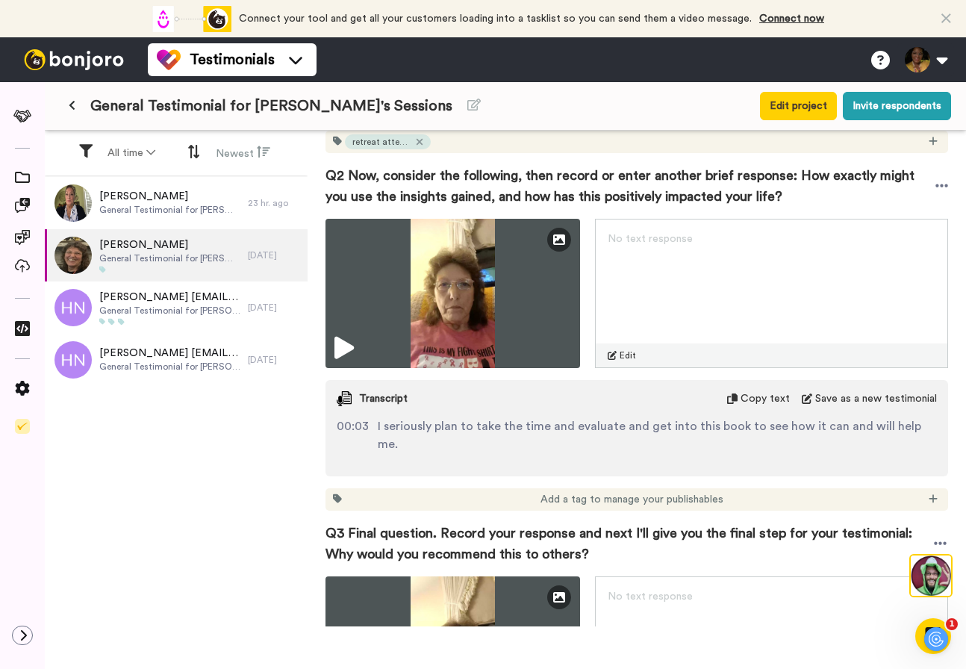
scroll to position [647, 0]
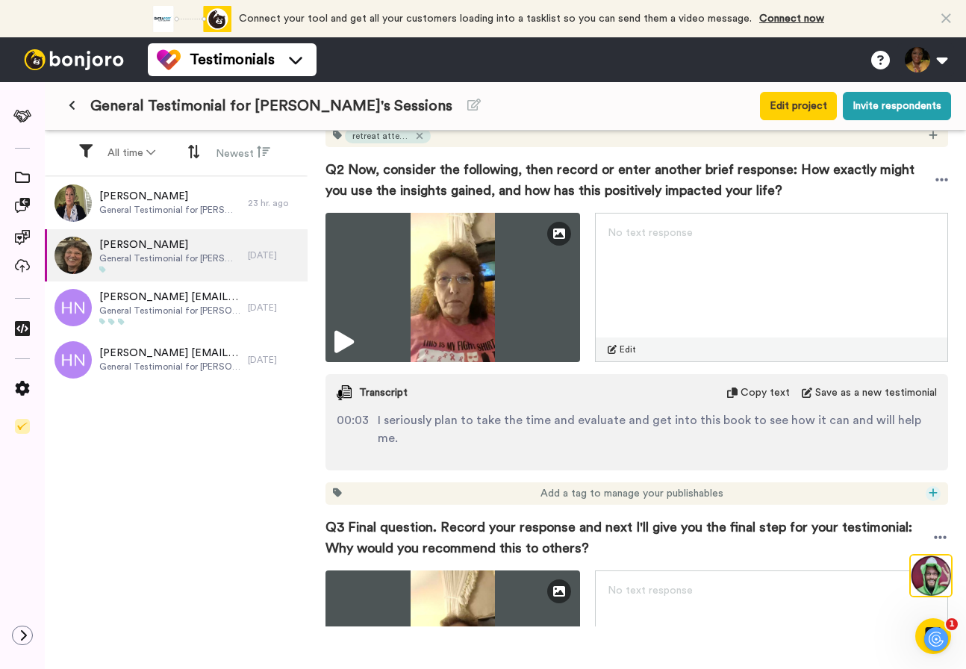
click at [934, 486] on div at bounding box center [933, 493] width 15 height 15
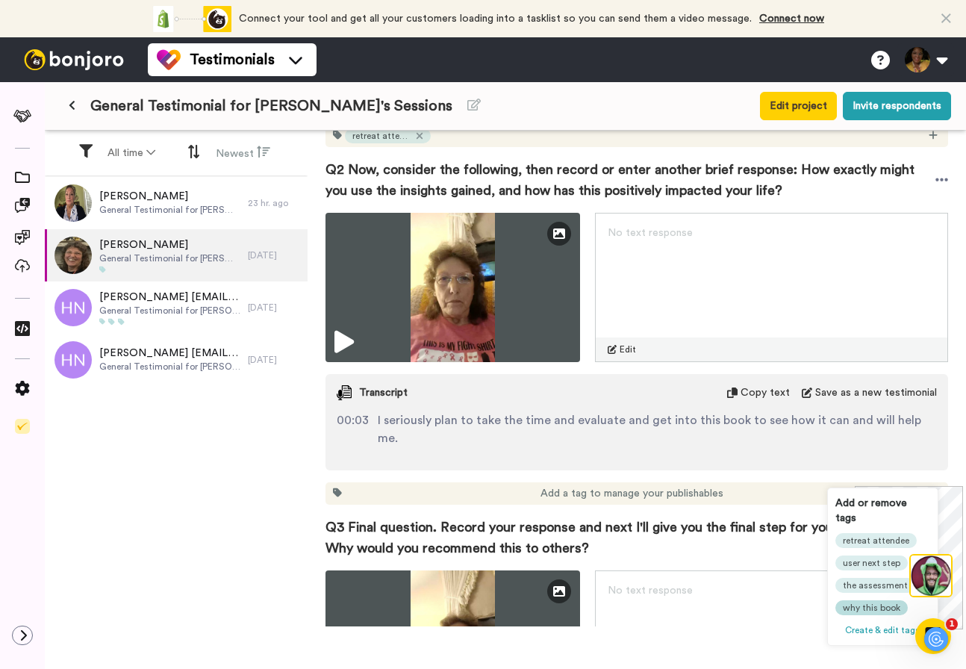
click at [868, 602] on span "why this book" at bounding box center [871, 608] width 57 height 12
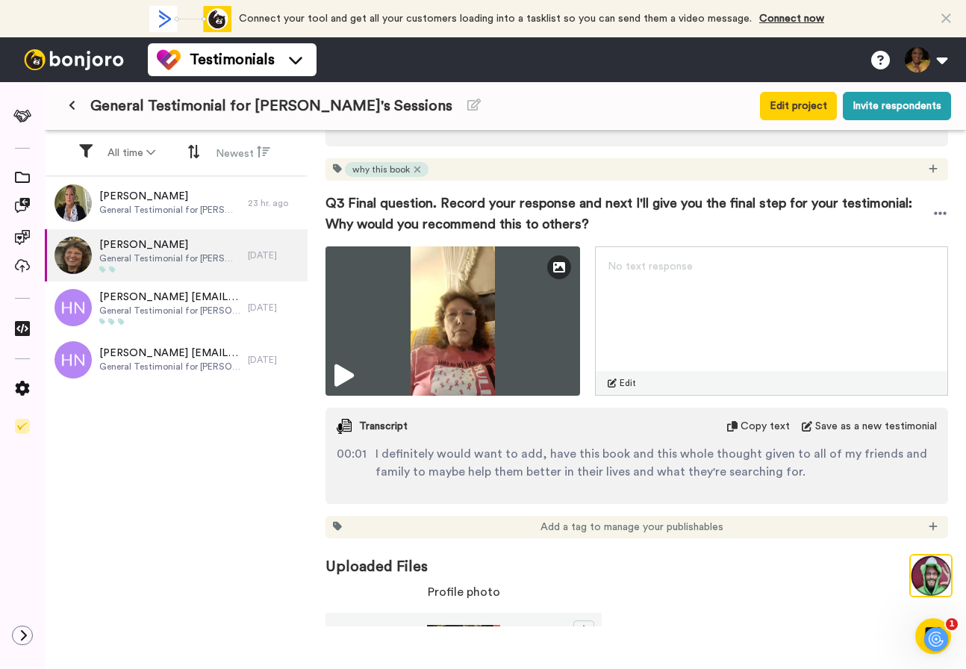
scroll to position [974, 0]
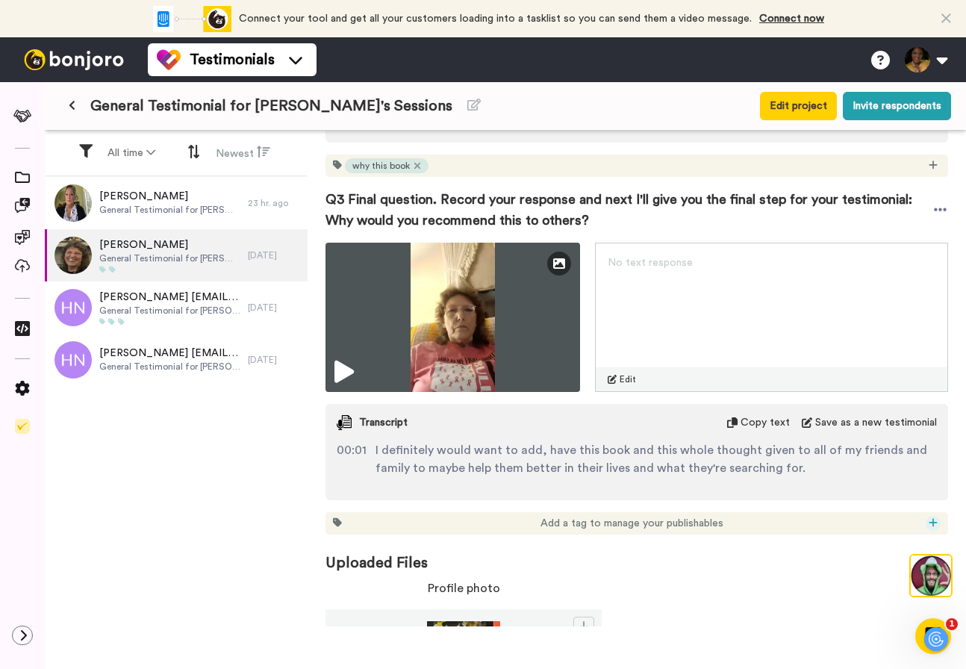
click at [931, 517] on icon at bounding box center [933, 522] width 9 height 10
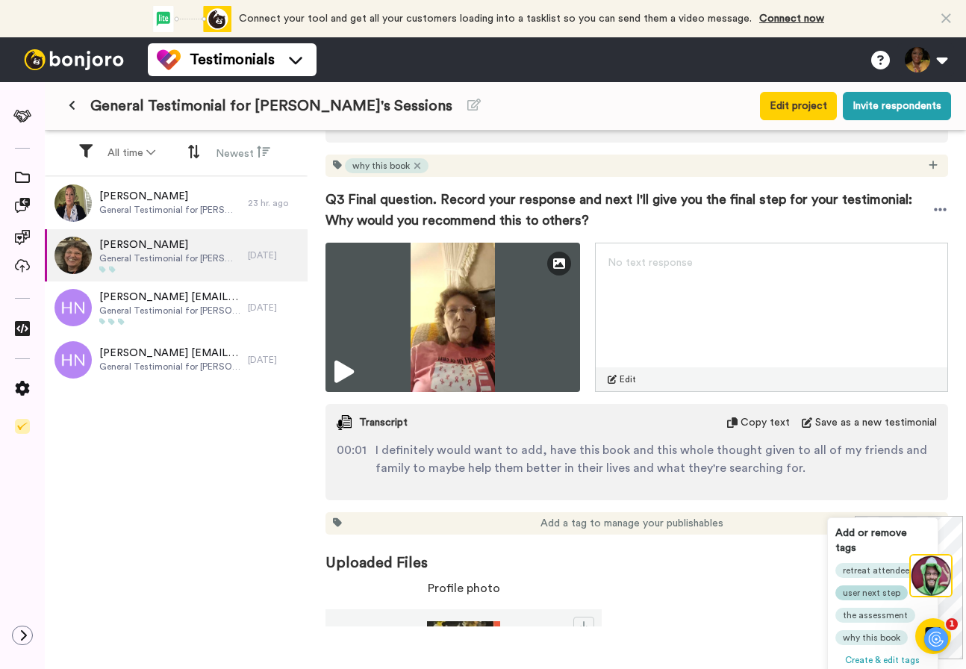
click at [869, 587] on span "user next step" at bounding box center [871, 593] width 57 height 12
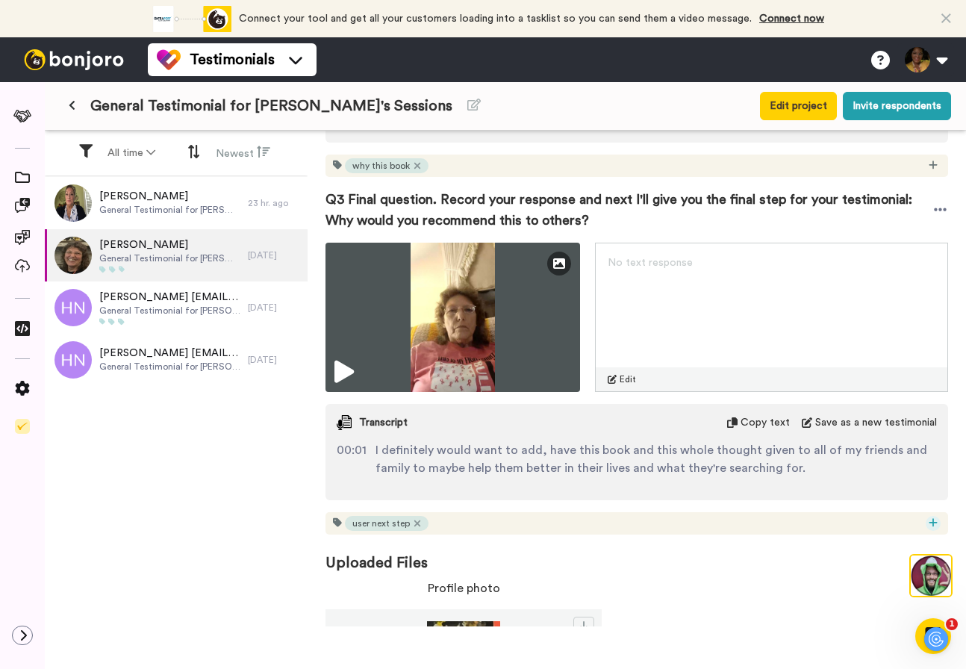
click at [932, 517] on icon at bounding box center [933, 522] width 9 height 10
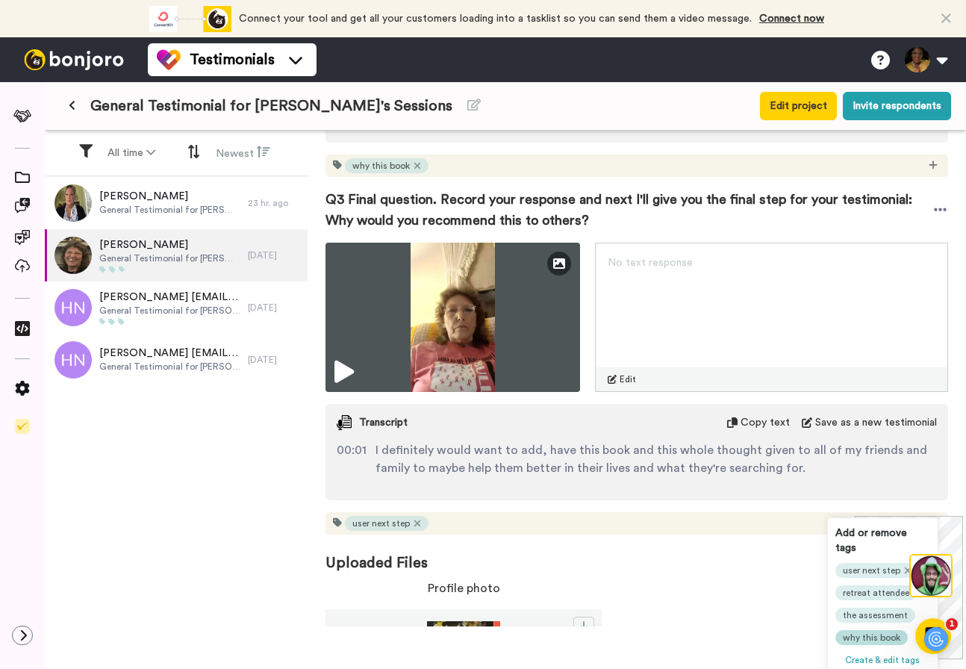
click at [868, 632] on span "why this book" at bounding box center [871, 638] width 57 height 12
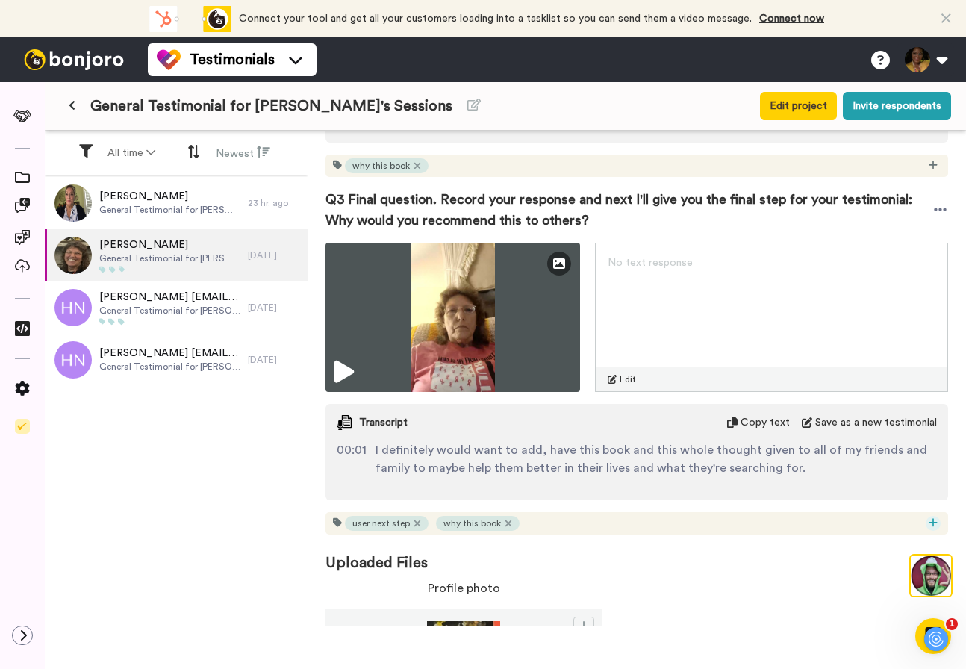
click at [938, 516] on div at bounding box center [933, 523] width 15 height 15
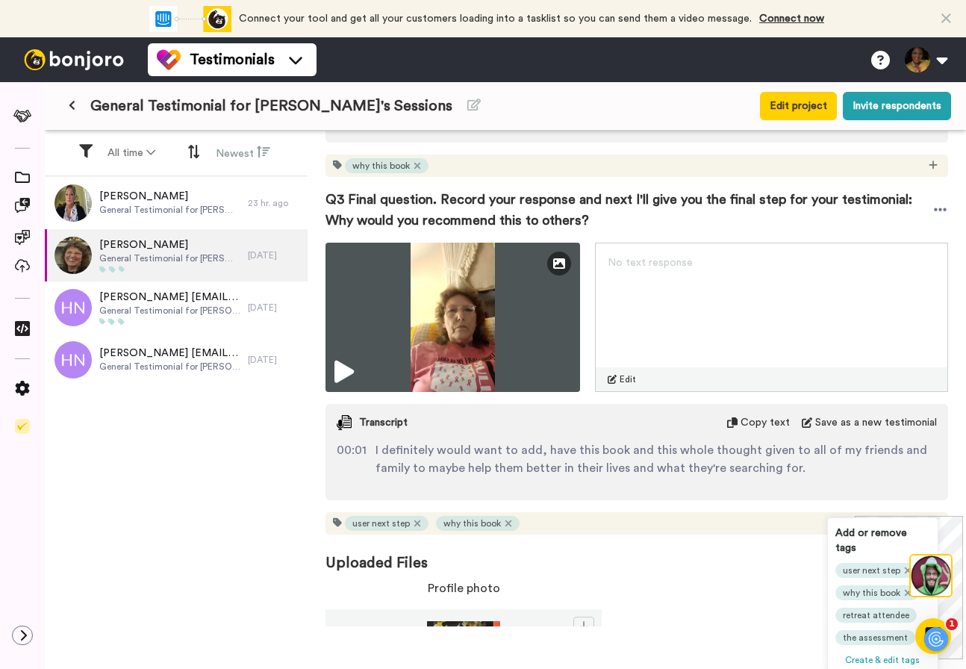
click at [704, 536] on span "Uploaded Files" at bounding box center [637, 554] width 623 height 39
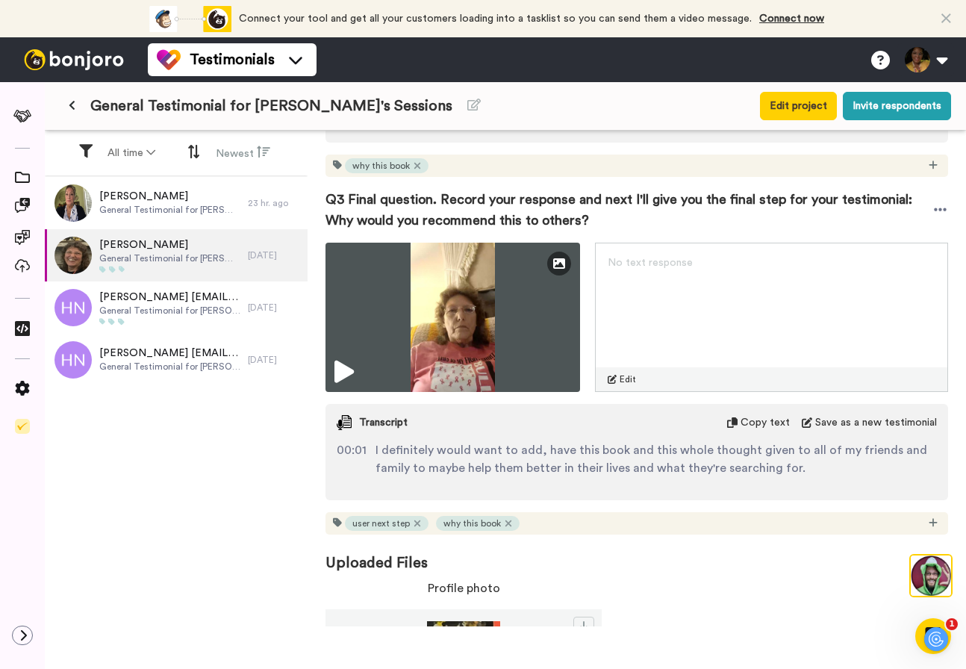
scroll to position [1075, 0]
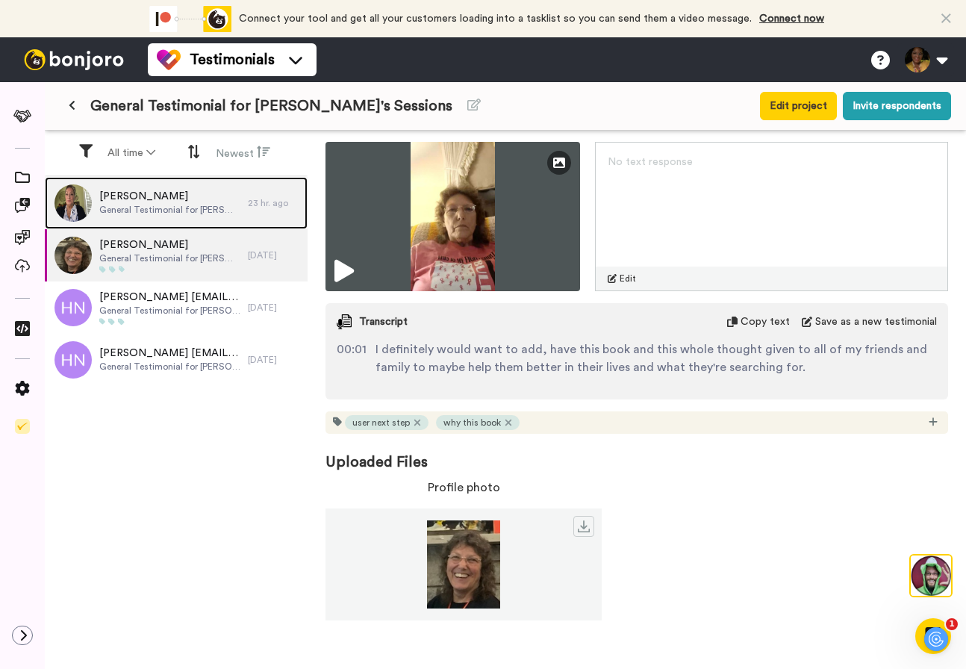
click at [171, 196] on span "[PERSON_NAME]" at bounding box center [169, 196] width 141 height 15
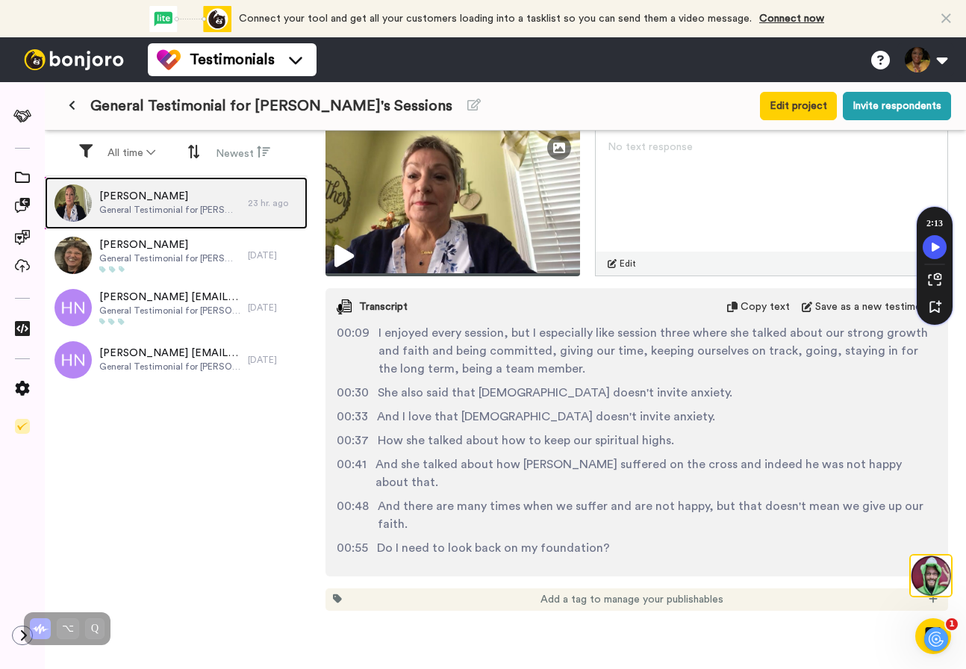
scroll to position [39, 0]
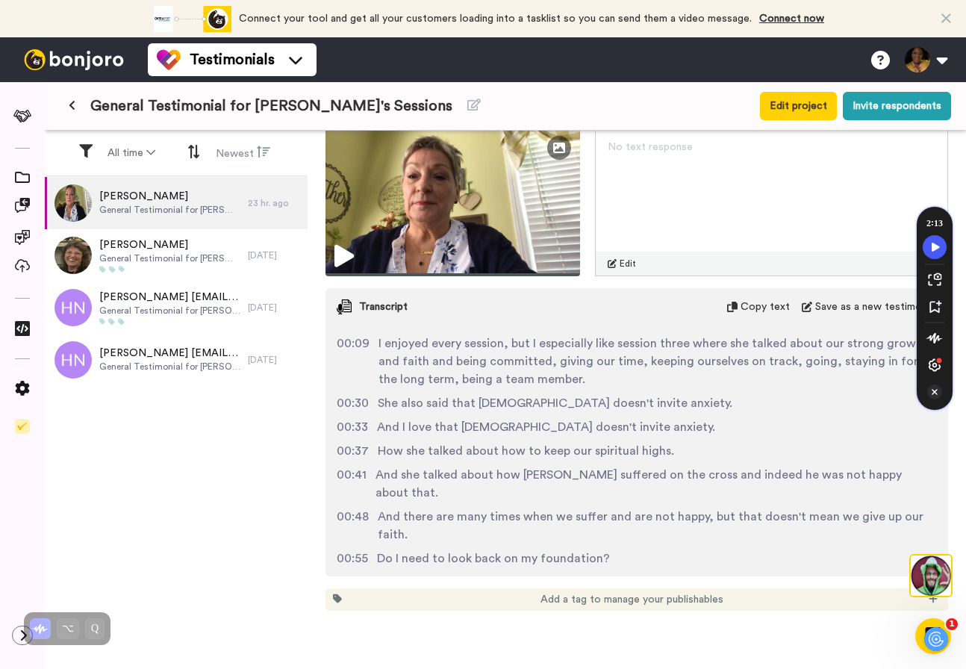
click at [936, 392] on icon "Turn Off Speechify button" at bounding box center [935, 392] width 6 height 6
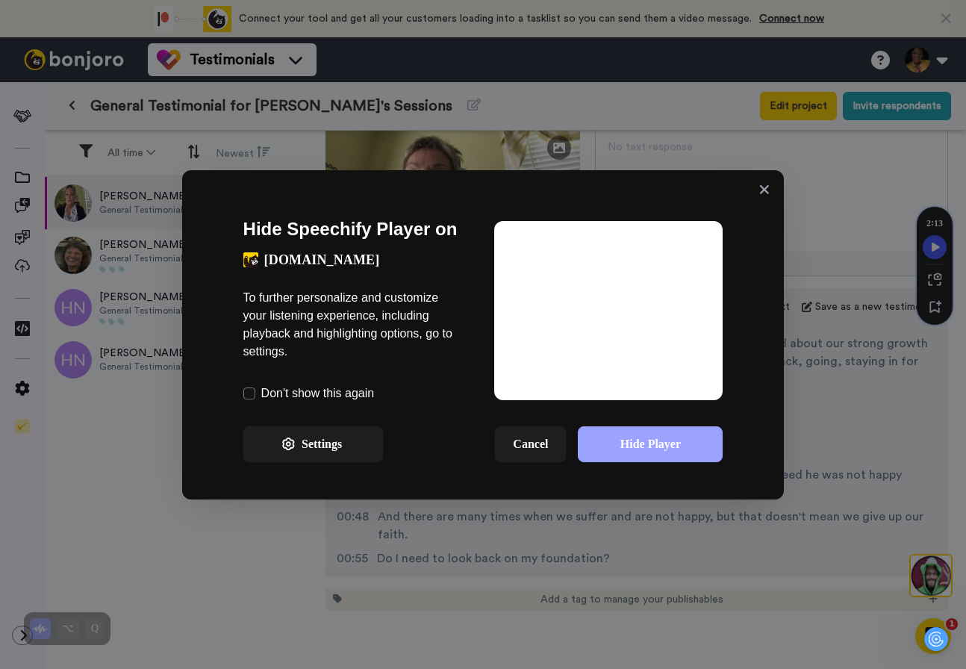
click at [662, 444] on button "Hide Player" at bounding box center [650, 444] width 145 height 36
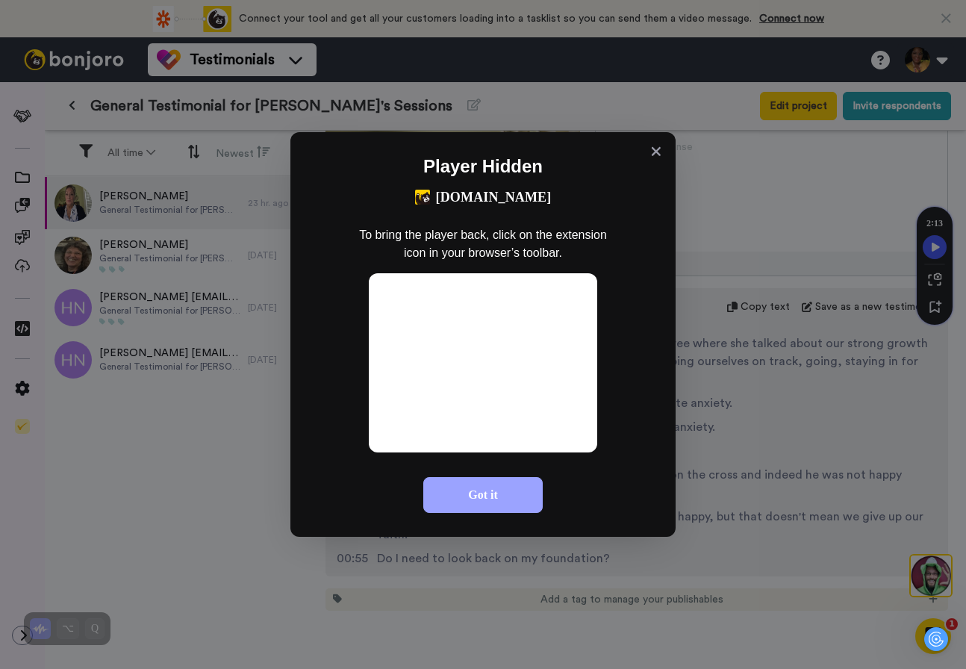
click at [490, 491] on button "Got it" at bounding box center [482, 495] width 119 height 36
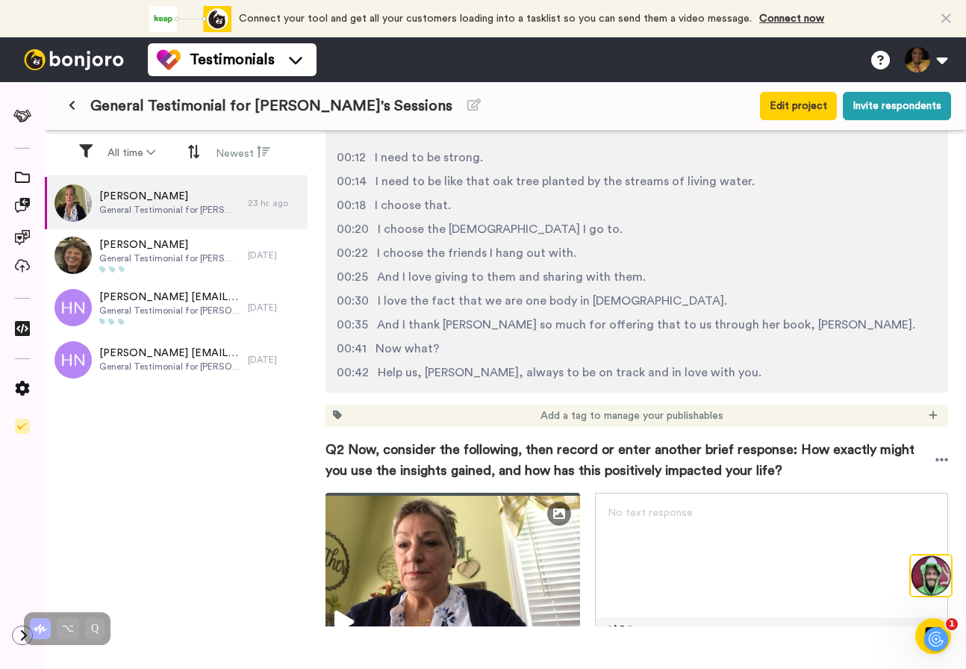
scroll to position [494, 0]
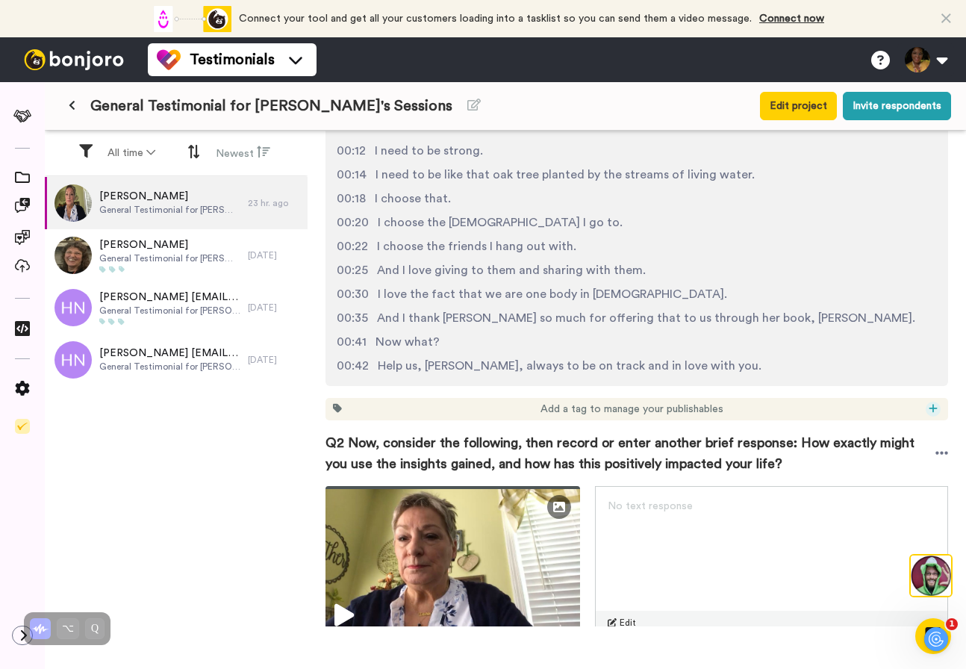
click at [932, 405] on icon at bounding box center [933, 408] width 9 height 10
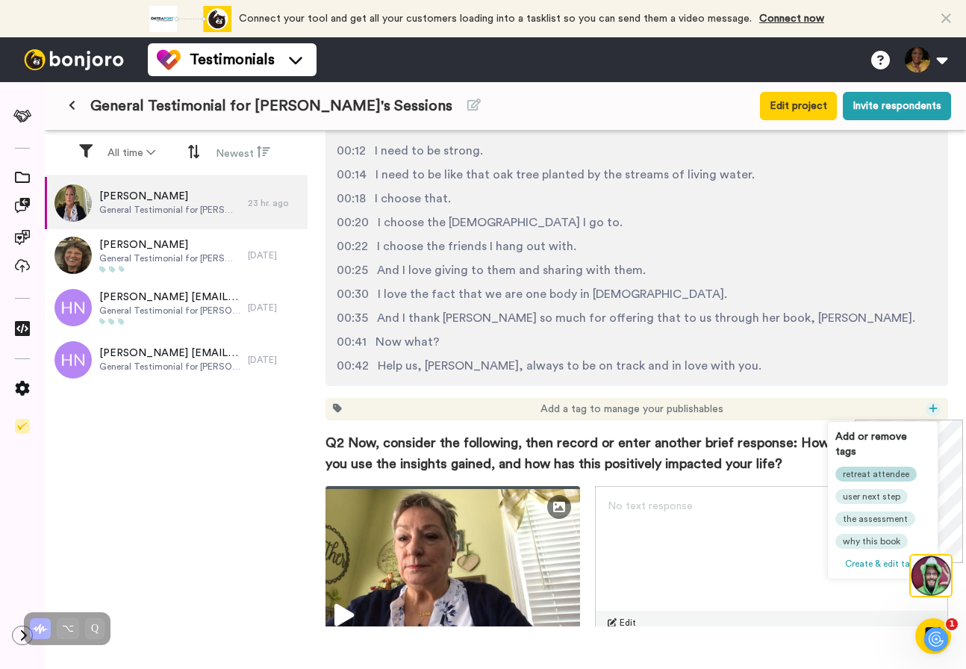
click at [882, 468] on span "retreat attendee" at bounding box center [876, 474] width 66 height 12
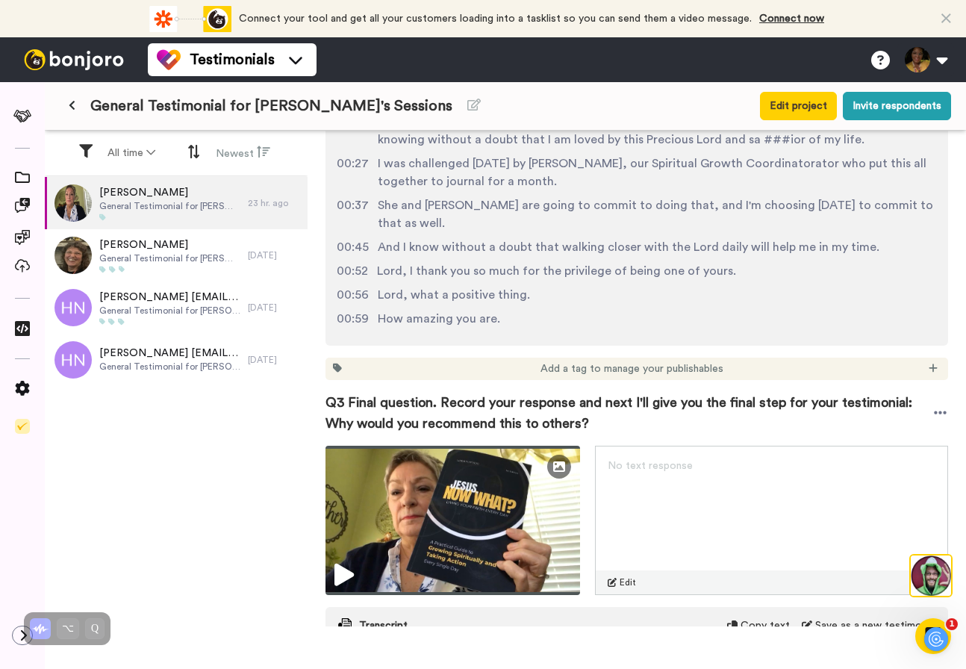
scroll to position [59, 0]
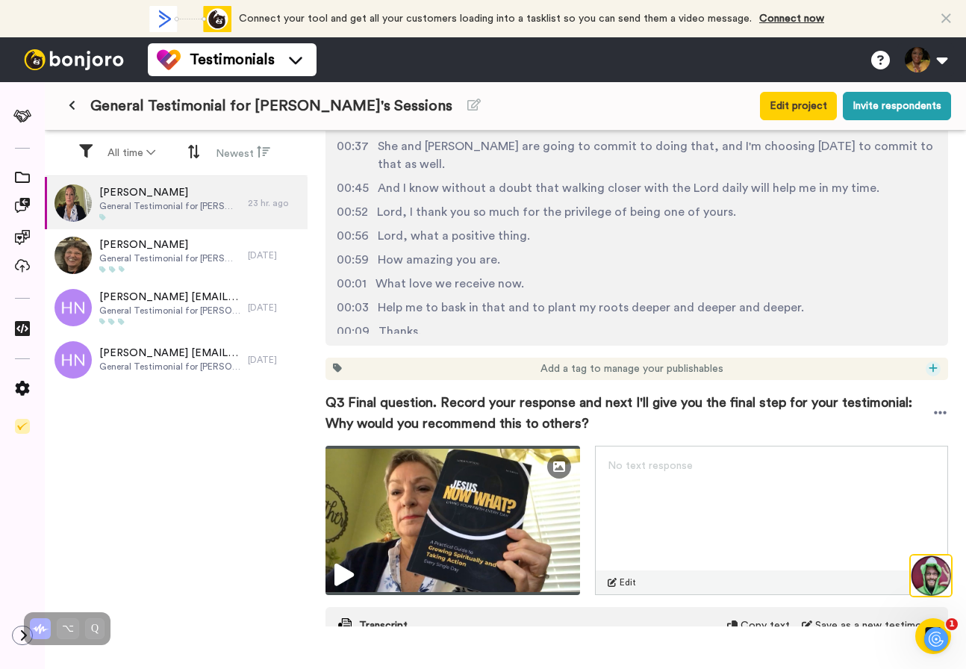
click at [936, 365] on icon at bounding box center [933, 368] width 9 height 10
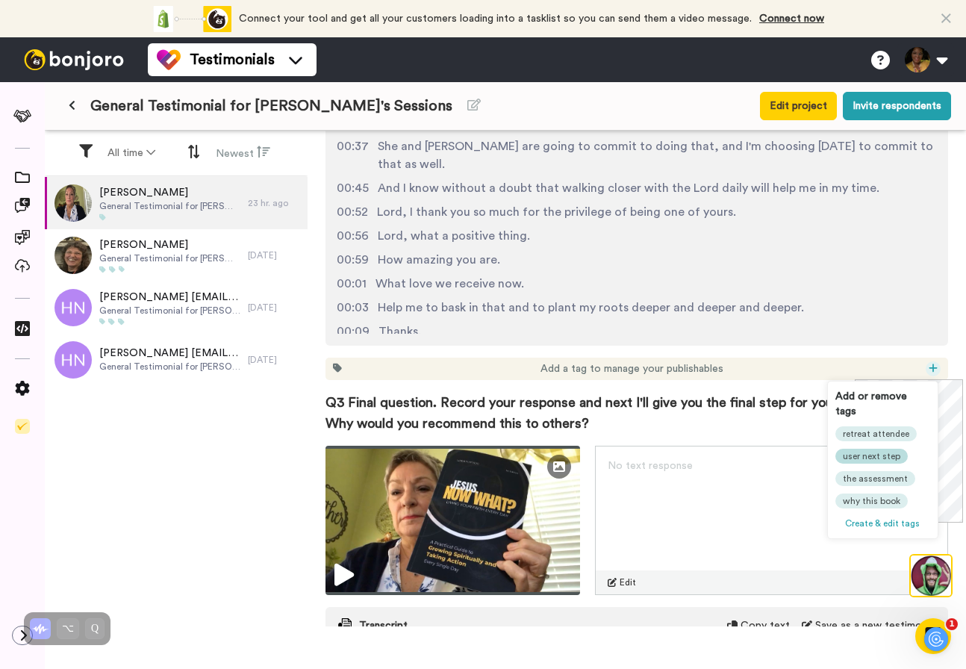
click at [884, 450] on span "user next step" at bounding box center [871, 456] width 57 height 12
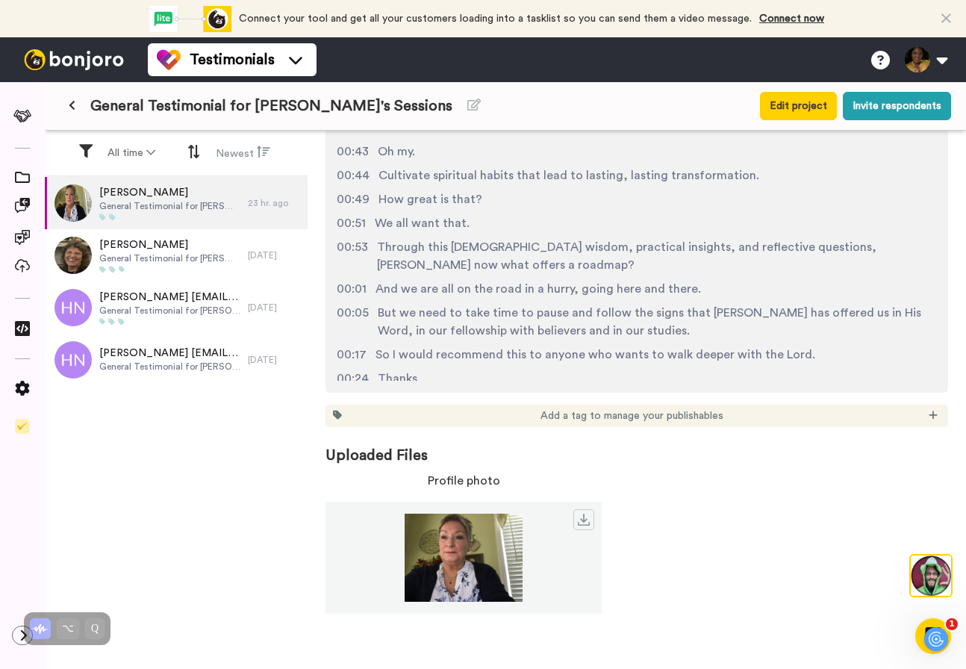
scroll to position [1597, 0]
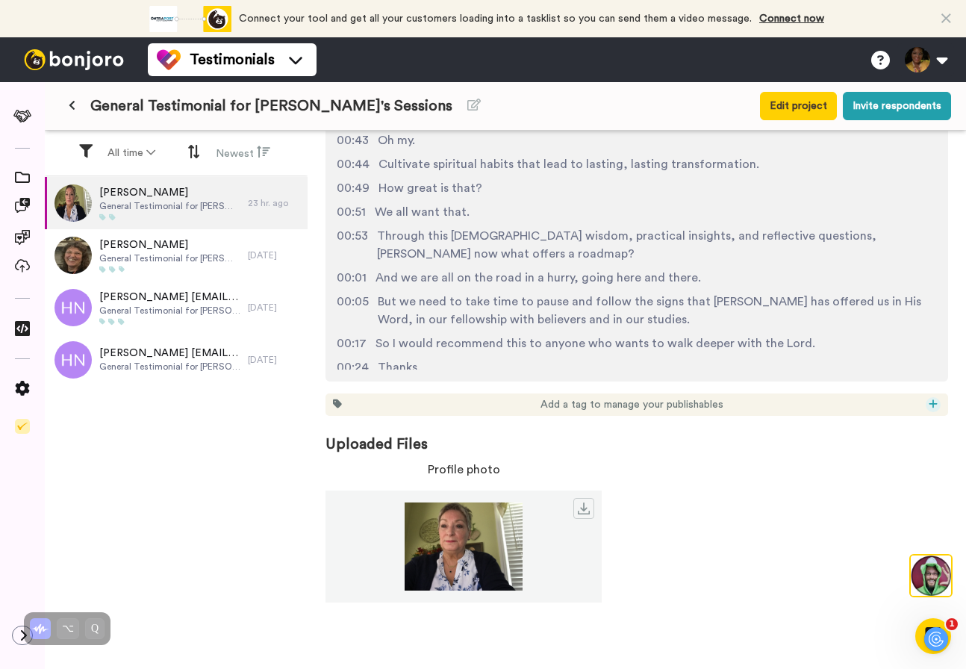
click at [927, 400] on div at bounding box center [933, 404] width 15 height 15
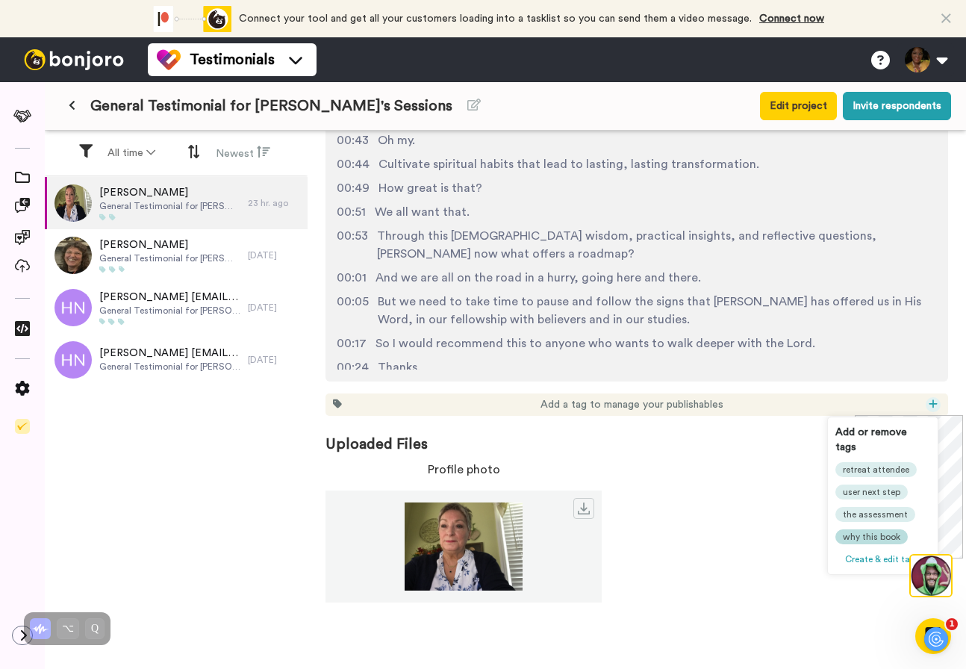
click at [871, 531] on span "why this book" at bounding box center [871, 537] width 57 height 12
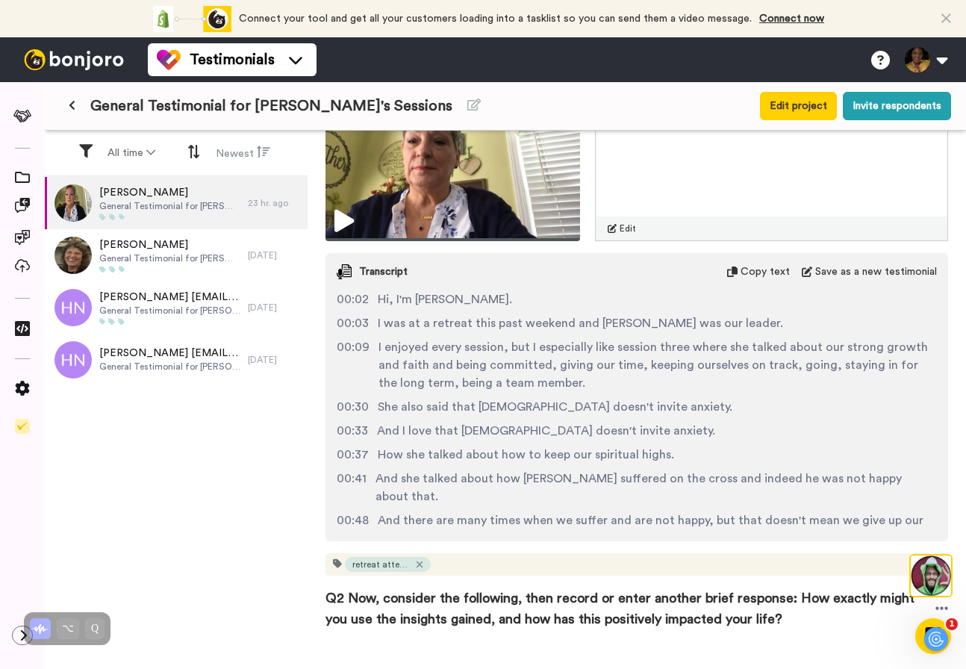
scroll to position [331, 0]
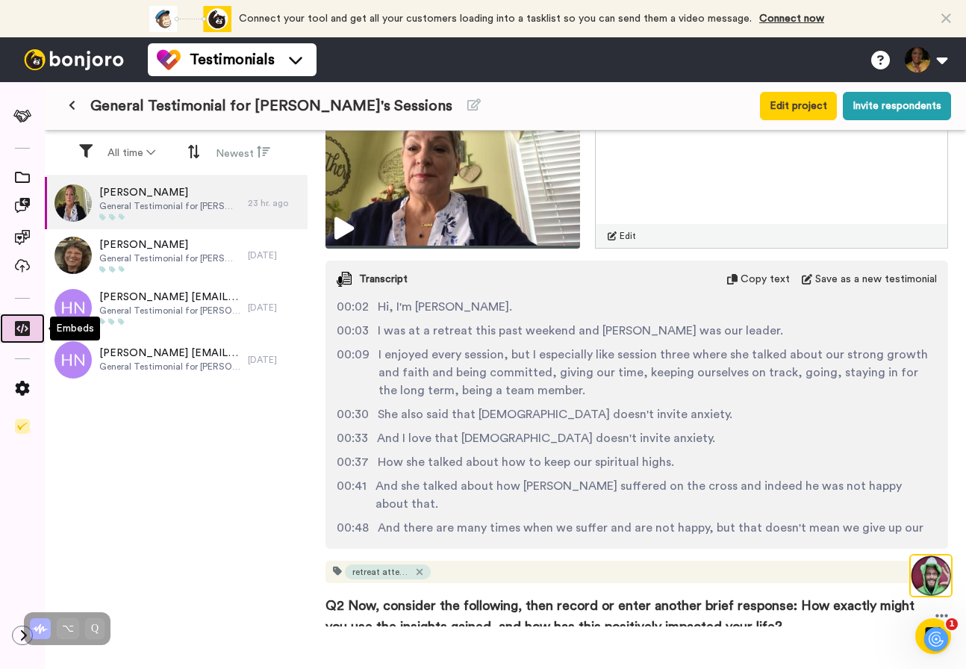
click at [19, 326] on icon at bounding box center [22, 328] width 15 height 15
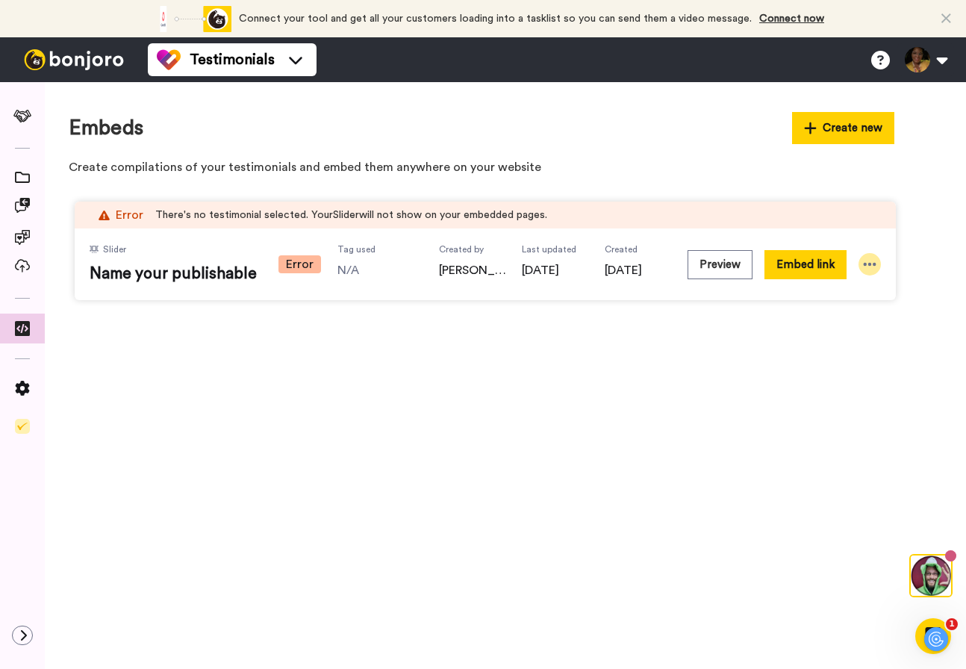
click at [868, 266] on icon at bounding box center [869, 264] width 15 height 15
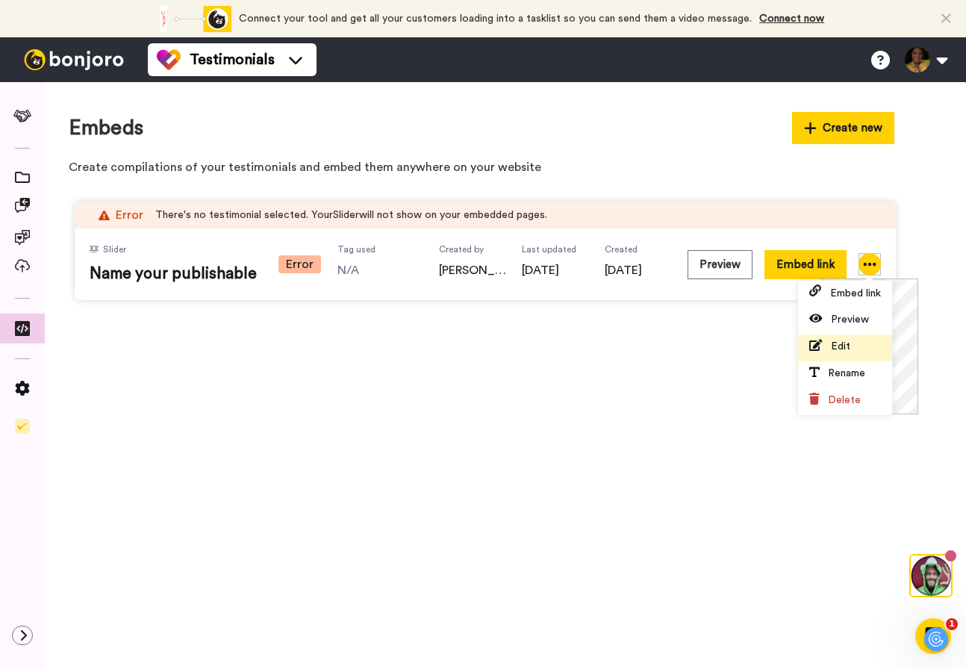
click at [839, 348] on span "Edit" at bounding box center [840, 346] width 19 height 10
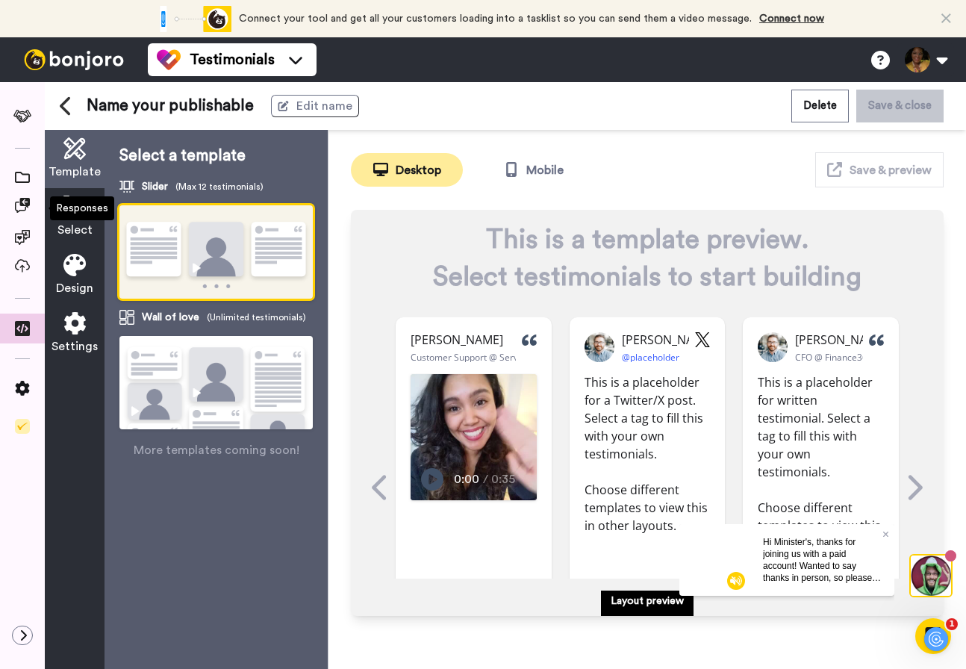
click at [75, 211] on div "Responses" at bounding box center [82, 208] width 64 height 24
click at [84, 216] on icon at bounding box center [74, 207] width 22 height 22
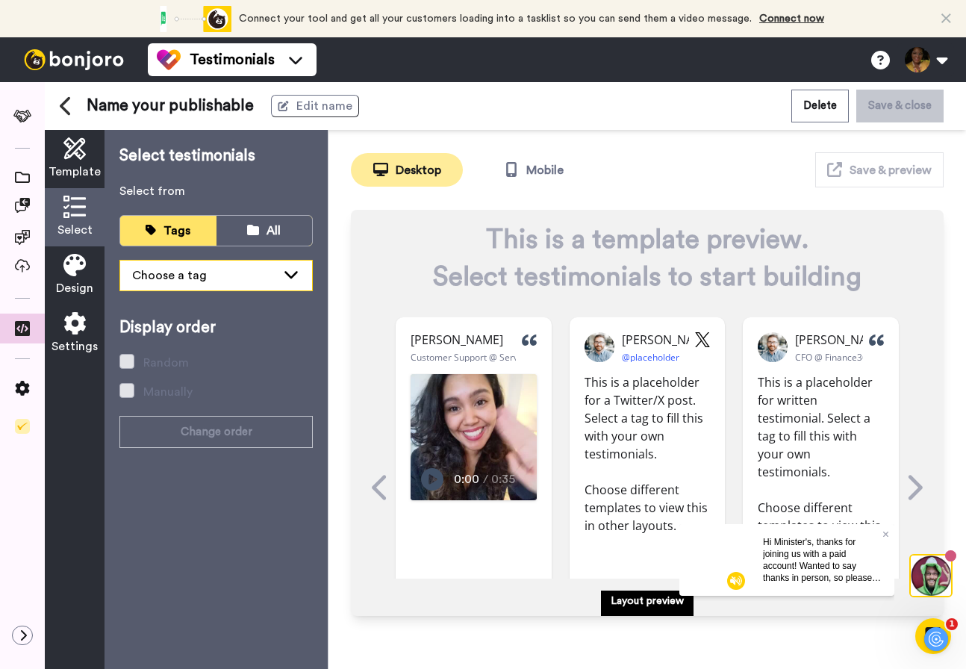
click at [195, 277] on div "Choose a tag" at bounding box center [204, 276] width 144 height 18
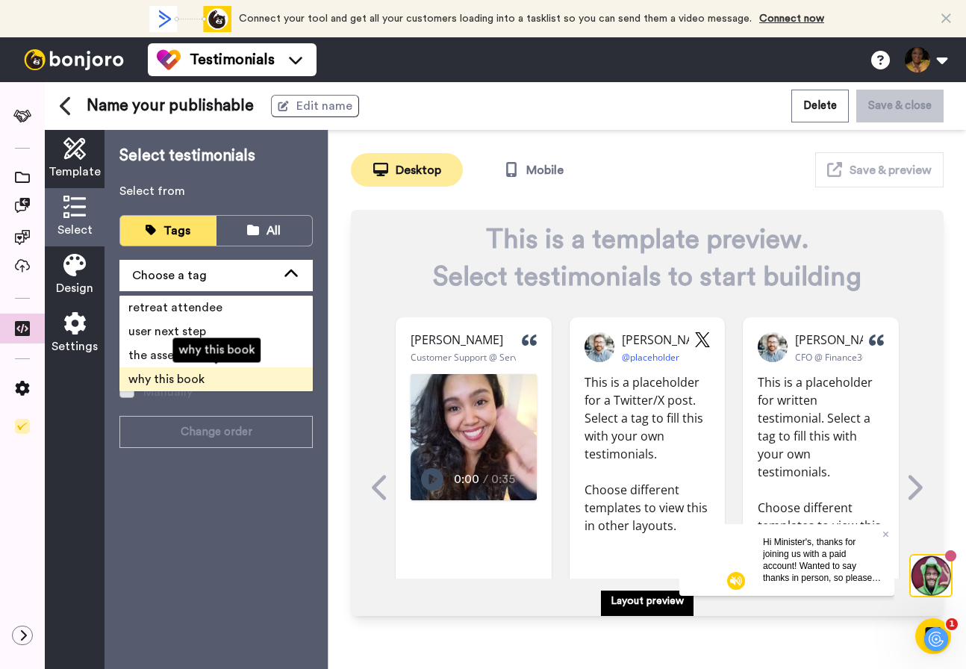
click at [201, 369] on li "why this book" at bounding box center [215, 379] width 193 height 24
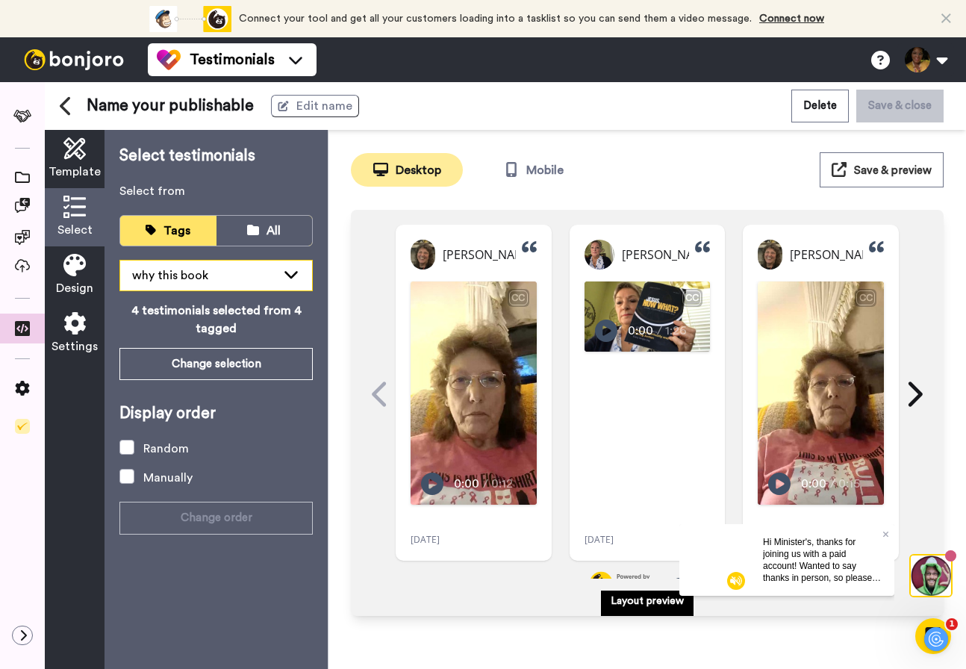
click at [281, 276] on div "why this book" at bounding box center [216, 276] width 192 height 30
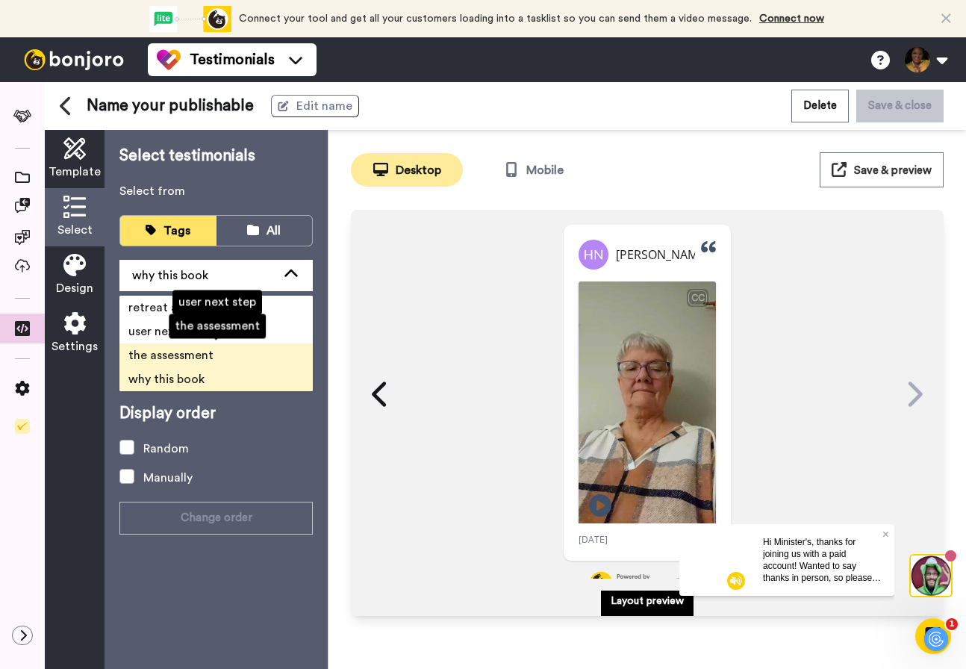
click at [211, 355] on span "the assessment" at bounding box center [170, 355] width 85 height 12
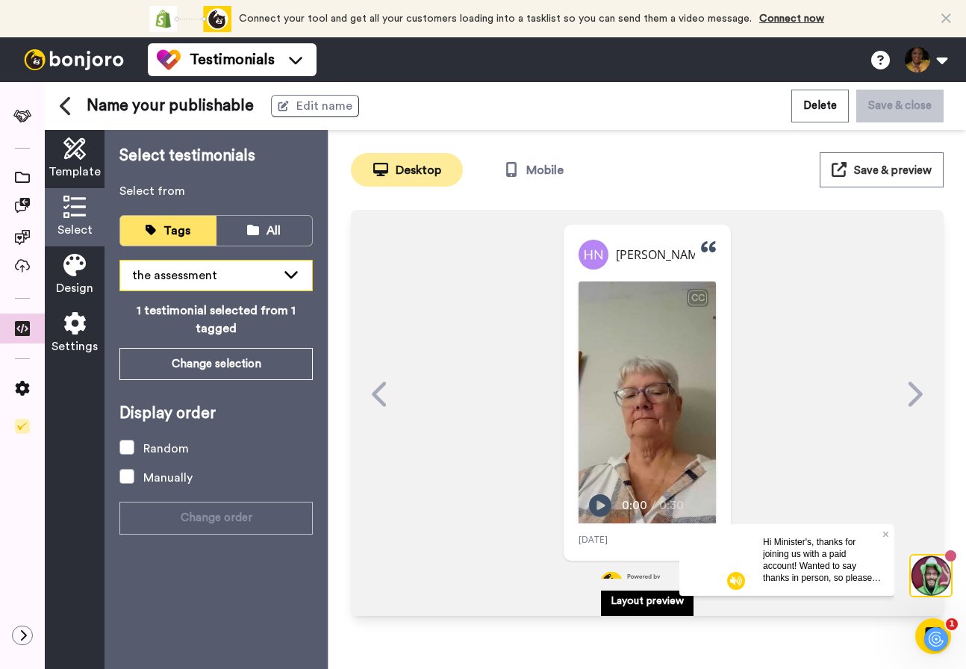
click at [296, 273] on icon at bounding box center [290, 274] width 13 height 7
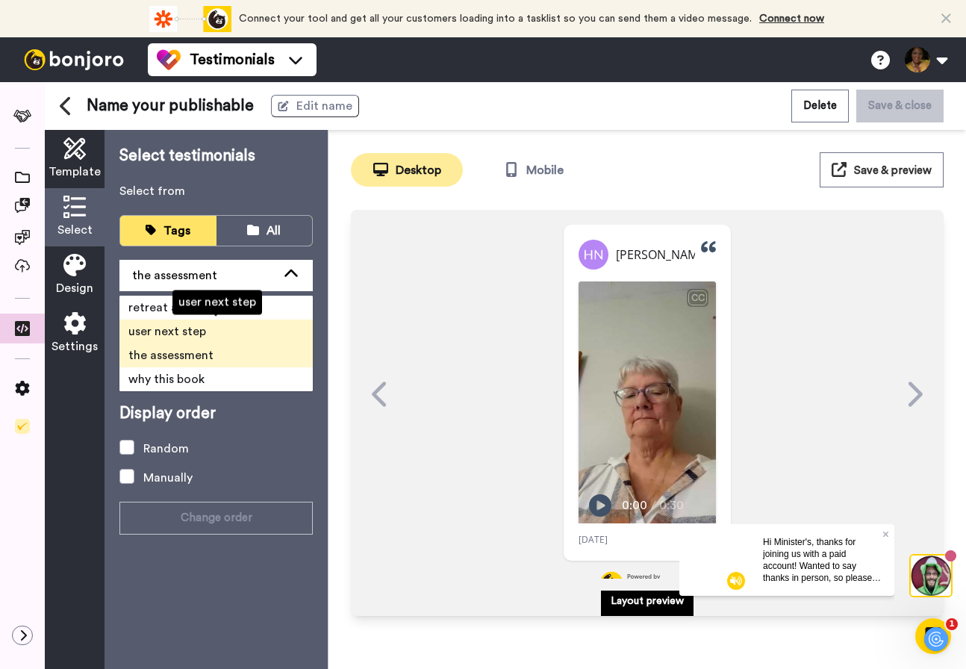
click at [220, 328] on li "user next step" at bounding box center [215, 332] width 193 height 24
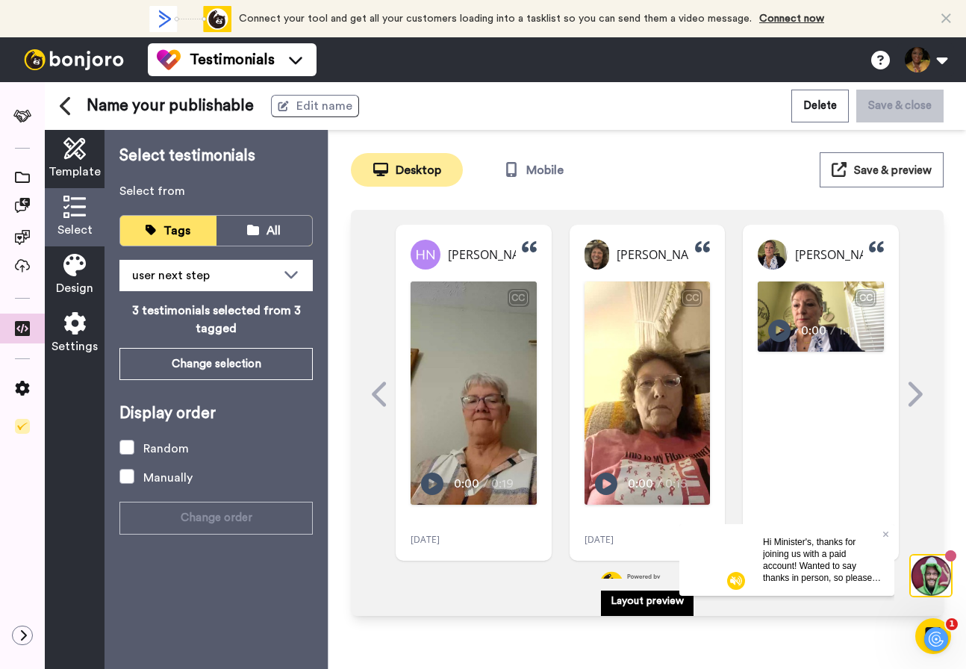
click at [883, 168] on span "Save & preview" at bounding box center [893, 170] width 78 height 11
click at [78, 279] on span "Design" at bounding box center [74, 288] width 37 height 18
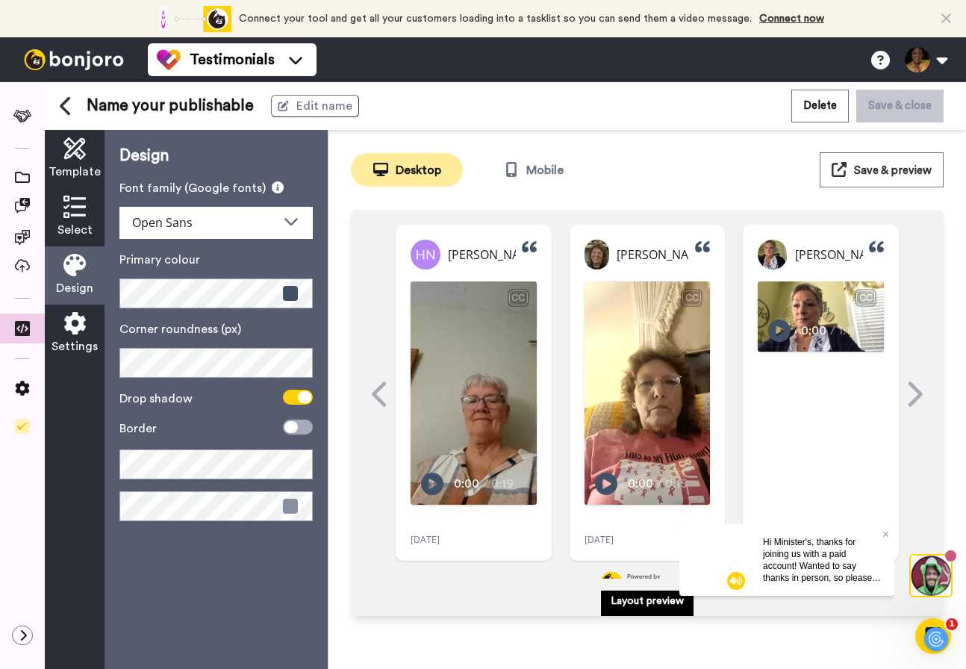
click at [72, 326] on icon at bounding box center [74, 323] width 22 height 22
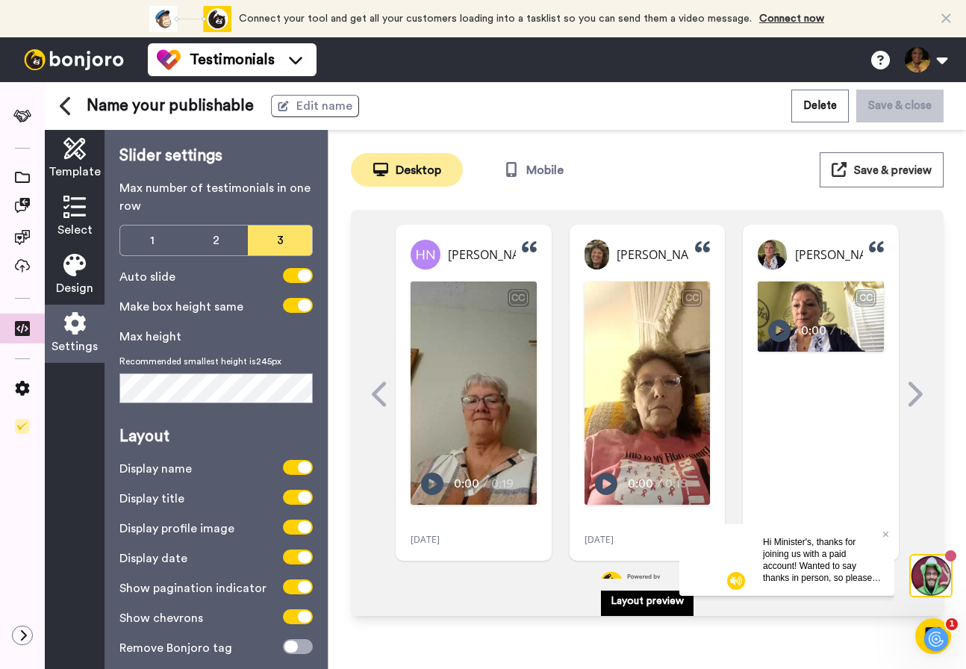
scroll to position [27, 0]
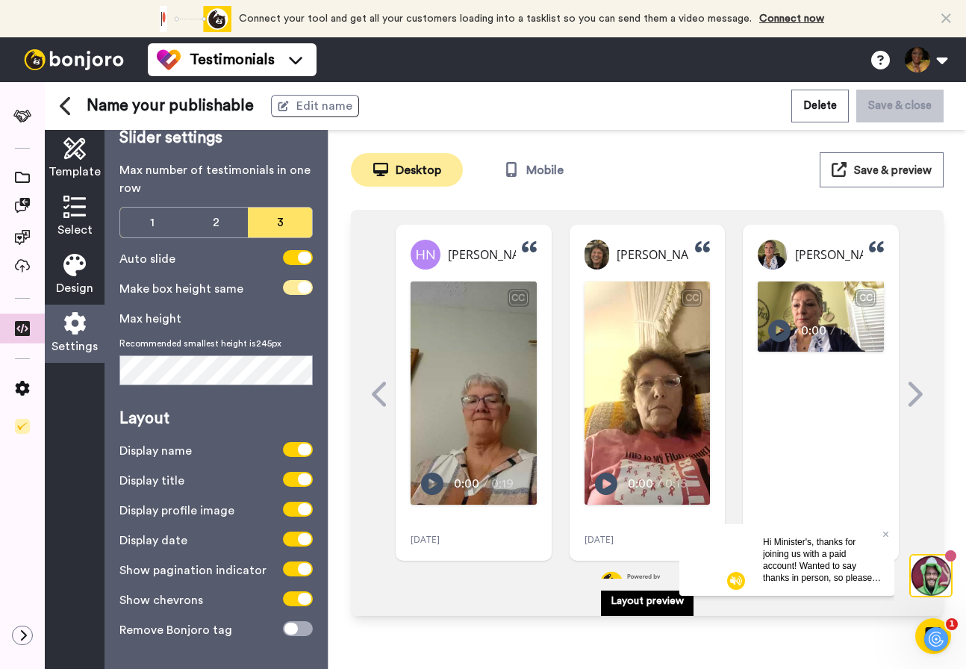
click at [302, 281] on icon at bounding box center [304, 287] width 13 height 12
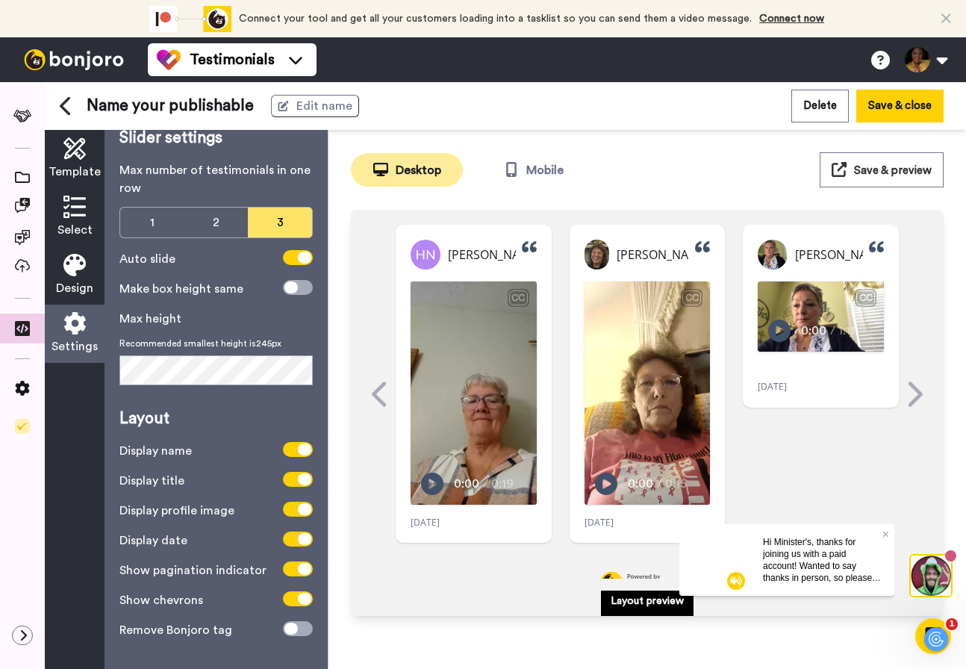
scroll to position [0, 0]
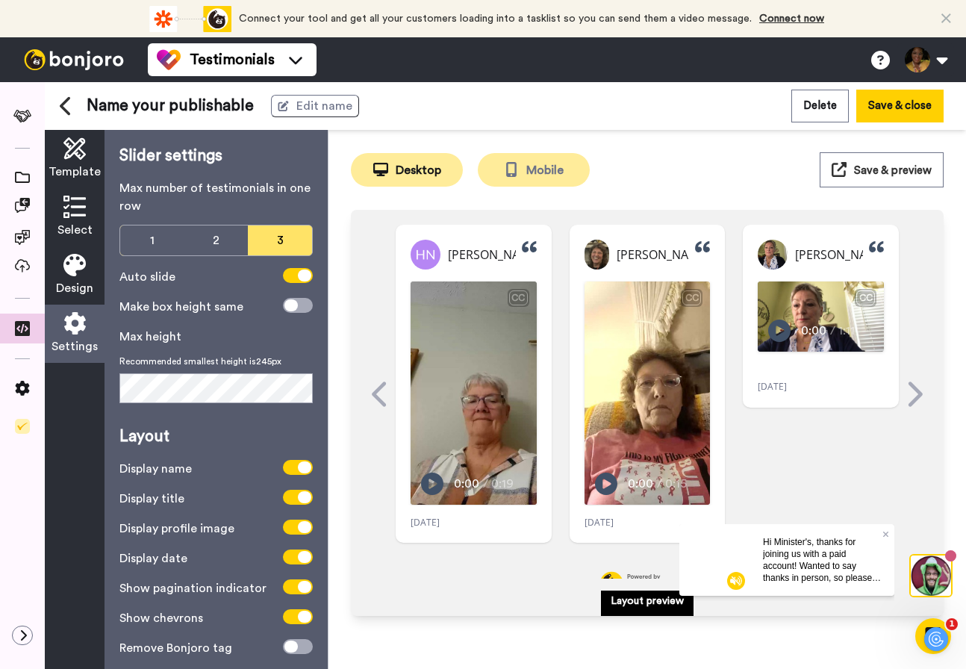
click at [541, 172] on button "Mobile" at bounding box center [534, 170] width 112 height 34
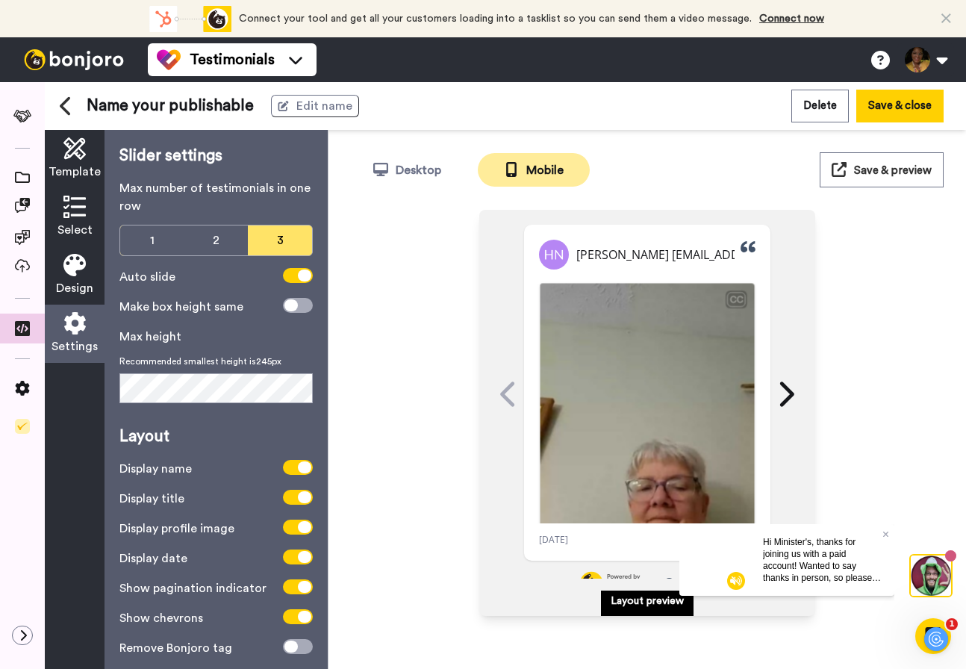
click at [605, 382] on img at bounding box center [647, 473] width 214 height 381
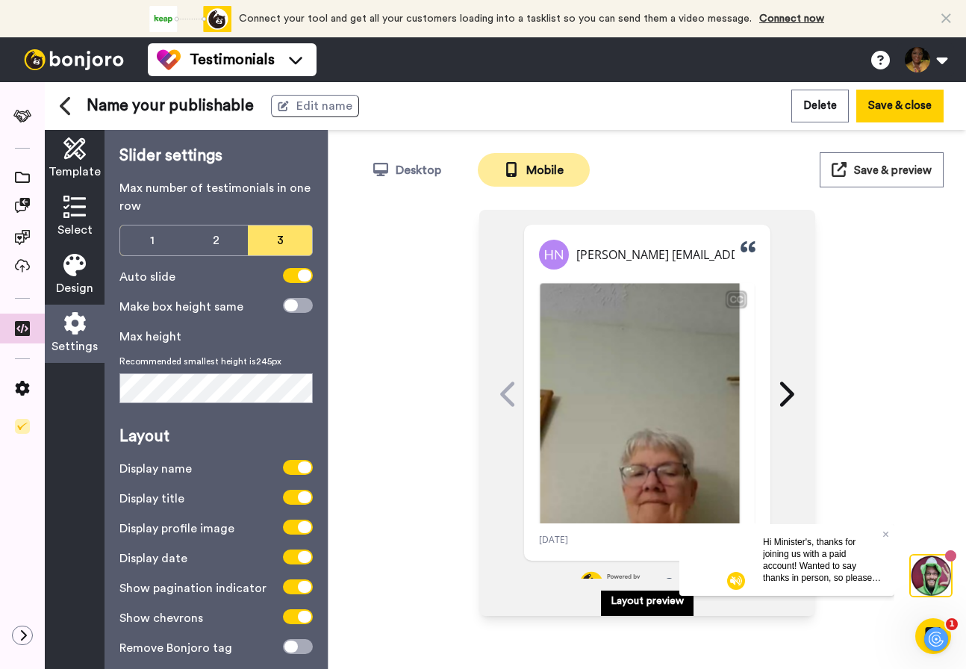
click at [605, 382] on video at bounding box center [639, 460] width 199 height 355
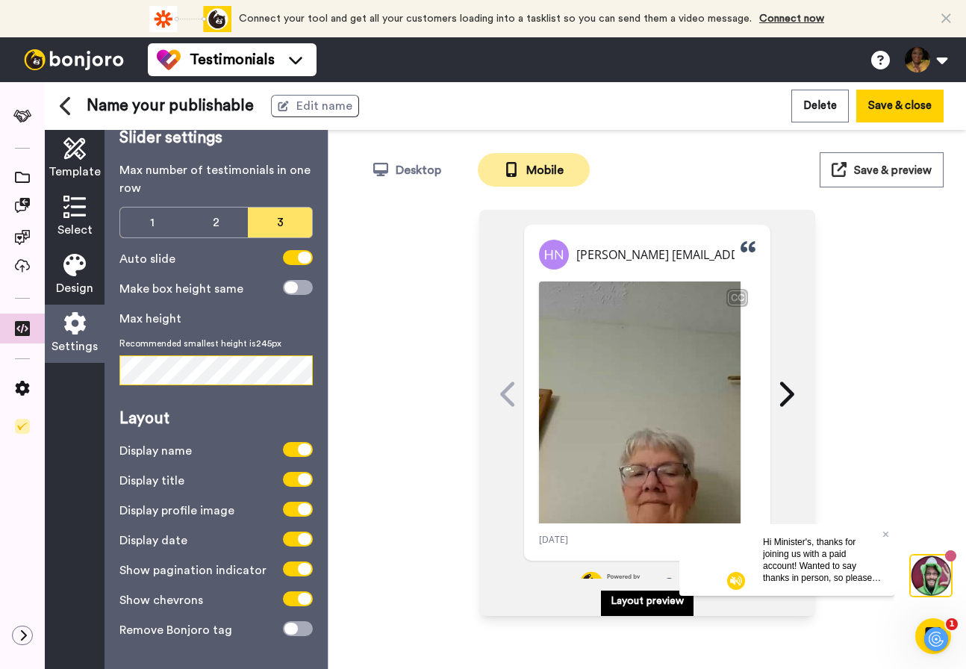
click at [113, 361] on div "Slider settings Max number of testimonials in one row 1 2 3 Auto slide Make box…" at bounding box center [216, 399] width 223 height 539
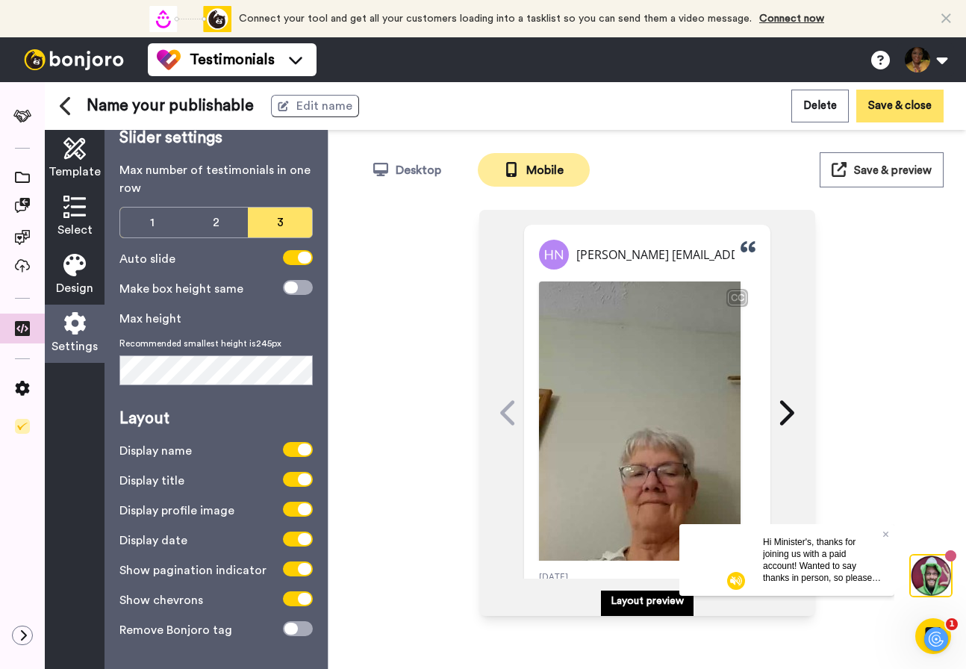
click at [907, 107] on button "Save & close" at bounding box center [899, 106] width 87 height 32
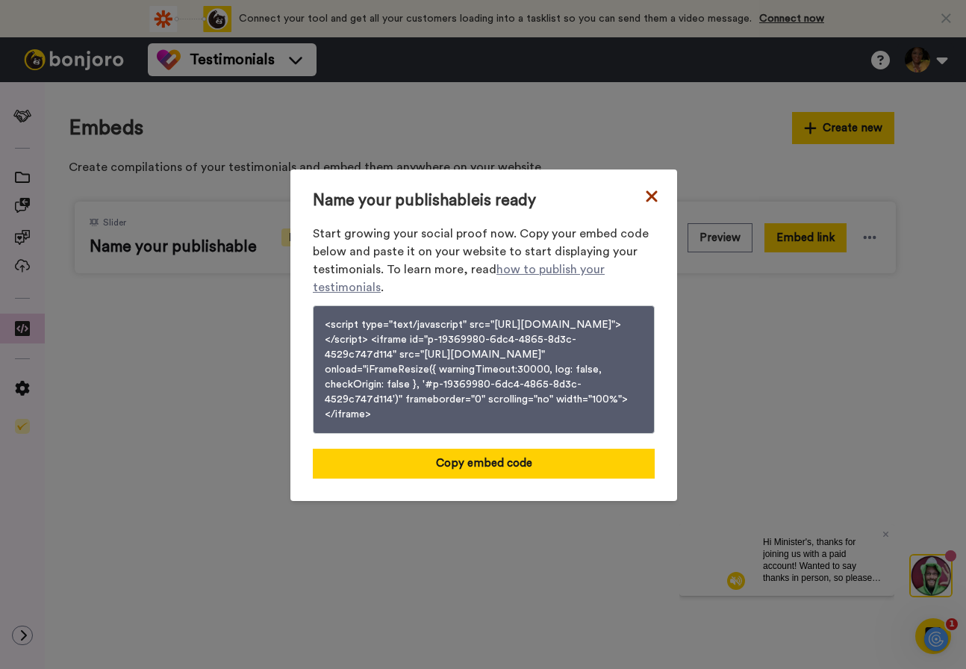
click at [652, 187] on icon at bounding box center [651, 196] width 15 height 18
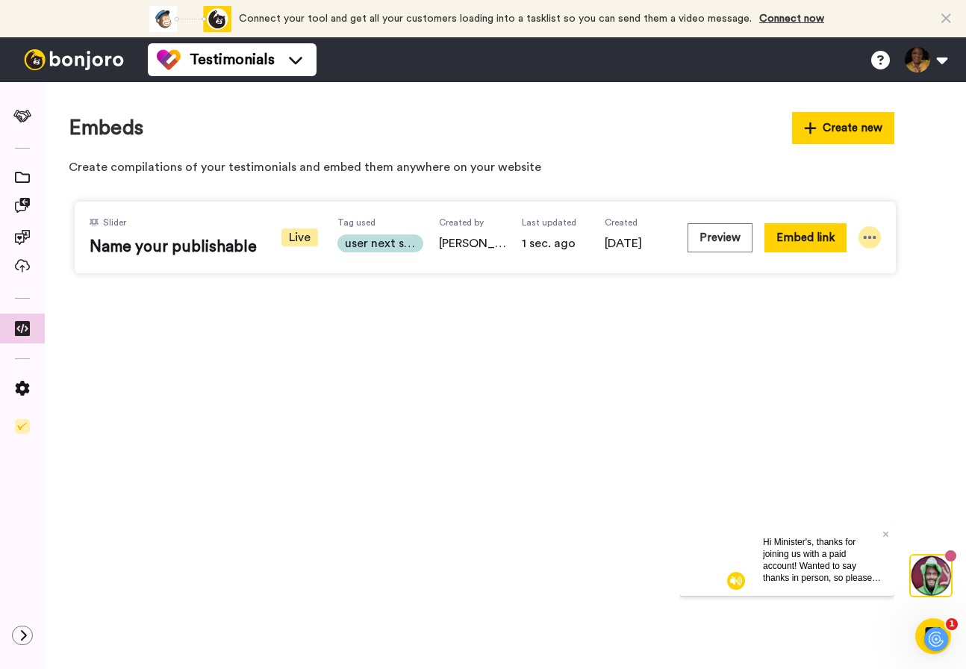
click at [871, 237] on icon at bounding box center [870, 237] width 13 height 3
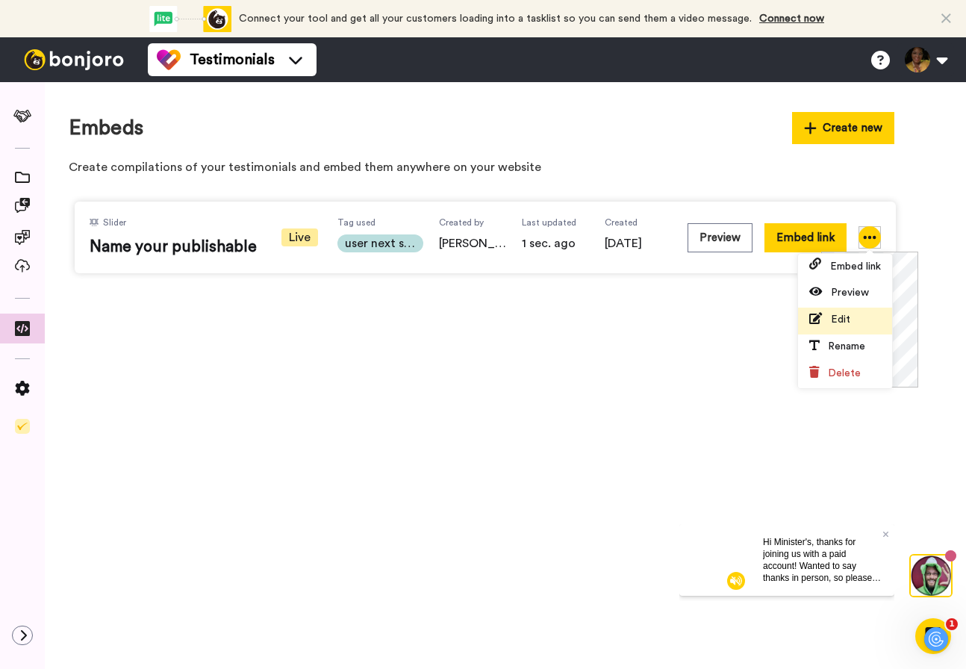
click at [824, 323] on span "Edit" at bounding box center [829, 319] width 41 height 11
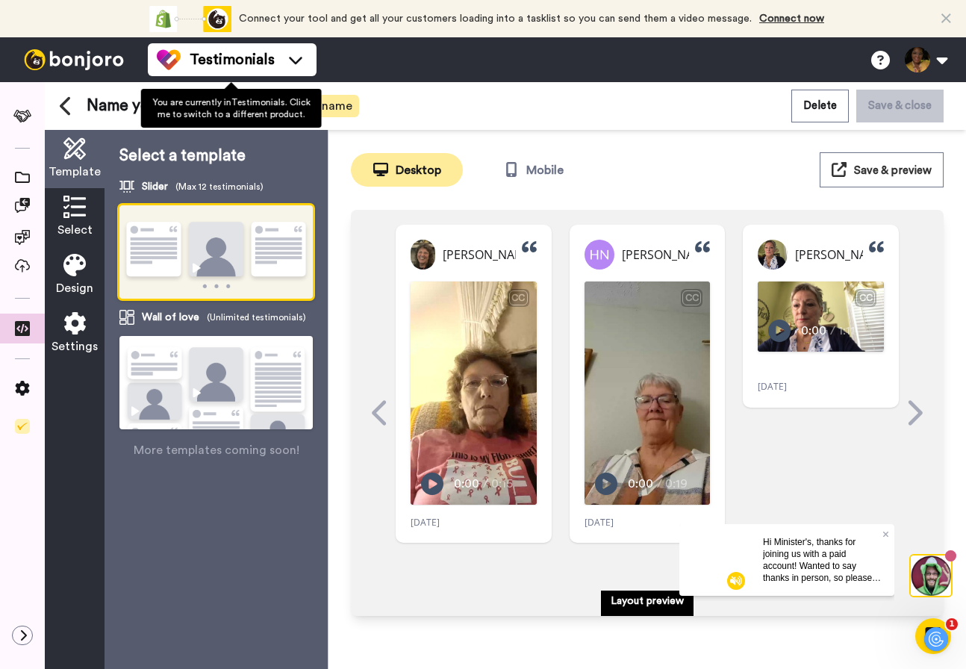
click at [344, 106] on span "Edit name" at bounding box center [324, 106] width 56 height 18
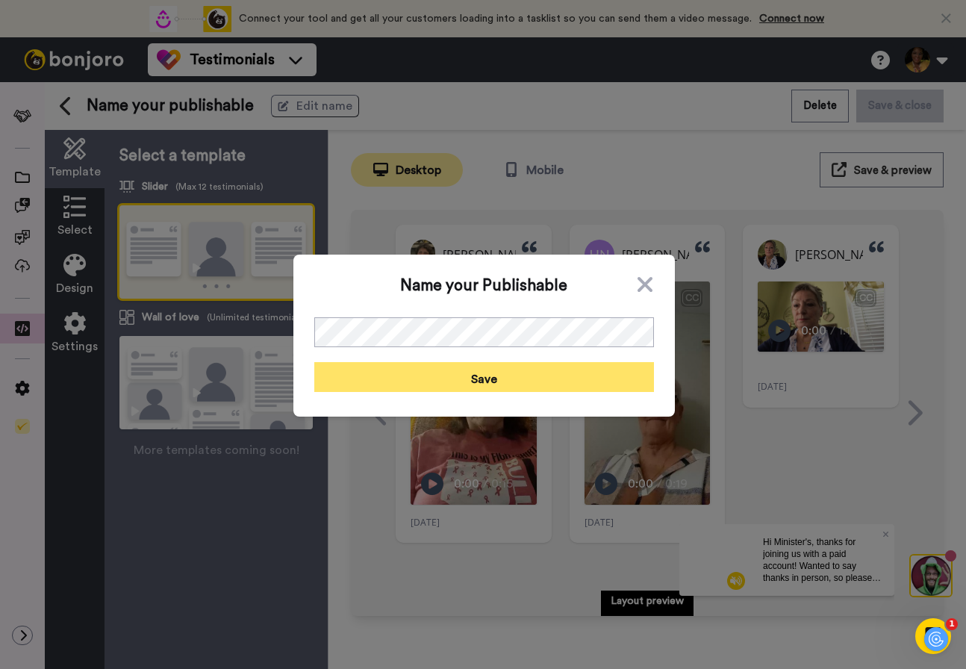
click at [469, 372] on button "Save" at bounding box center [484, 377] width 340 height 30
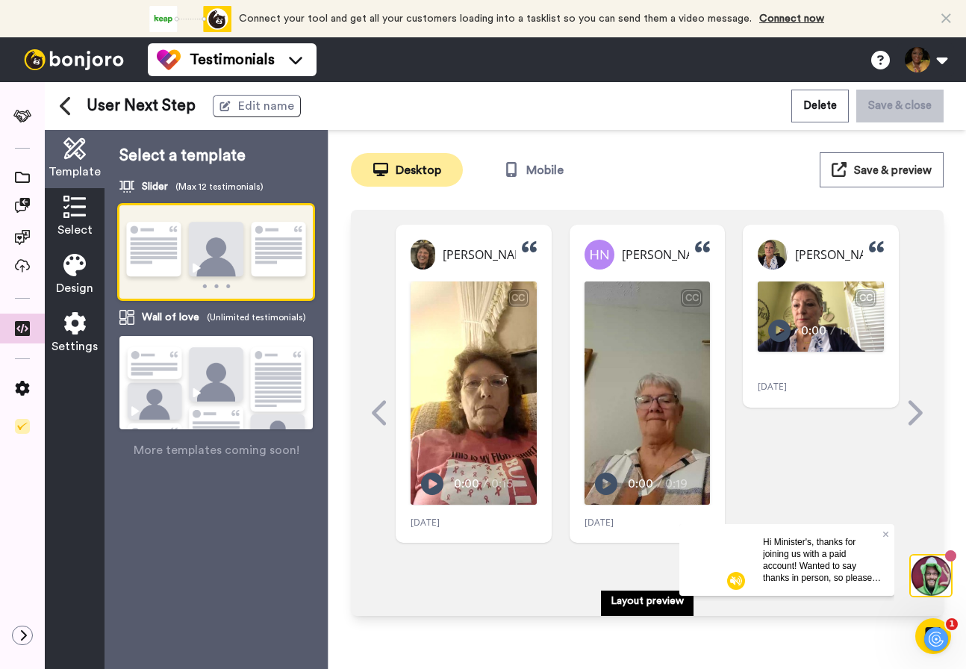
click at [87, 332] on div "Settings" at bounding box center [75, 334] width 60 height 58
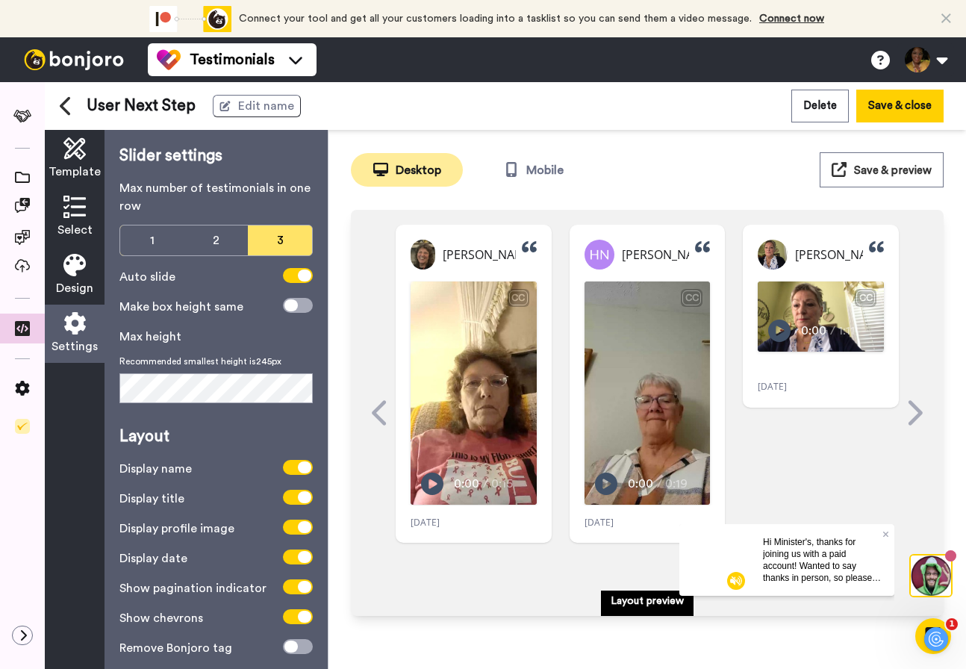
click at [886, 168] on span "Save & preview" at bounding box center [893, 170] width 78 height 11
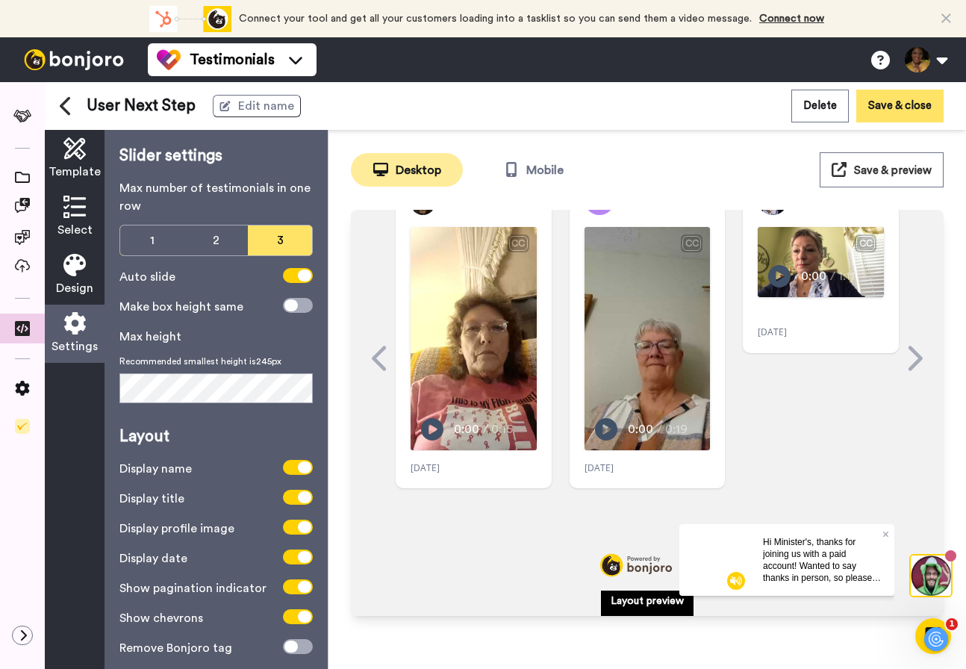
click at [884, 116] on button "Save & close" at bounding box center [899, 106] width 87 height 32
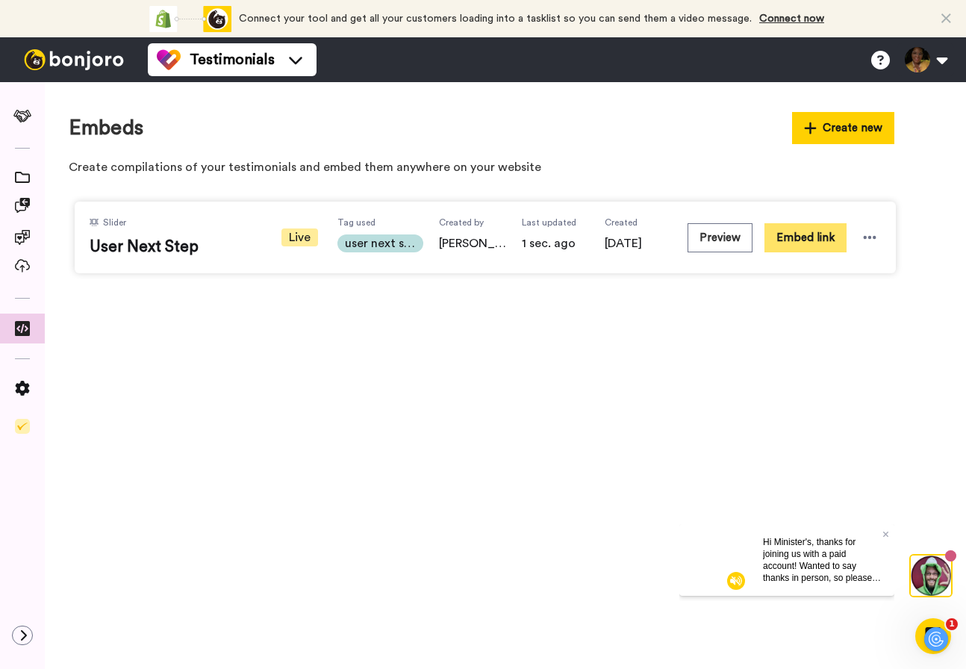
click at [799, 243] on button "Embed link" at bounding box center [806, 237] width 82 height 29
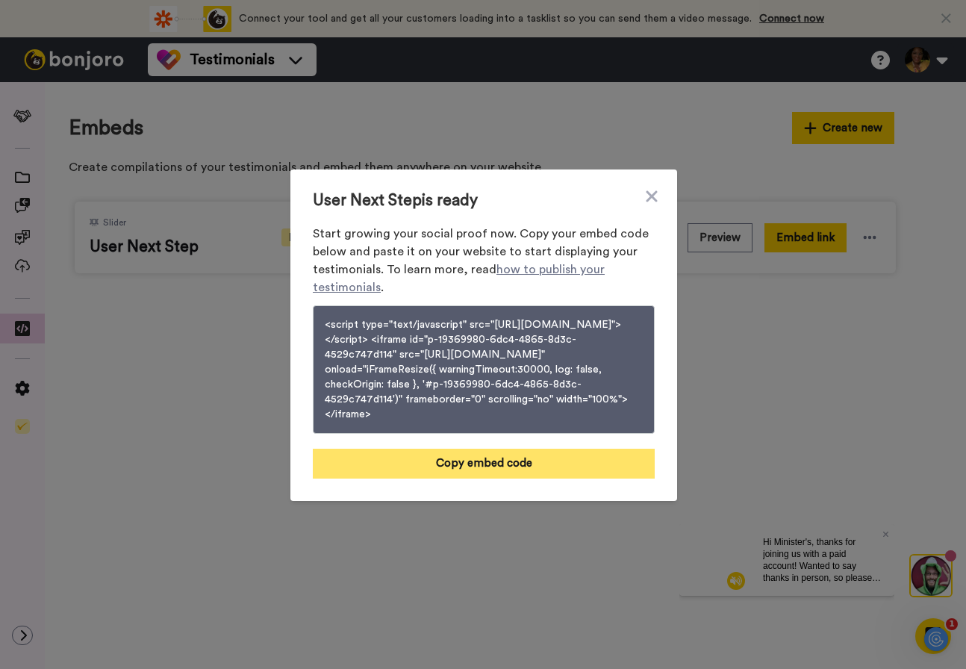
click at [529, 479] on button "Copy embed code" at bounding box center [484, 464] width 342 height 30
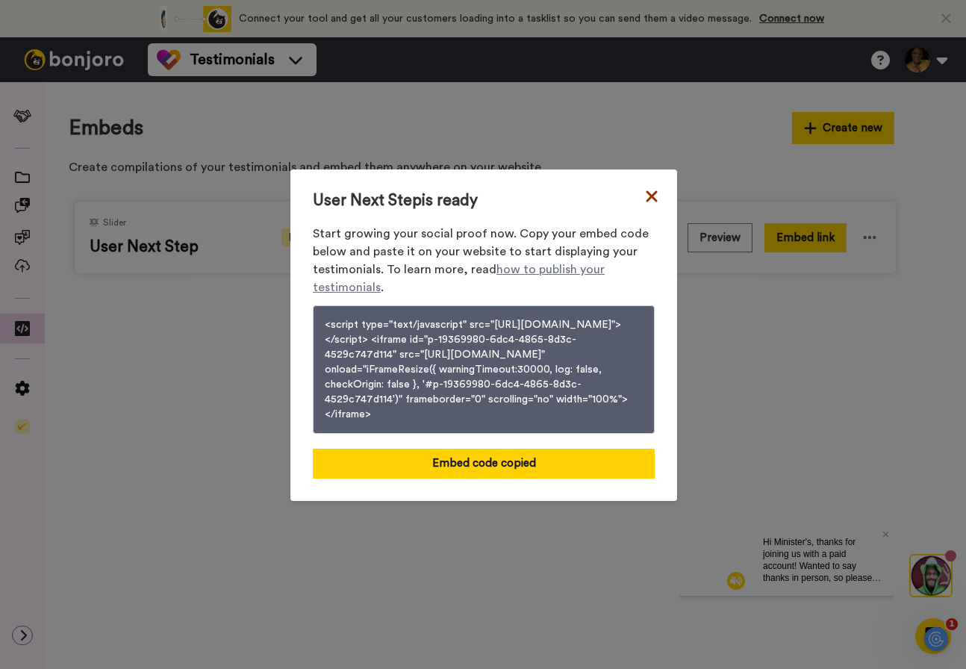
click at [647, 187] on icon at bounding box center [651, 196] width 15 height 18
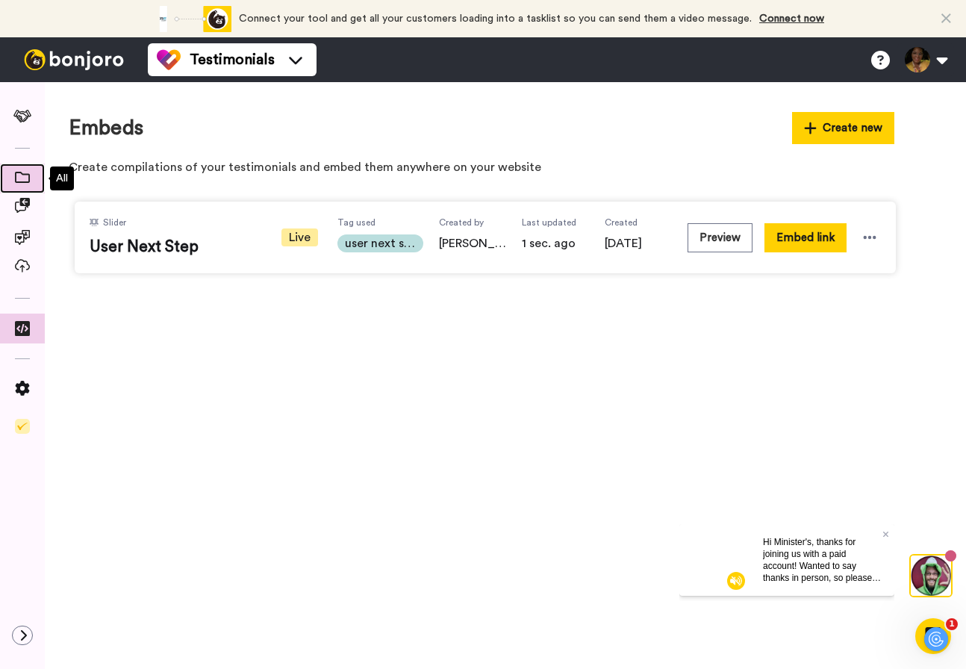
click at [19, 181] on icon at bounding box center [22, 177] width 15 height 11
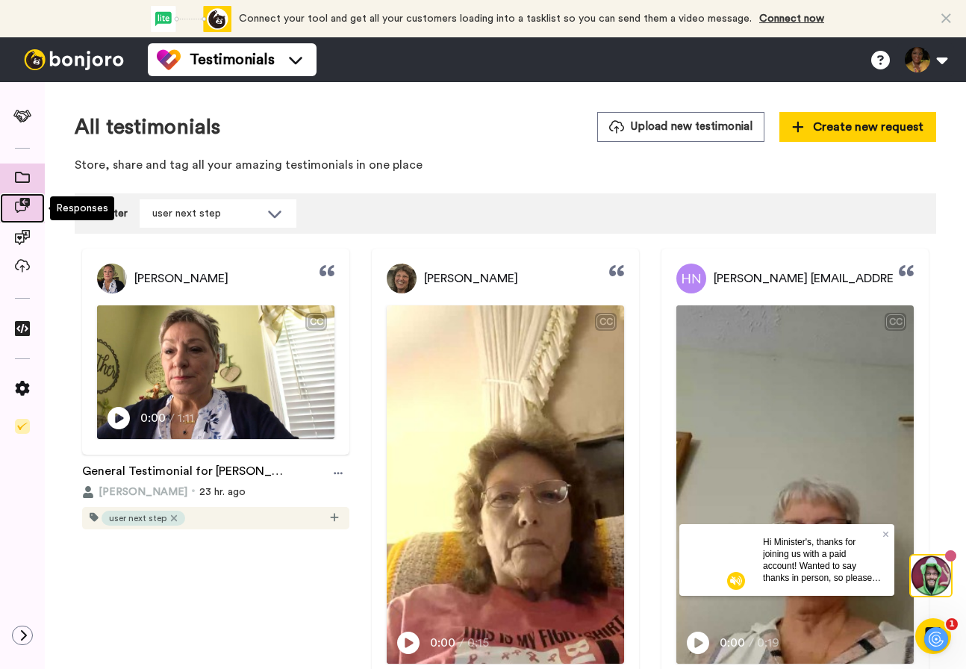
click at [19, 206] on icon at bounding box center [22, 205] width 15 height 15
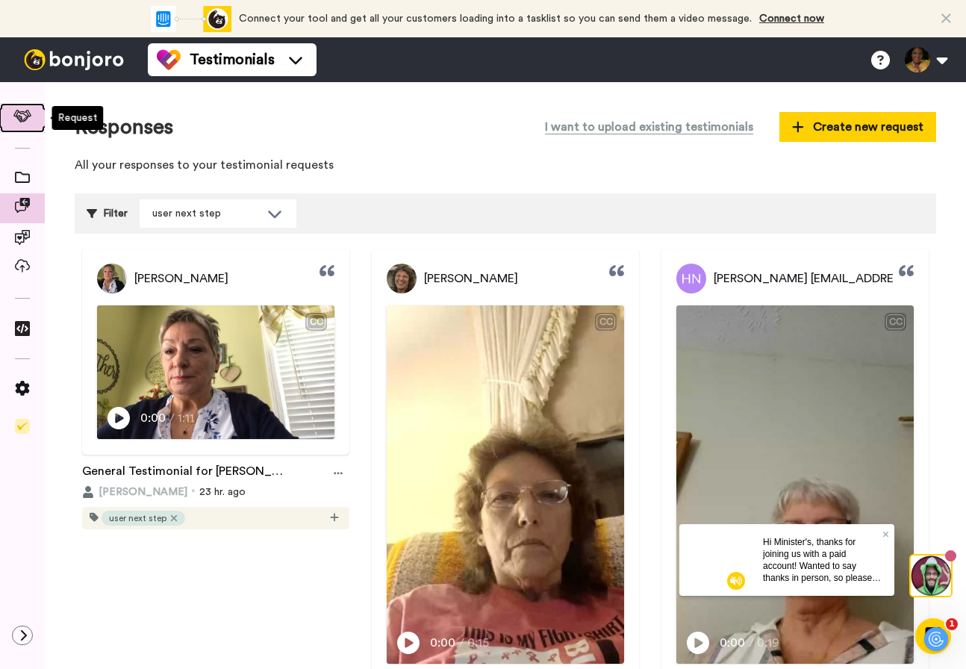
click at [21, 116] on icon at bounding box center [22, 116] width 19 height 13
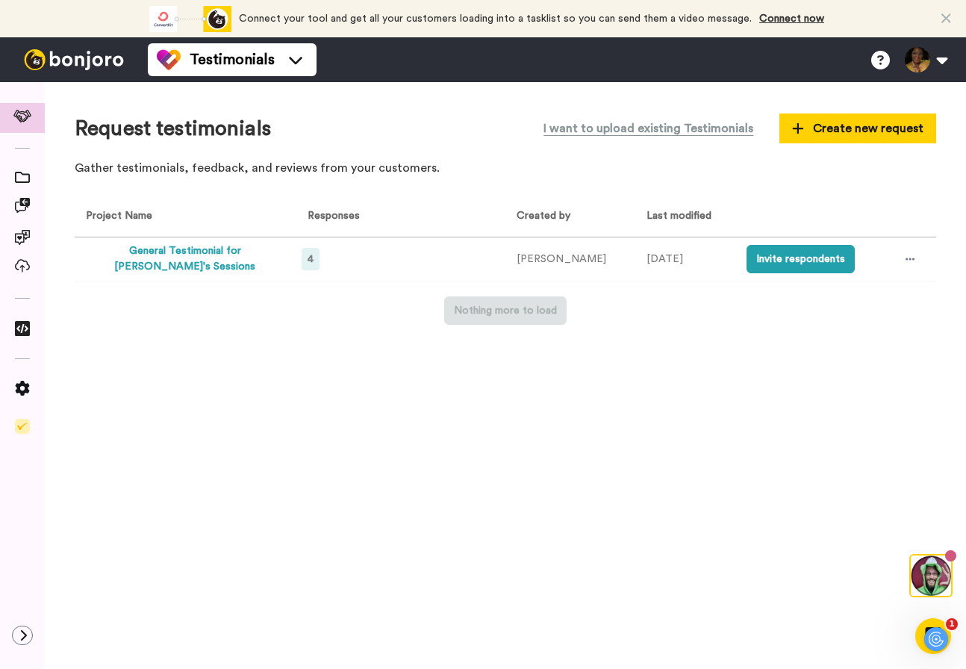
click at [308, 257] on span "4" at bounding box center [311, 259] width 6 height 10
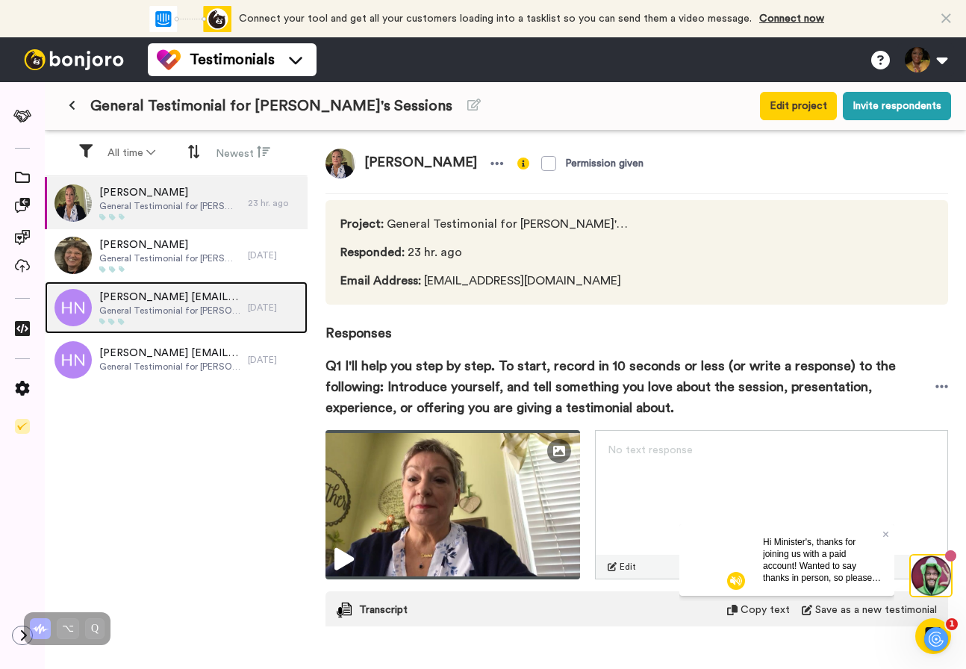
click at [220, 299] on span "[PERSON_NAME] [EMAIL_ADDRESS][DOMAIN_NAME]" at bounding box center [169, 297] width 141 height 15
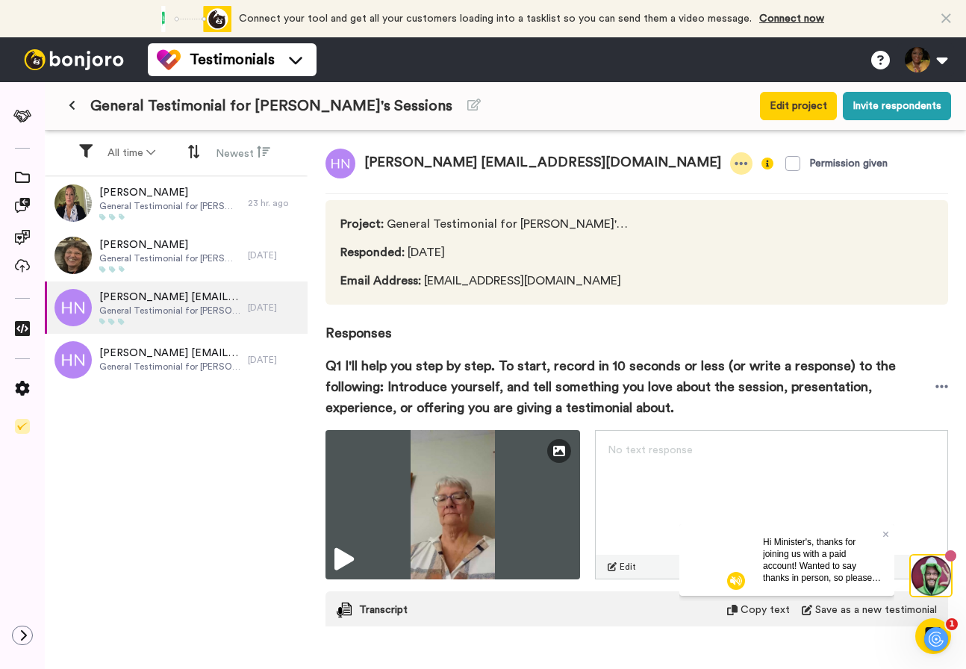
click at [735, 161] on icon at bounding box center [741, 163] width 13 height 15
click at [535, 186] on li "Edit profile" at bounding box center [528, 188] width 128 height 21
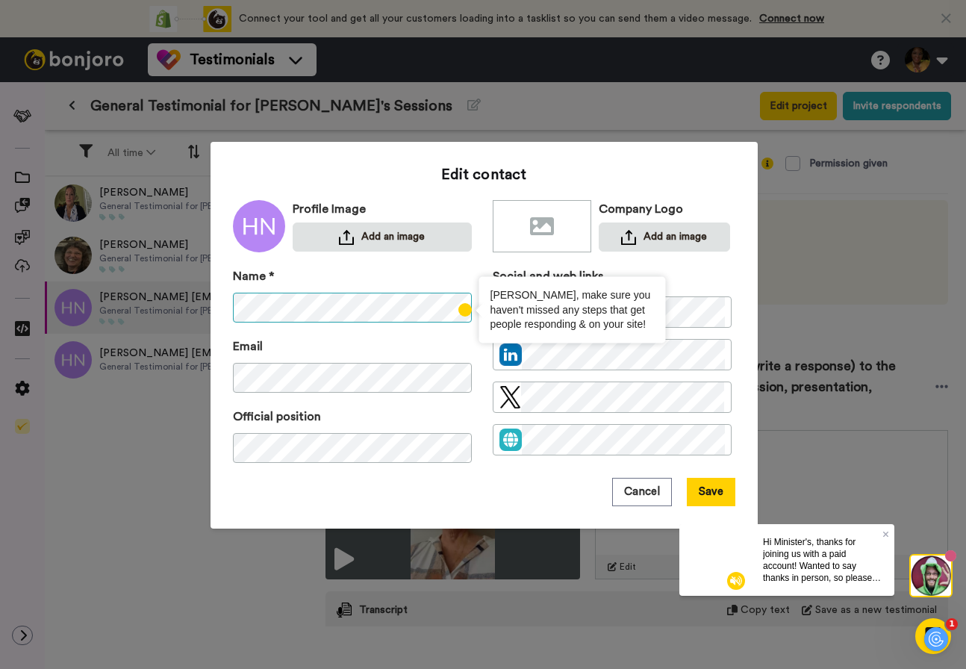
click at [575, 310] on body "Connect your tool now! Connect your tool and get all your customers loading int…" at bounding box center [483, 334] width 966 height 669
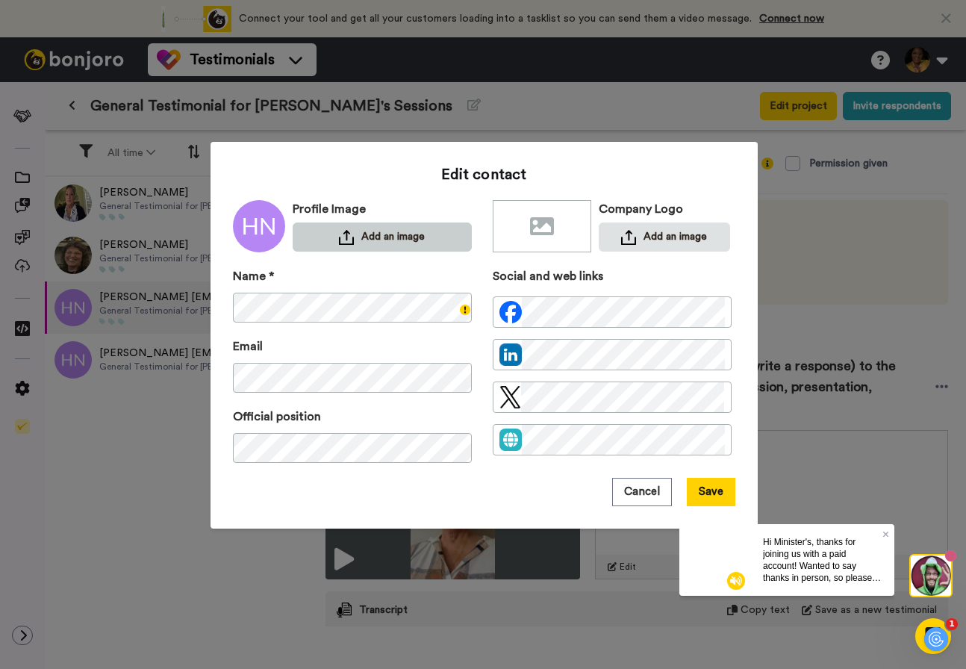
click at [370, 237] on button "Add an image" at bounding box center [382, 237] width 179 height 29
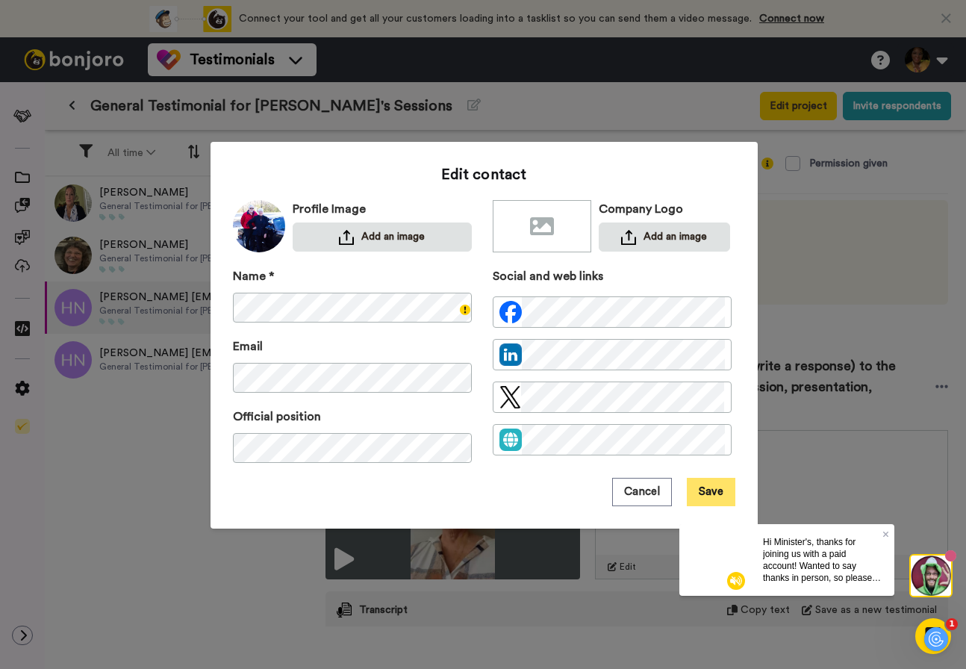
click at [715, 491] on button "Save" at bounding box center [711, 492] width 49 height 28
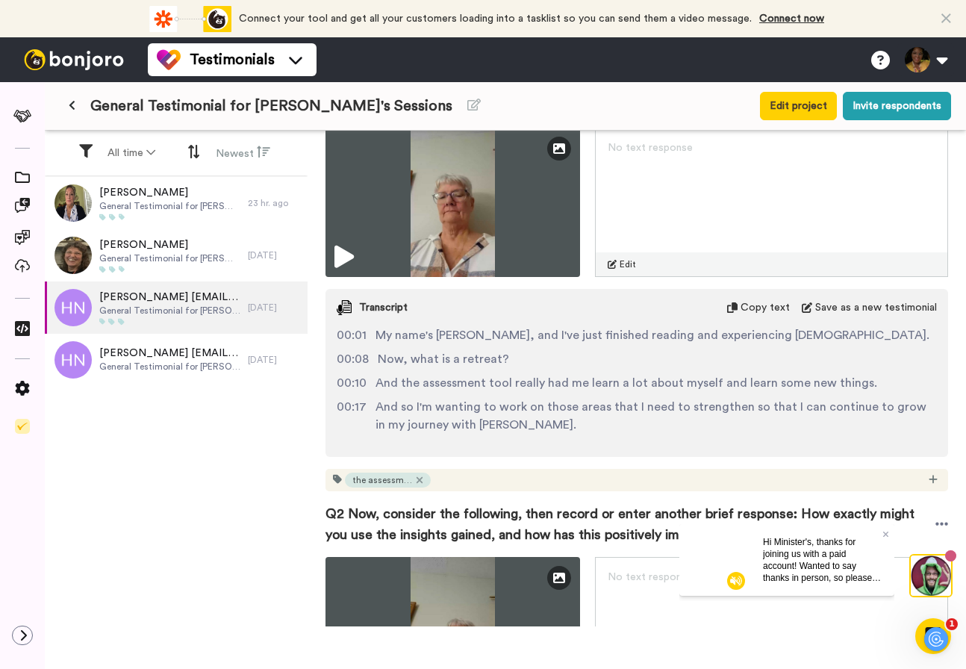
scroll to position [305, 0]
